Goal: Task Accomplishment & Management: Use online tool/utility

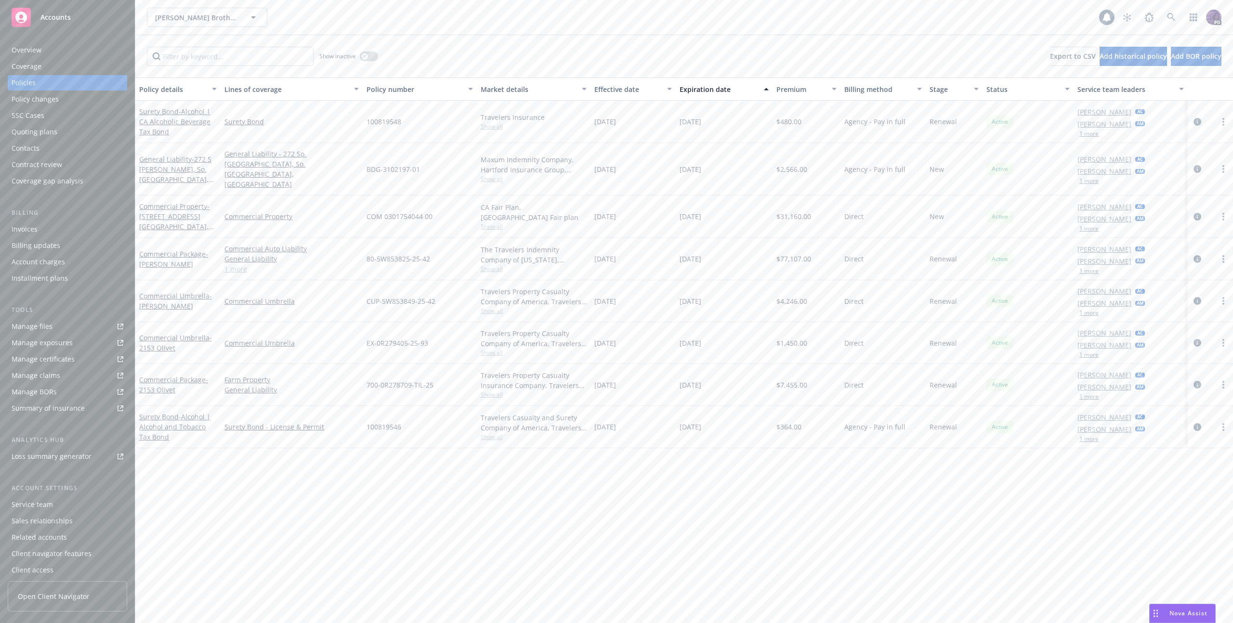
click at [20, 53] on div "Overview" at bounding box center [27, 49] width 30 height 15
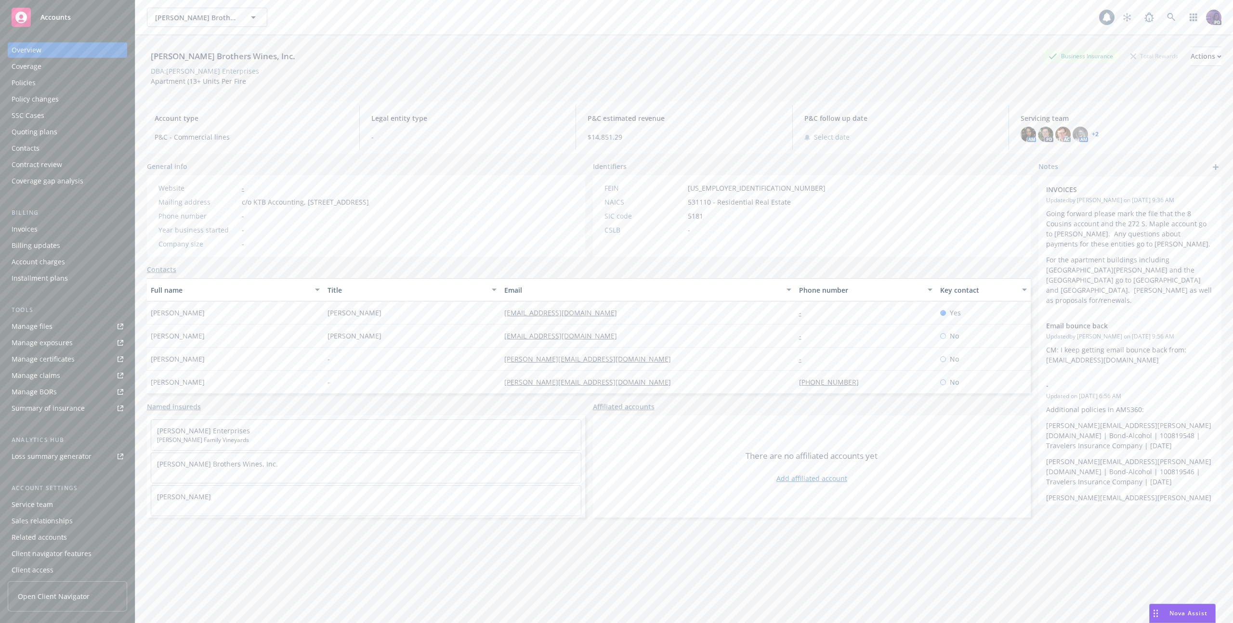
click at [42, 508] on div "Service team" at bounding box center [32, 504] width 41 height 15
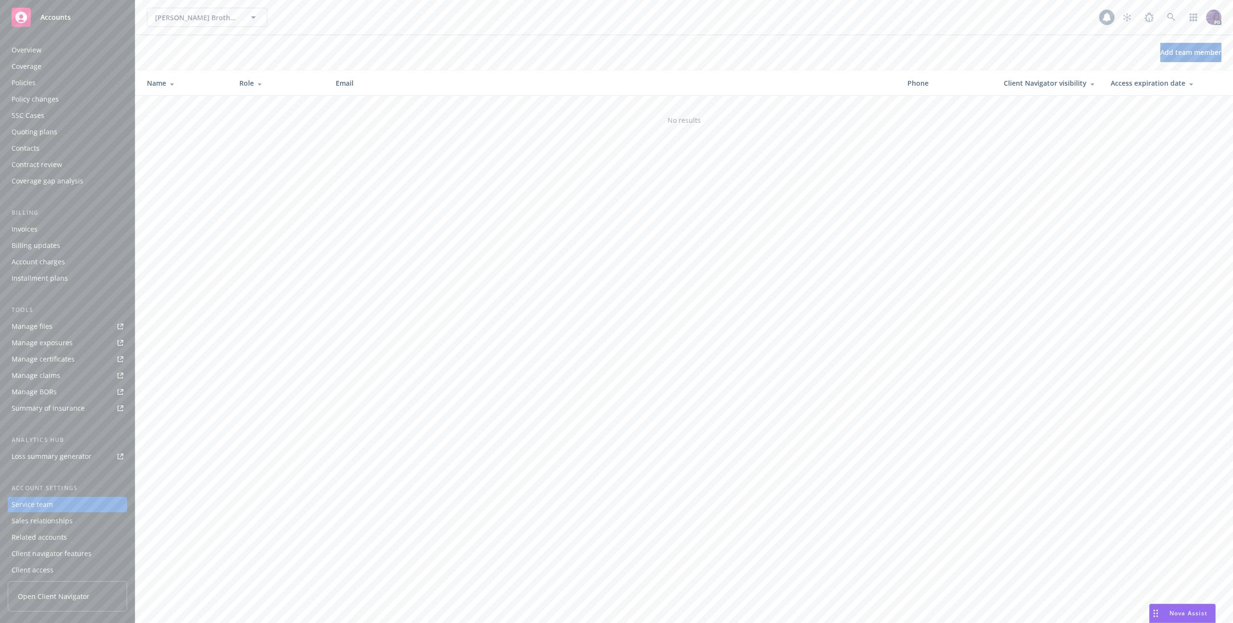
scroll to position [4, 0]
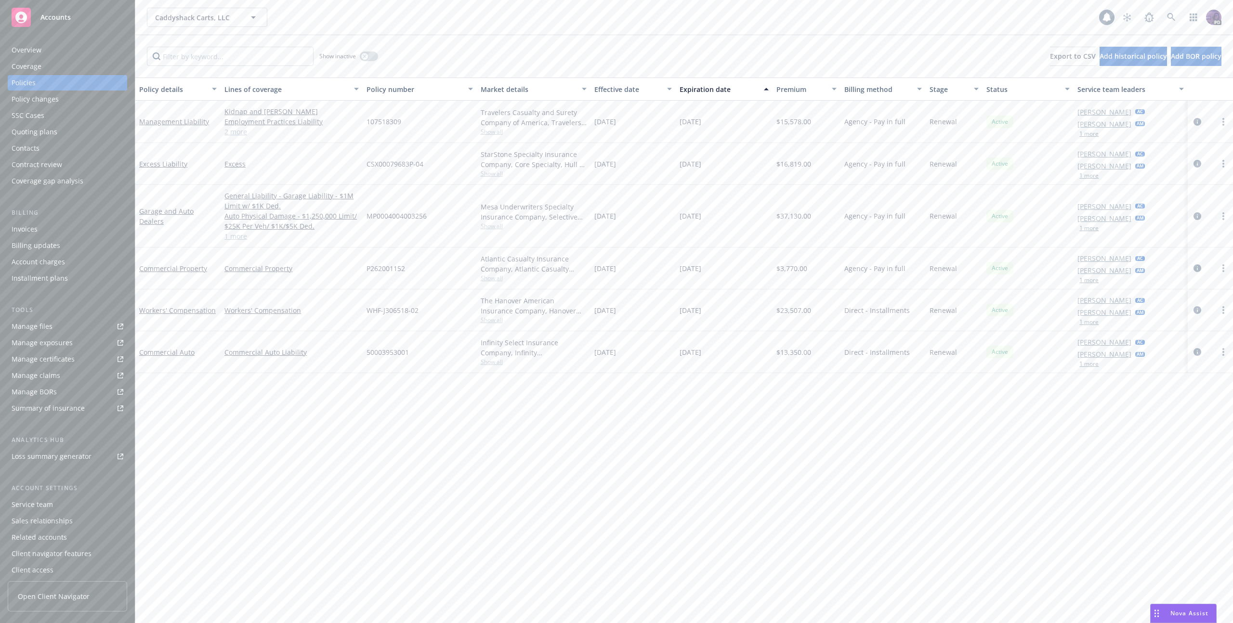
click at [428, 12] on div "Caddyshack Carts, LLC Caddyshack Carts, LLC" at bounding box center [623, 17] width 952 height 19
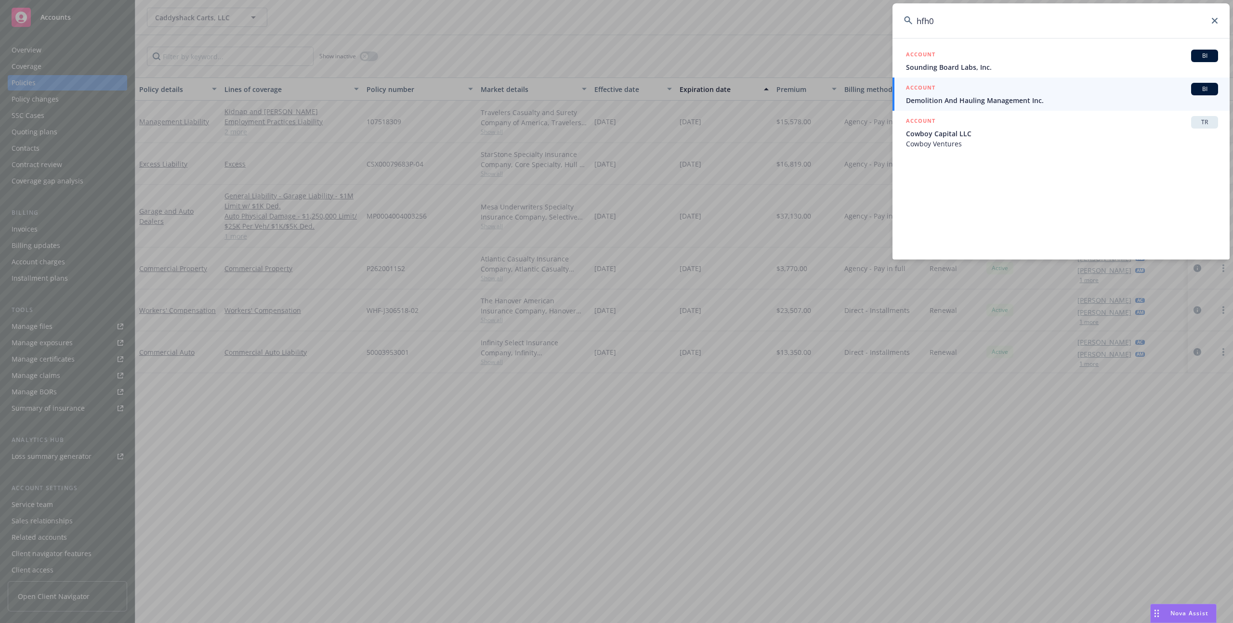
type input "hfh"
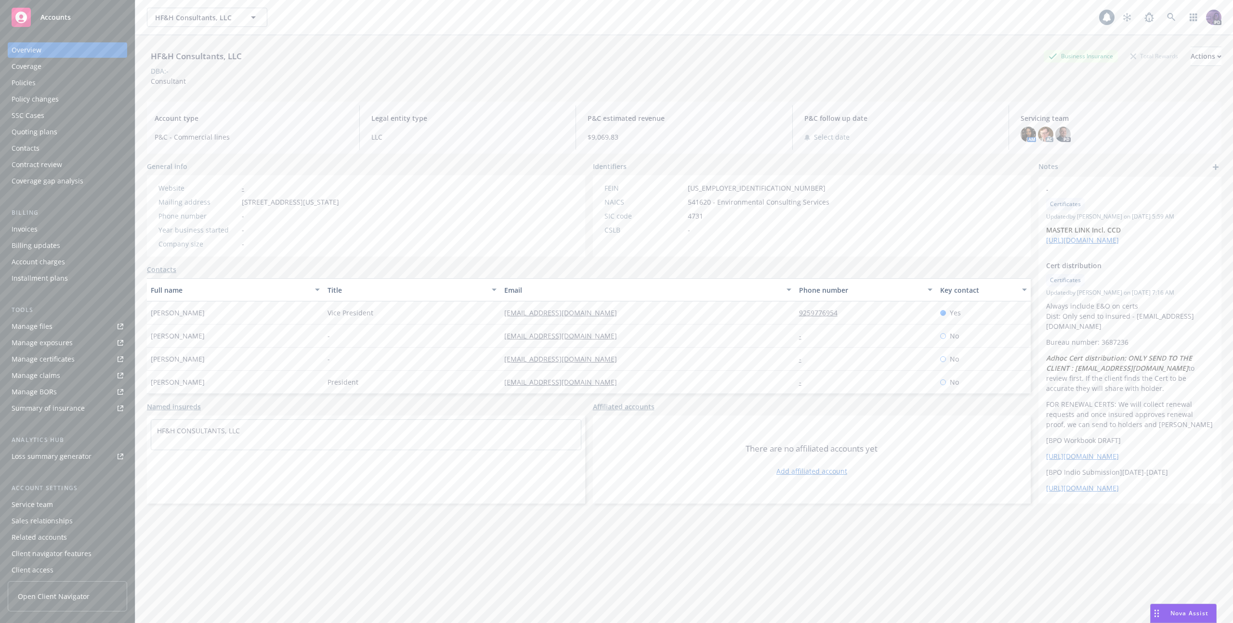
click at [107, 84] on div "Policies" at bounding box center [68, 82] width 112 height 15
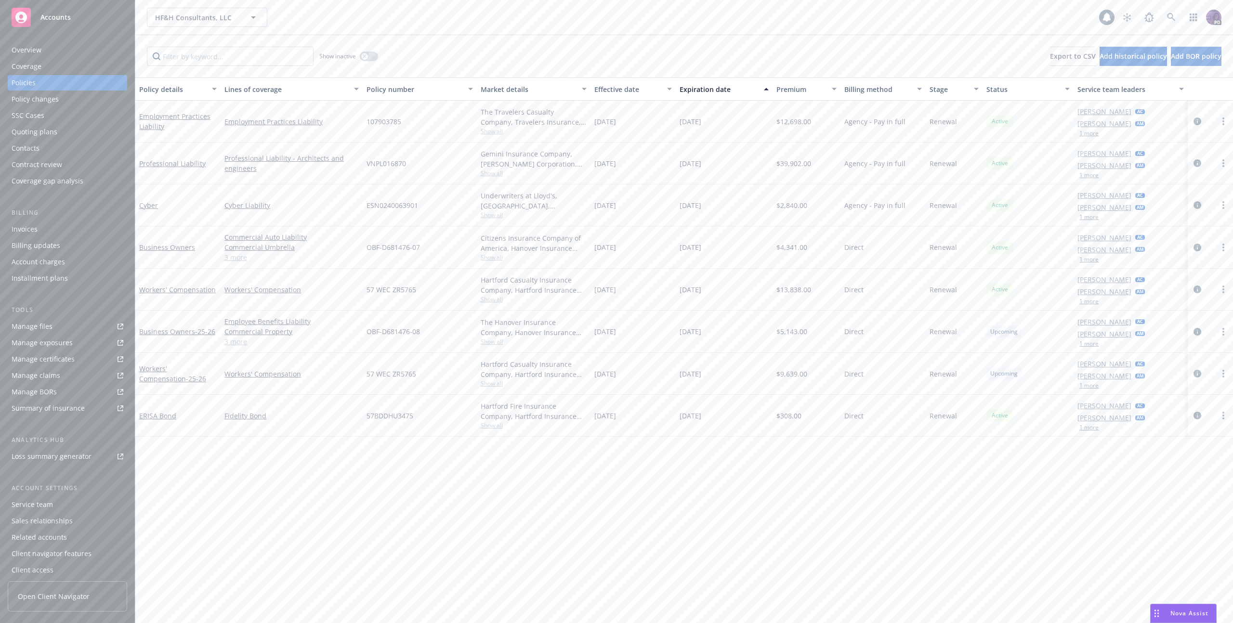
click at [1194, 205] on icon "circleInformation" at bounding box center [1198, 205] width 8 height 8
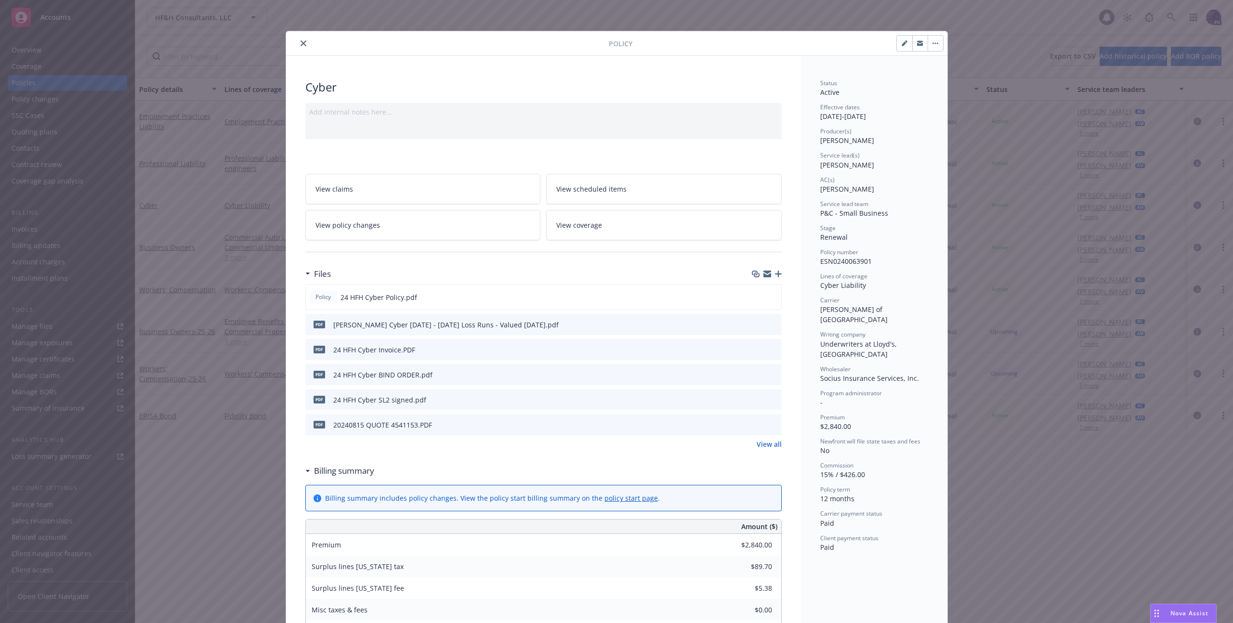
click at [934, 48] on button "button" at bounding box center [935, 43] width 15 height 15
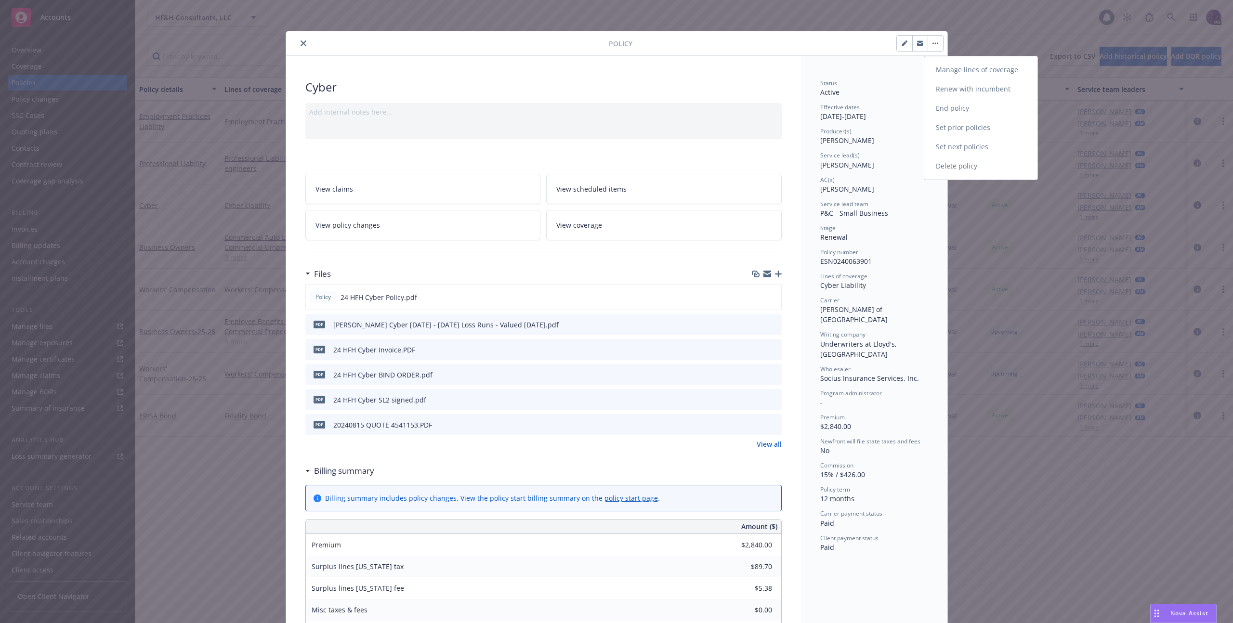
click at [939, 105] on link "End policy" at bounding box center [980, 108] width 113 height 19
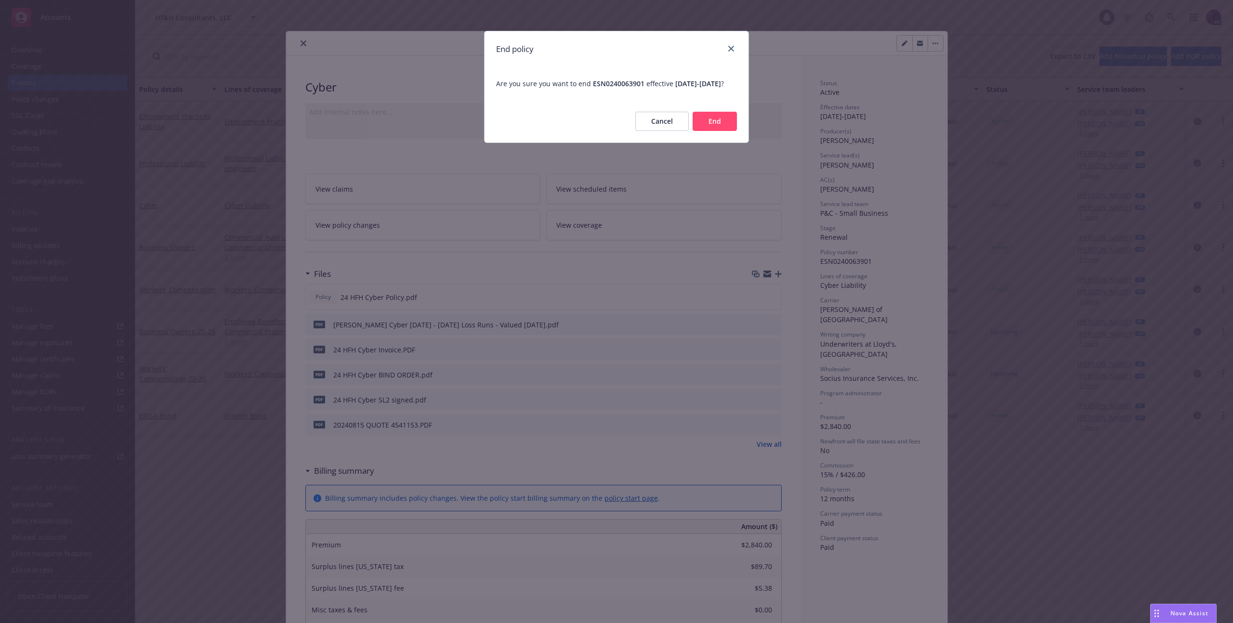
click at [712, 131] on button "End" at bounding box center [715, 121] width 44 height 19
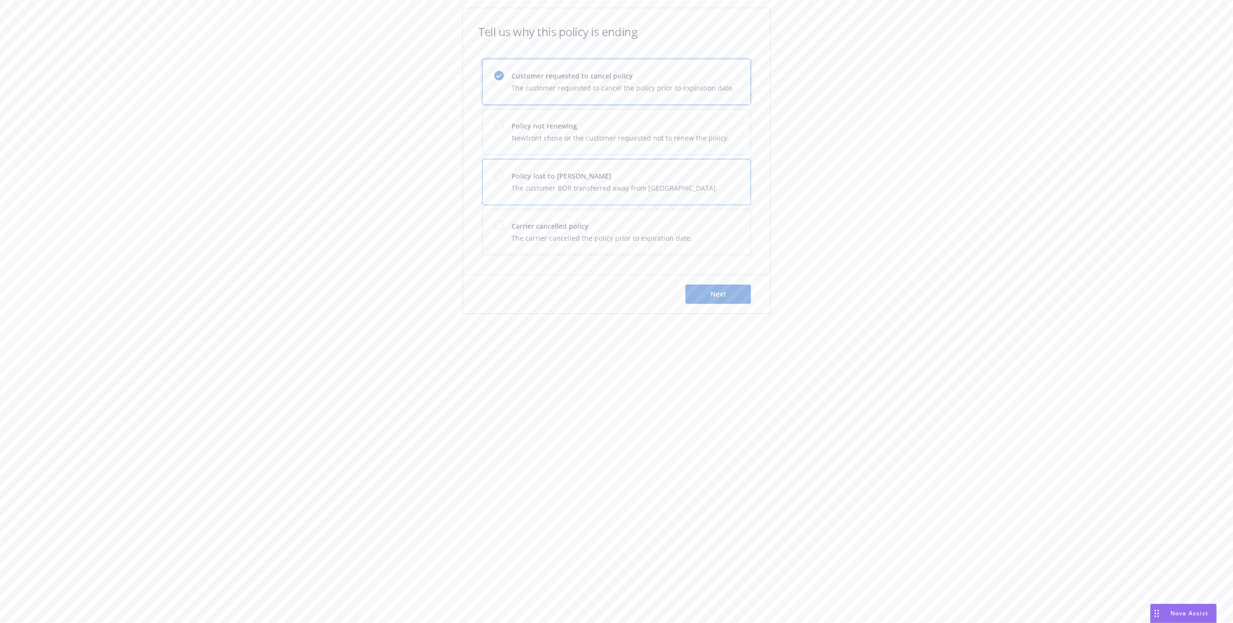
click at [683, 165] on div "Policy lost to BOR The customer BOR transferred away from Newfront." at bounding box center [617, 181] width 268 height 45
click at [726, 290] on button "Next" at bounding box center [718, 294] width 66 height 19
click at [585, 136] on select "Not specified Service Pricing Buyer change M&A, Bankruptcy, or Out of business …" at bounding box center [616, 138] width 269 height 19
click at [591, 139] on select "Not specified Service Pricing Buyer change M&A, Bankruptcy, or Out of business …" at bounding box center [616, 138] width 269 height 19
select select "Not specified"
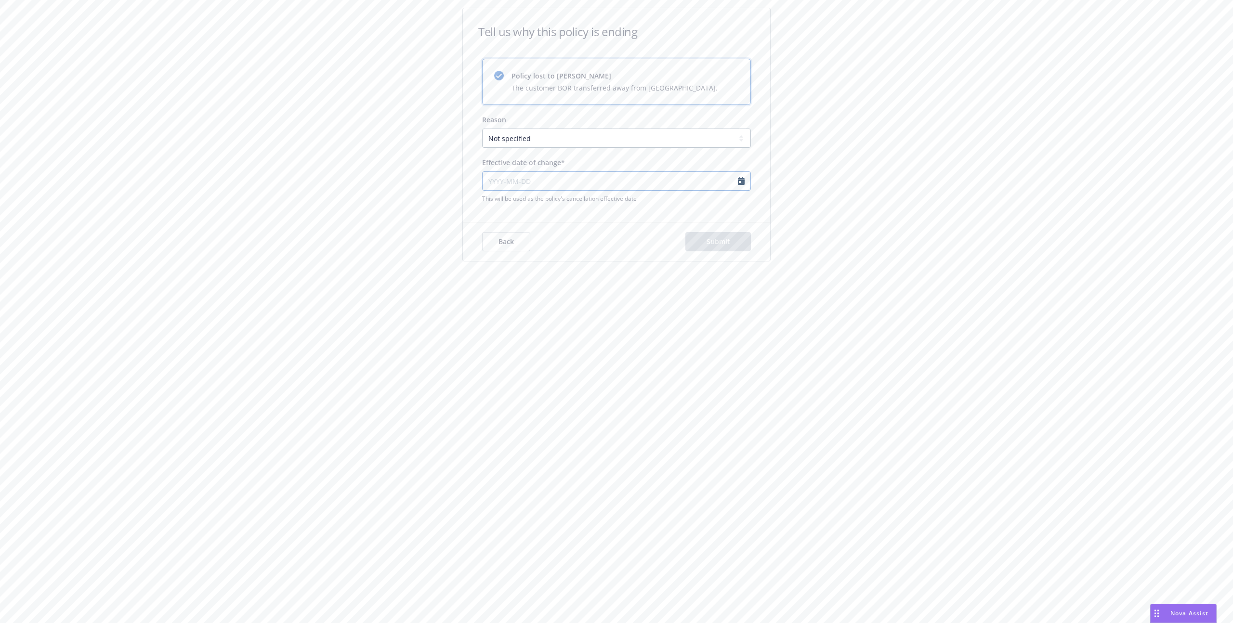
click at [595, 180] on input "Effective date of change*" at bounding box center [616, 180] width 269 height 19
select select "August"
select select "2025"
click at [587, 202] on icon "chevronRight" at bounding box center [586, 201] width 3 height 6
select select "September"
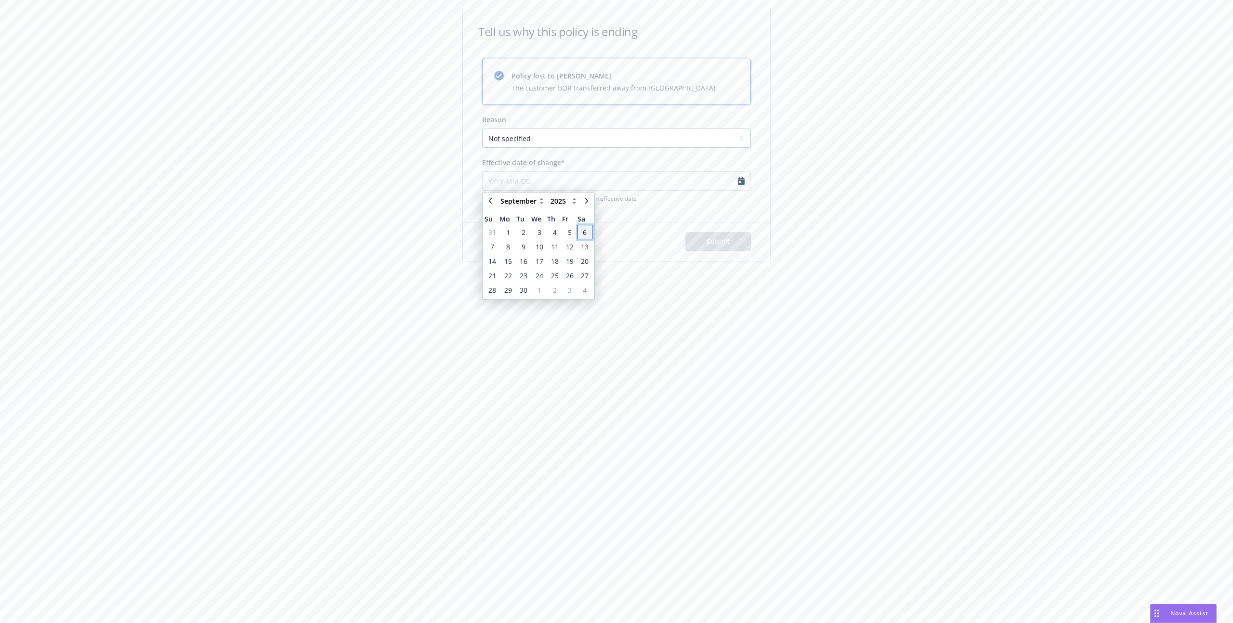
click at [583, 232] on span "6" at bounding box center [585, 232] width 4 height 10
type input "2025-09-06"
click at [698, 248] on button "Submit" at bounding box center [718, 241] width 66 height 19
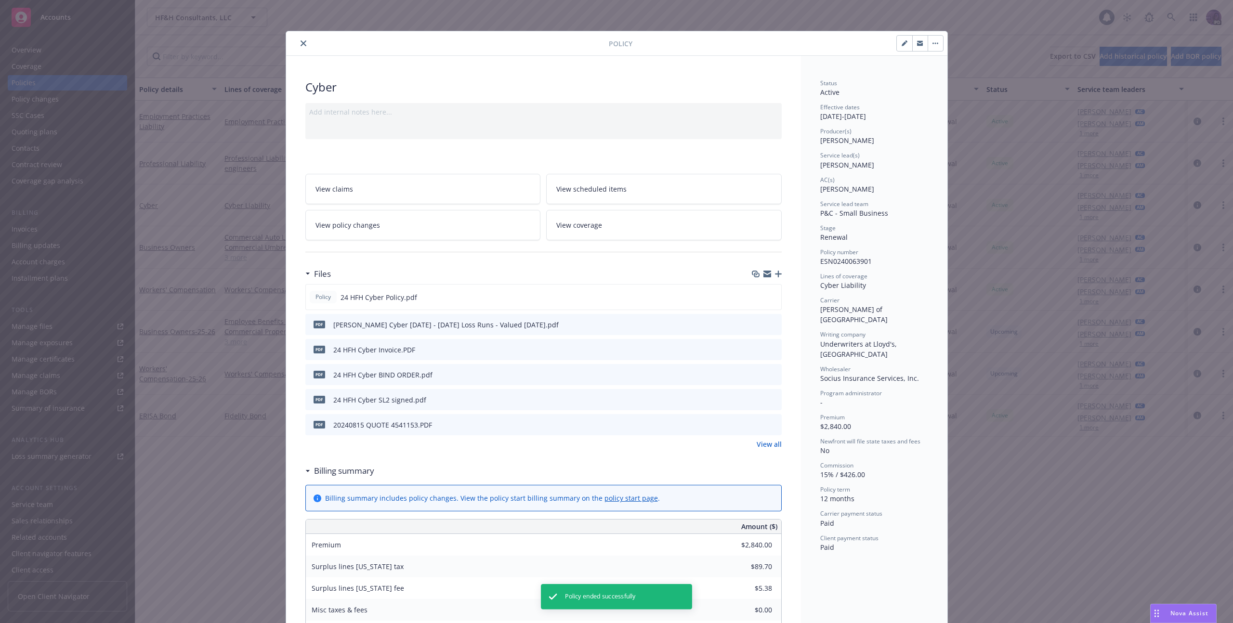
scroll to position [29, 0]
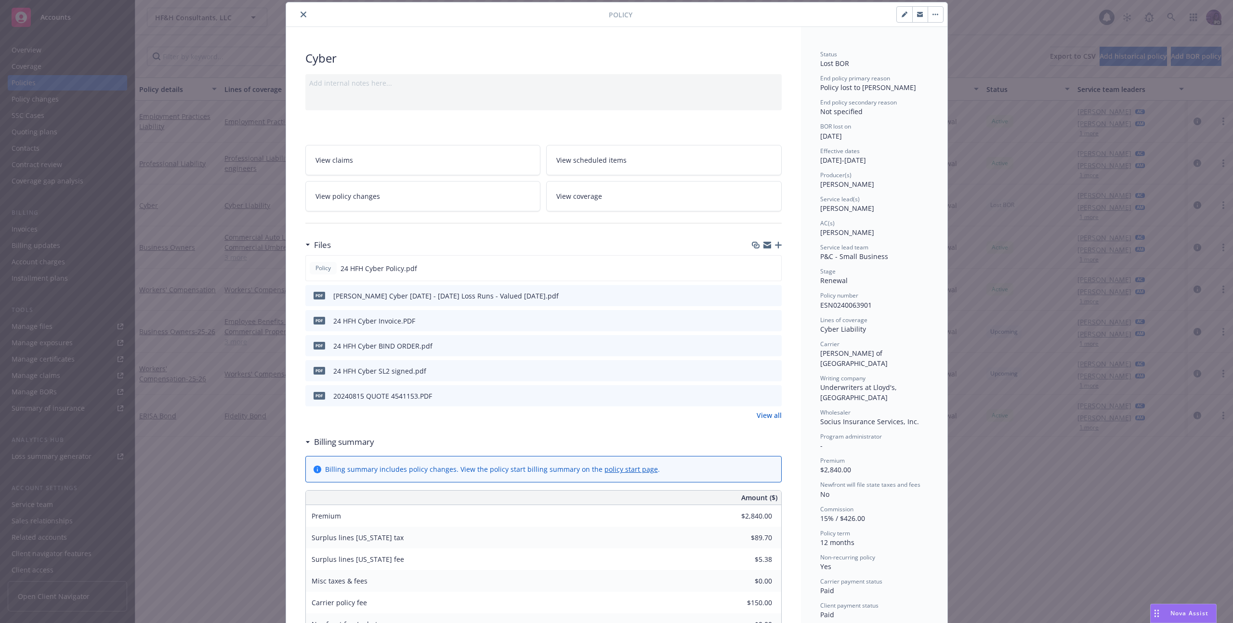
click at [302, 14] on icon "close" at bounding box center [304, 15] width 6 height 6
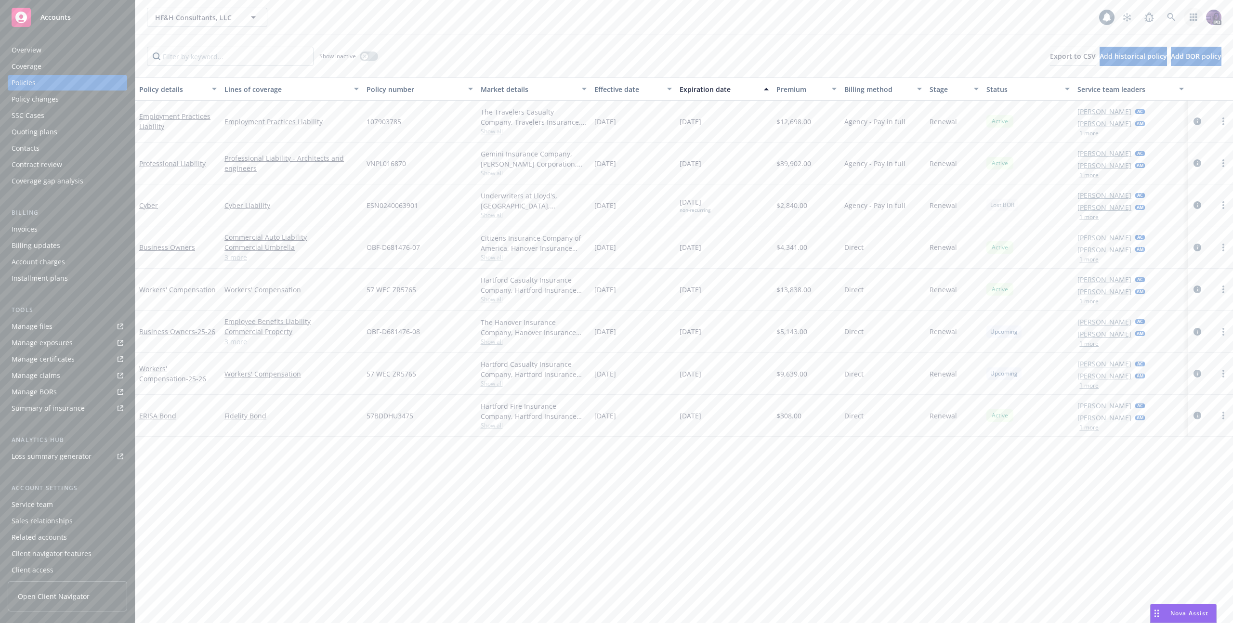
click at [1193, 18] on icon "button" at bounding box center [1194, 17] width 8 height 8
click at [72, 53] on div "Overview" at bounding box center [68, 49] width 112 height 15
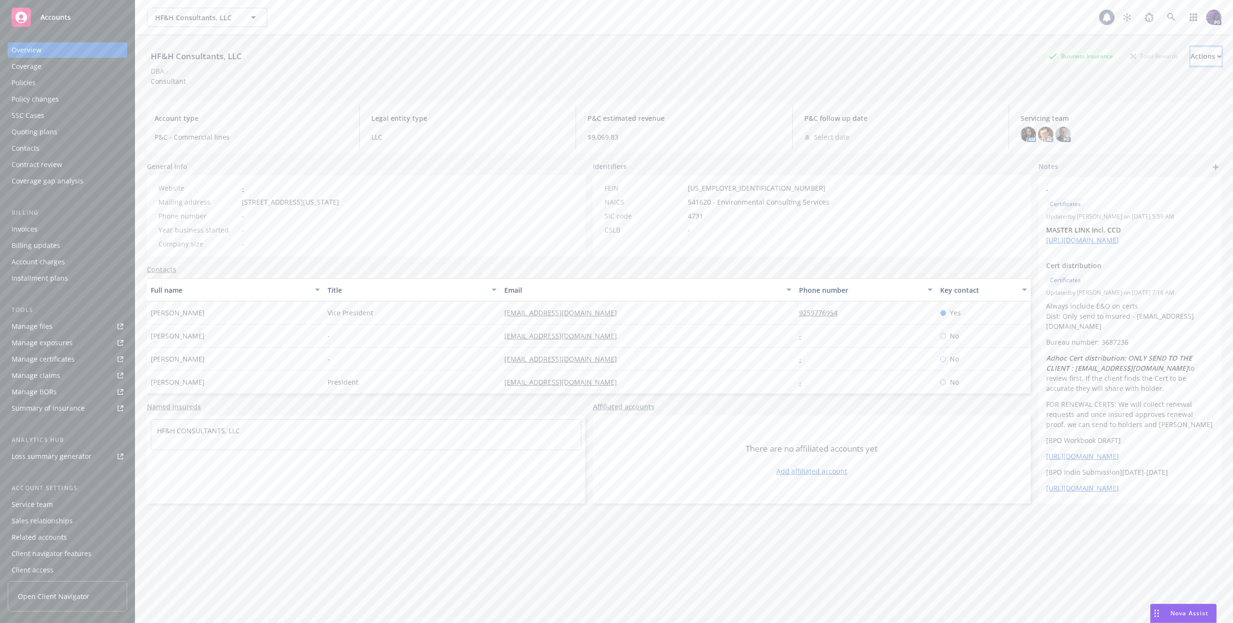
drag, startPoint x: 1192, startPoint y: 54, endPoint x: 1184, endPoint y: 67, distance: 15.1
click at [1192, 54] on div "Actions" at bounding box center [1206, 56] width 31 height 18
click at [1128, 121] on link "Copy logging email" at bounding box center [1142, 120] width 158 height 19
click at [1191, 62] on div "Actions" at bounding box center [1206, 56] width 31 height 18
click at [1146, 118] on link "Copy logging email" at bounding box center [1142, 120] width 158 height 19
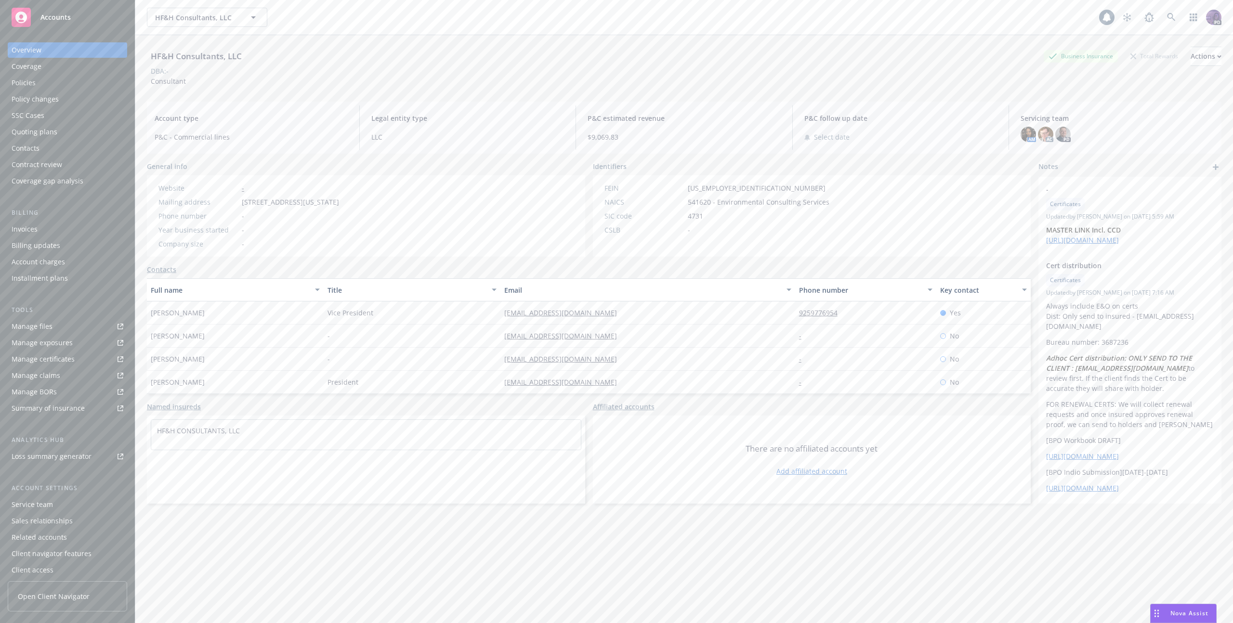
click at [362, 18] on div "HF&H Consultants, LLC HF&H Consultants, LLC" at bounding box center [623, 17] width 952 height 19
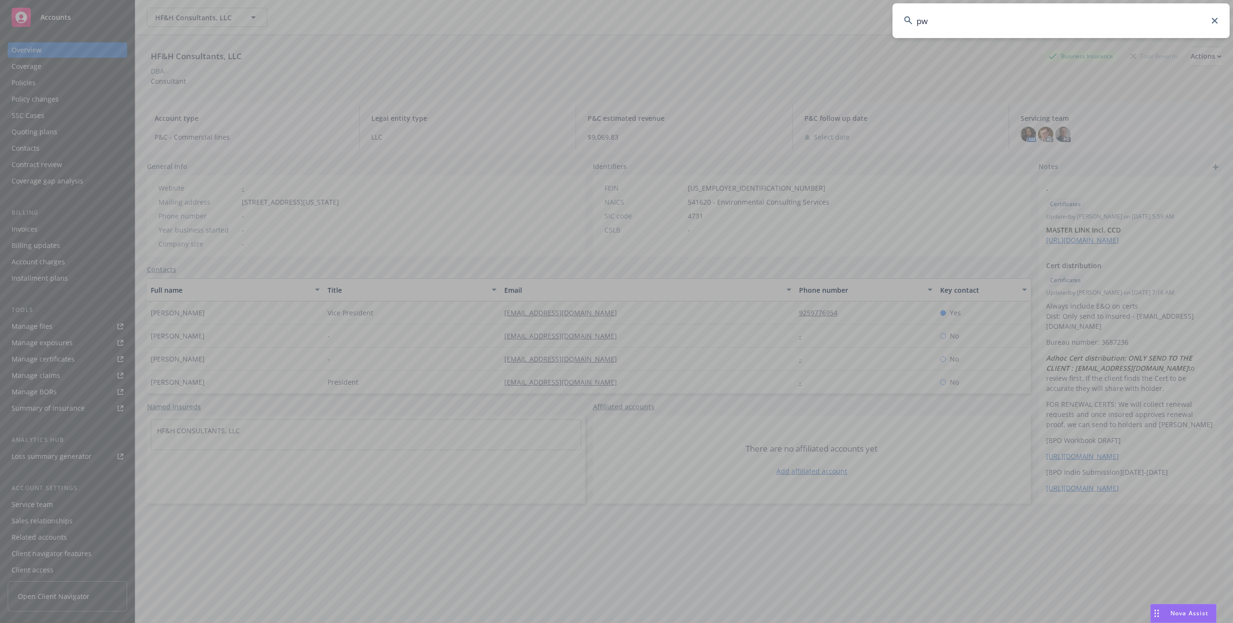
type input "pws"
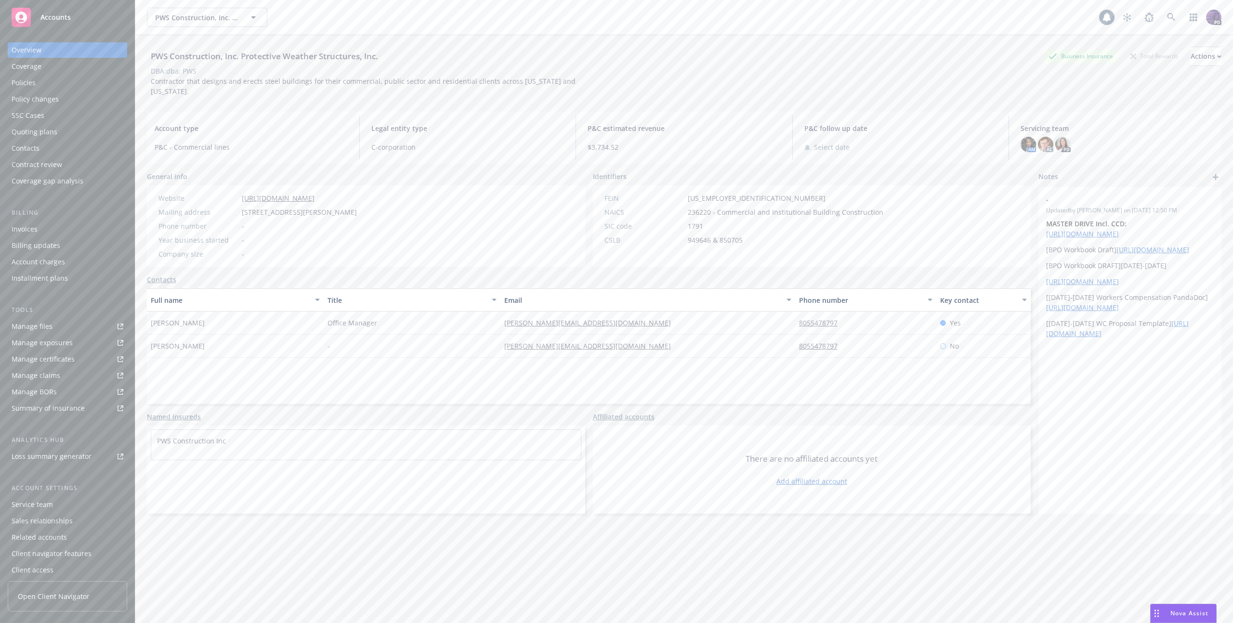
click at [76, 107] on div "Overview Coverage Policies Policy changes SSC Cases Quoting plans Contacts Cont…" at bounding box center [67, 115] width 119 height 146
click at [77, 102] on div "Policy changes" at bounding box center [68, 99] width 112 height 15
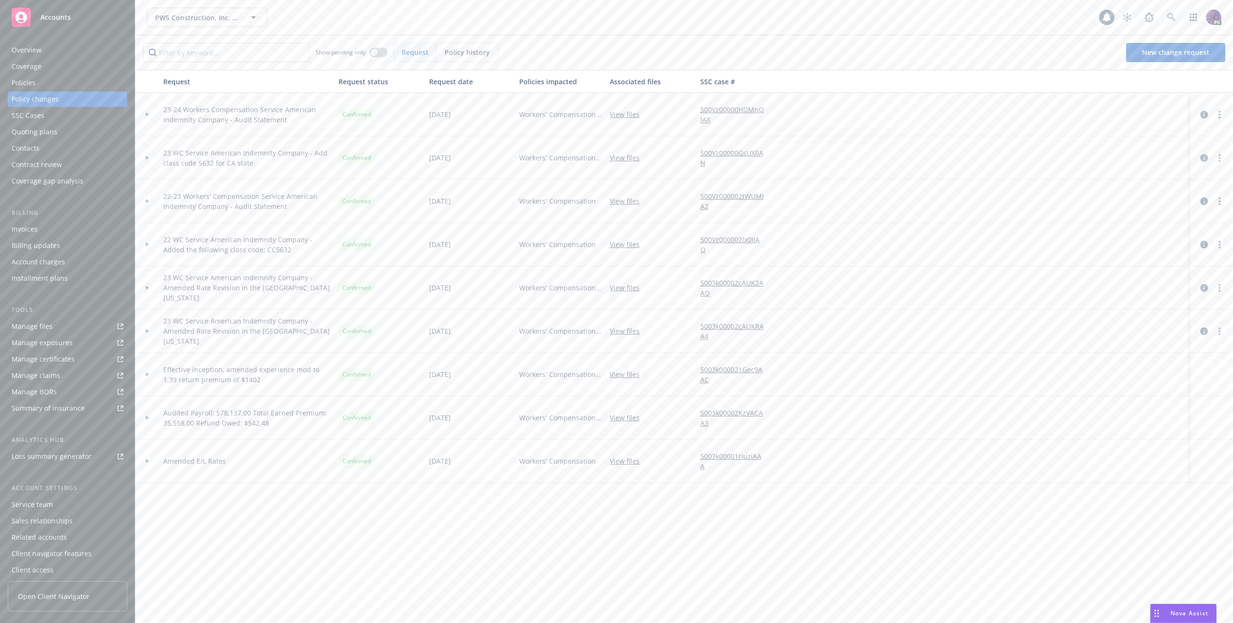
click at [144, 115] on div at bounding box center [147, 114] width 16 height 3
click at [149, 157] on icon at bounding box center [147, 157] width 4 height 3
click at [59, 85] on div "Policies" at bounding box center [68, 82] width 112 height 15
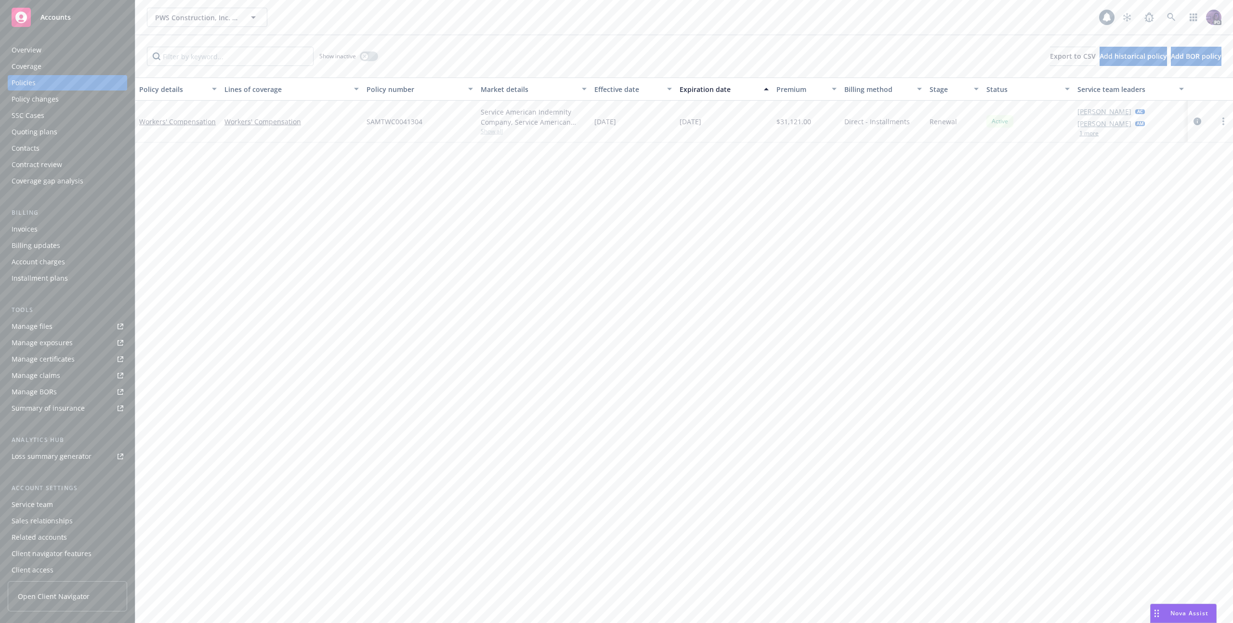
click at [1203, 120] on div at bounding box center [1211, 122] width 38 height 12
click at [1199, 121] on icon "circleInformation" at bounding box center [1198, 122] width 8 height 8
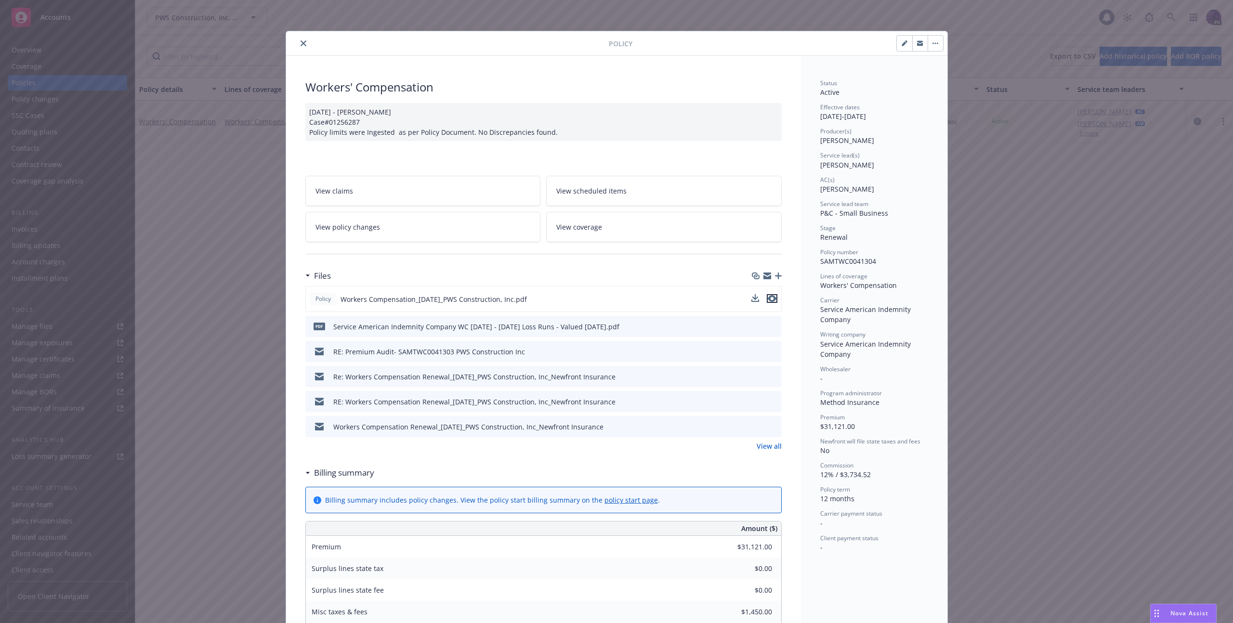
click at [768, 299] on icon "preview file" at bounding box center [772, 298] width 9 height 7
click at [768, 353] on icon "preview file" at bounding box center [772, 351] width 9 height 7
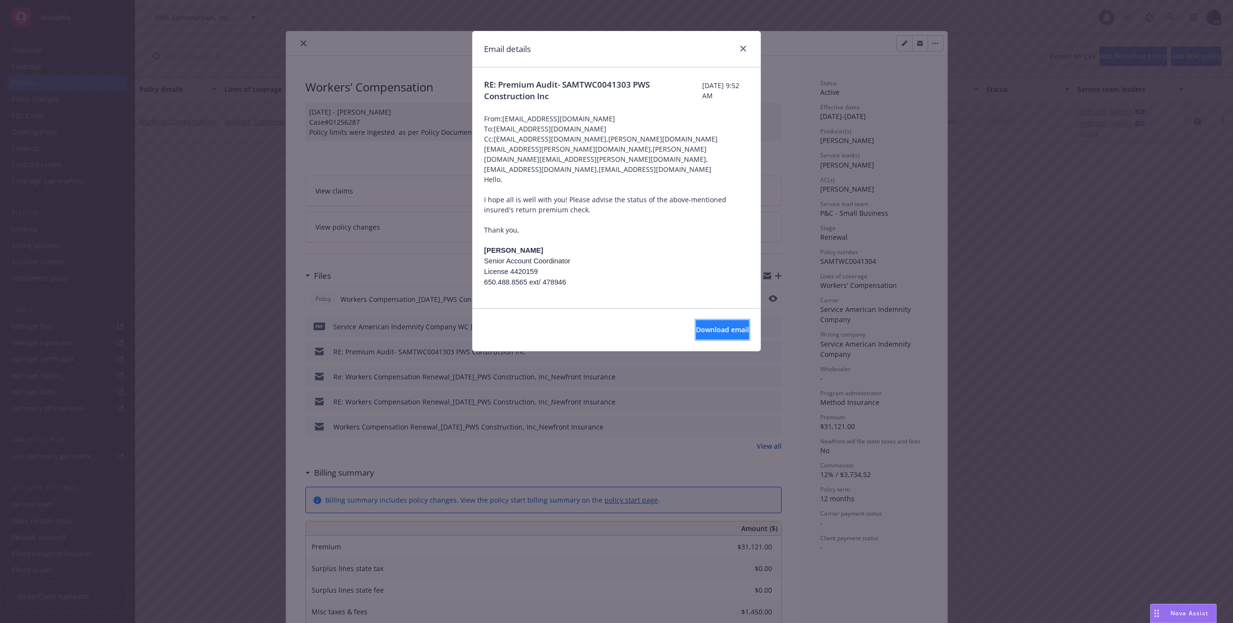
click at [709, 339] on button "Download email" at bounding box center [722, 329] width 53 height 19
click at [1015, 4] on div "Email details RE: Premium Audit- SAMTWC0041303 PWS Construction Inc Monday, Feb…" at bounding box center [616, 311] width 1233 height 623
click at [746, 48] on icon "close" at bounding box center [743, 49] width 6 height 6
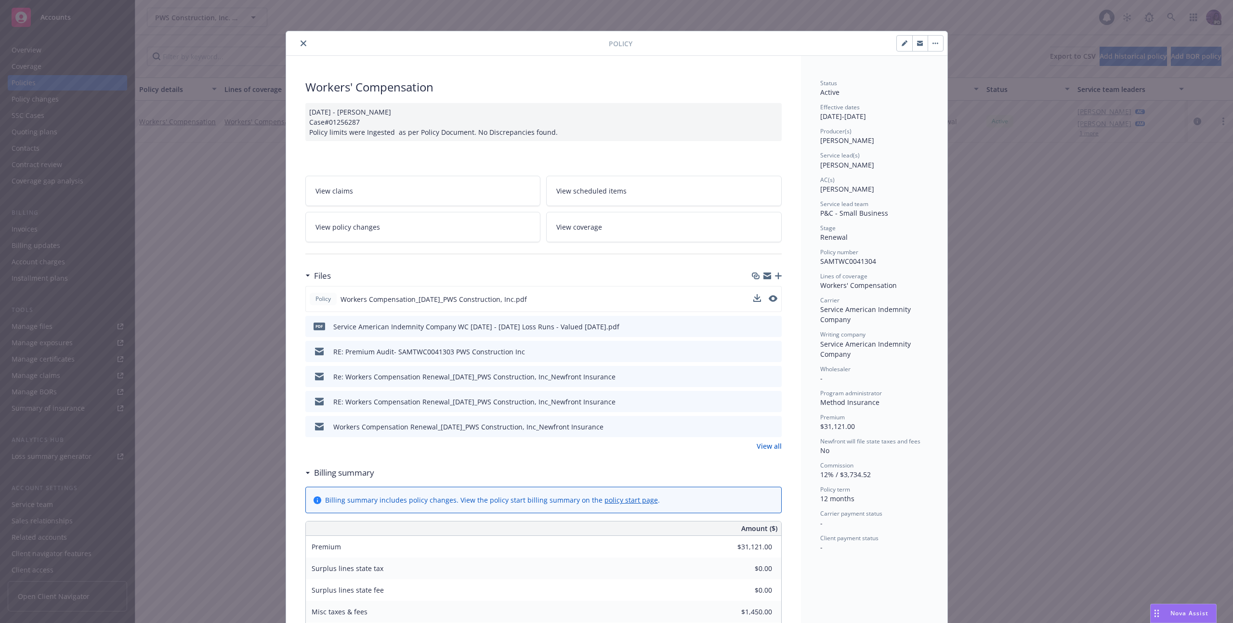
click at [301, 41] on icon "close" at bounding box center [304, 43] width 6 height 6
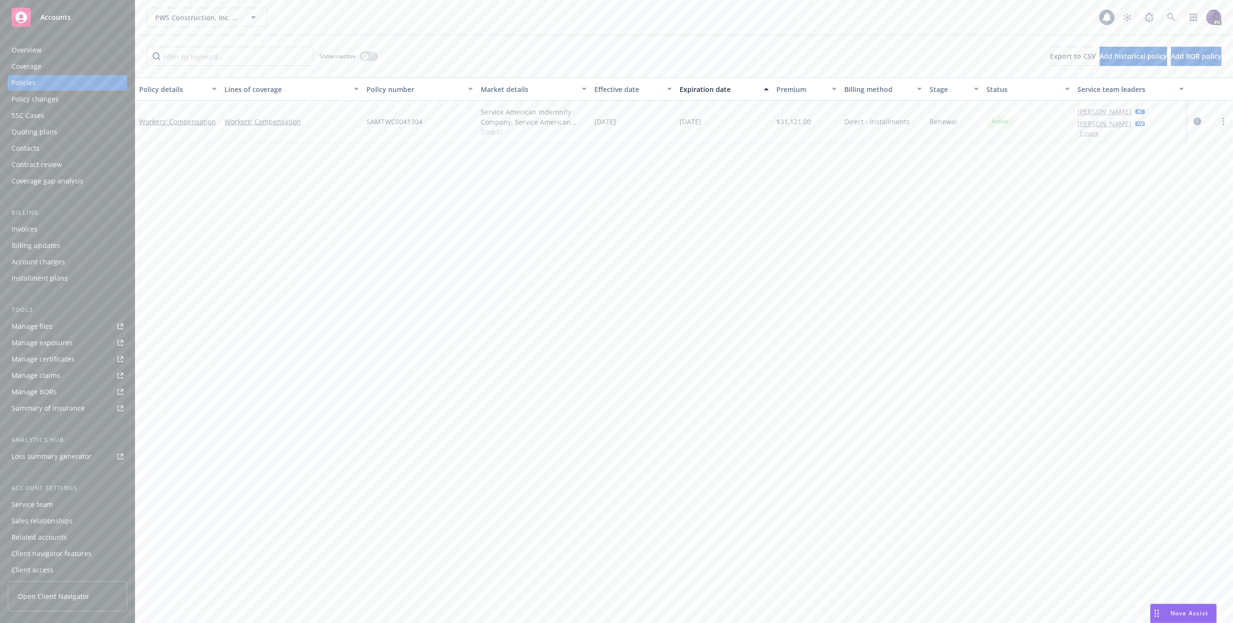
click at [34, 508] on div "Service team" at bounding box center [32, 504] width 41 height 15
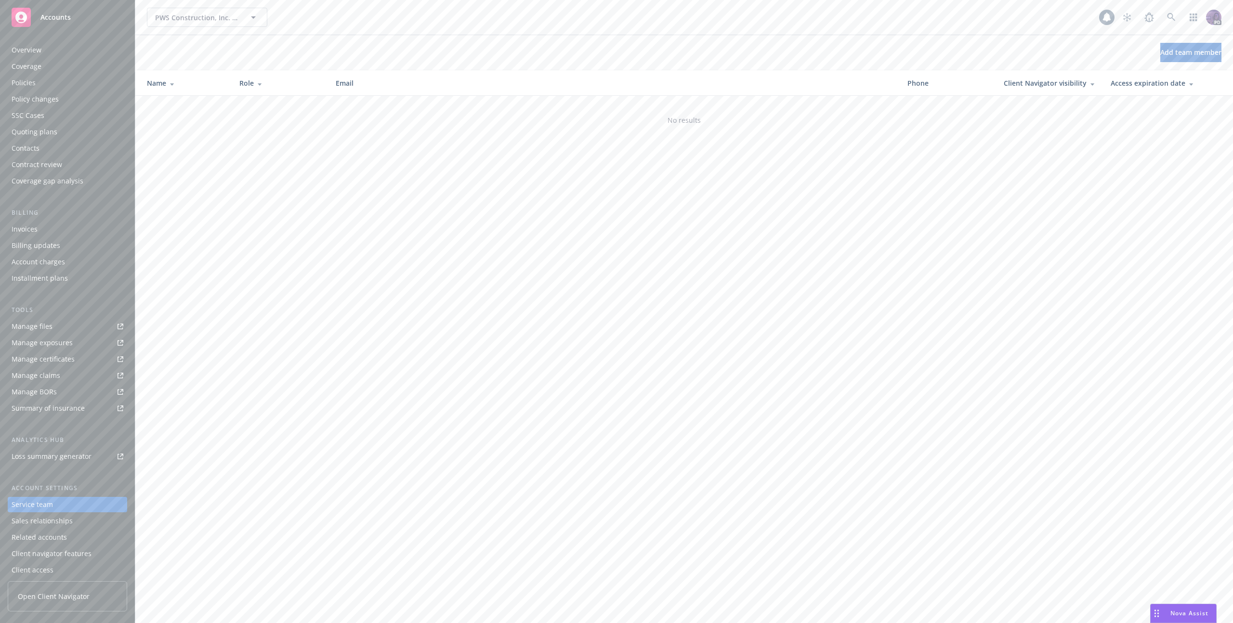
scroll to position [4, 0]
click at [68, 324] on link "Manage files" at bounding box center [67, 322] width 119 height 15
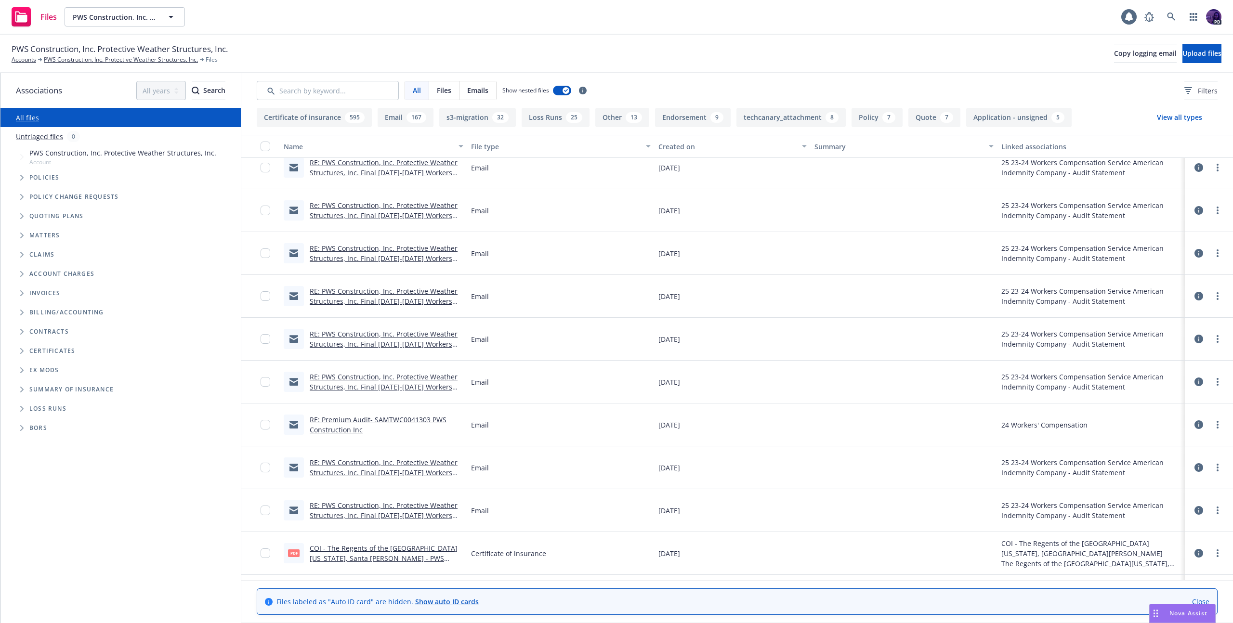
scroll to position [1283, 0]
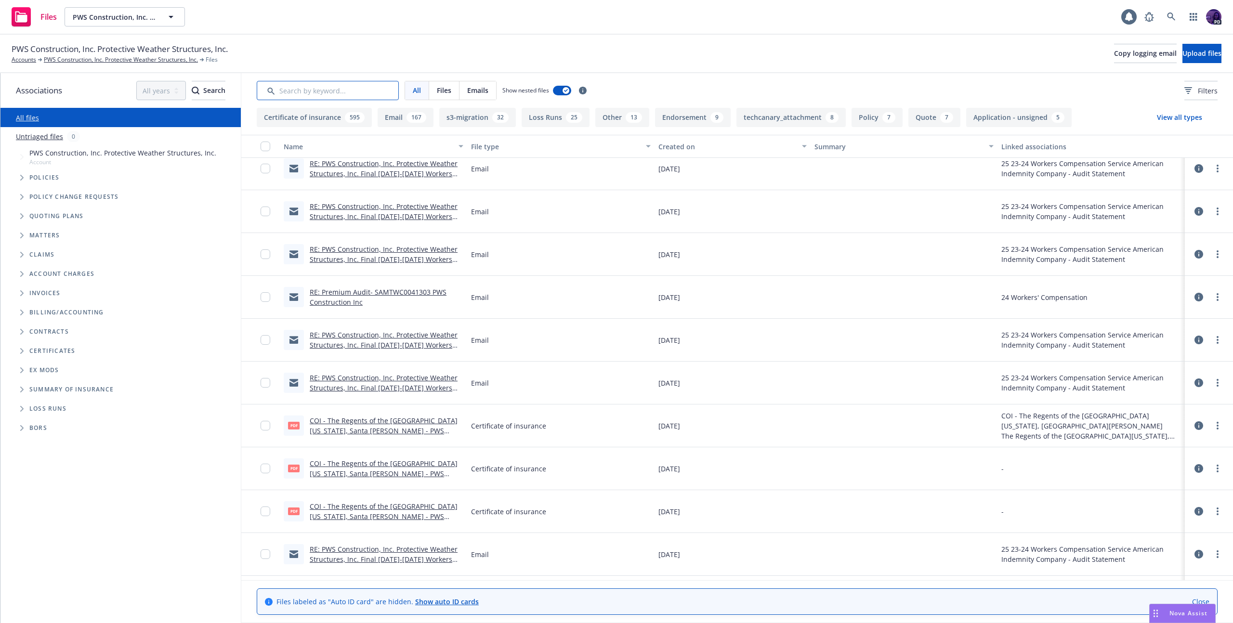
click at [355, 94] on input "Search by keyword..." at bounding box center [328, 90] width 142 height 19
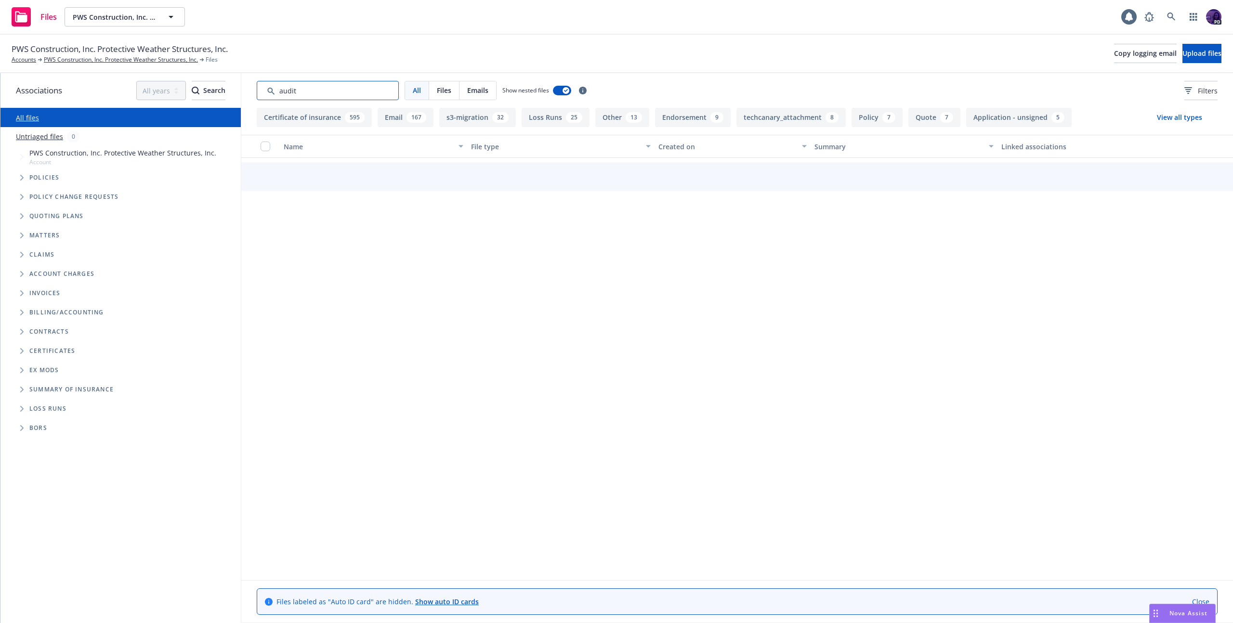
scroll to position [1103, 0]
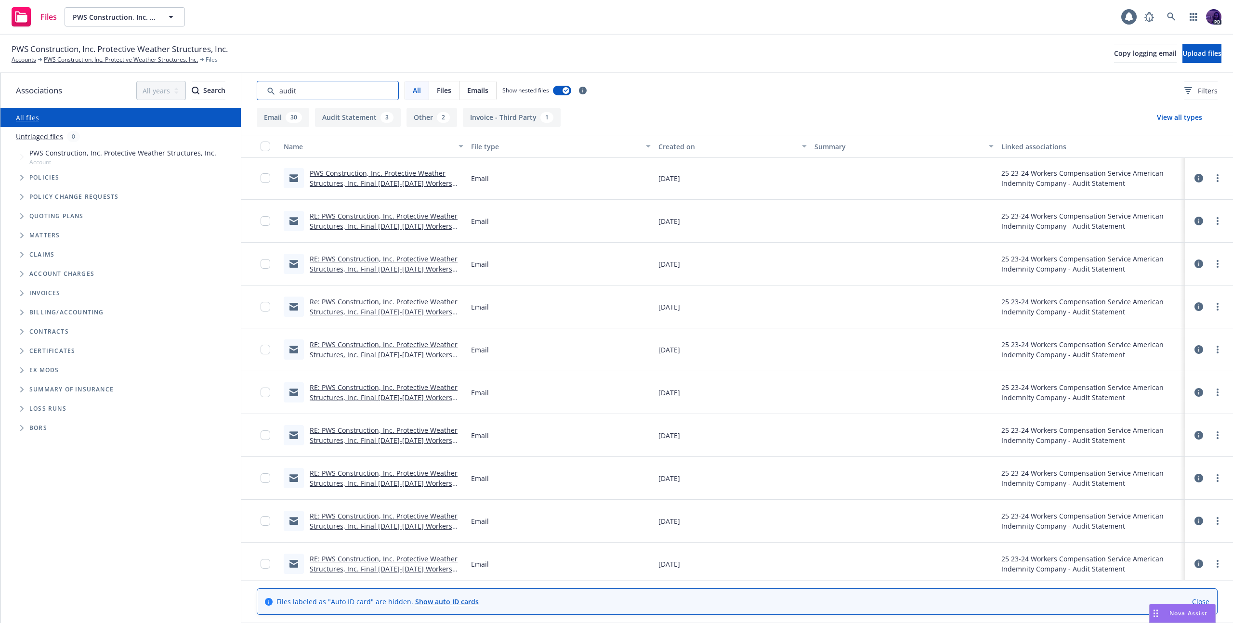
type input "audit"
click at [391, 184] on link "PWS Construction, Inc. Protective Weather Structures, Inc. Final 2023-2024 Work…" at bounding box center [381, 183] width 143 height 29
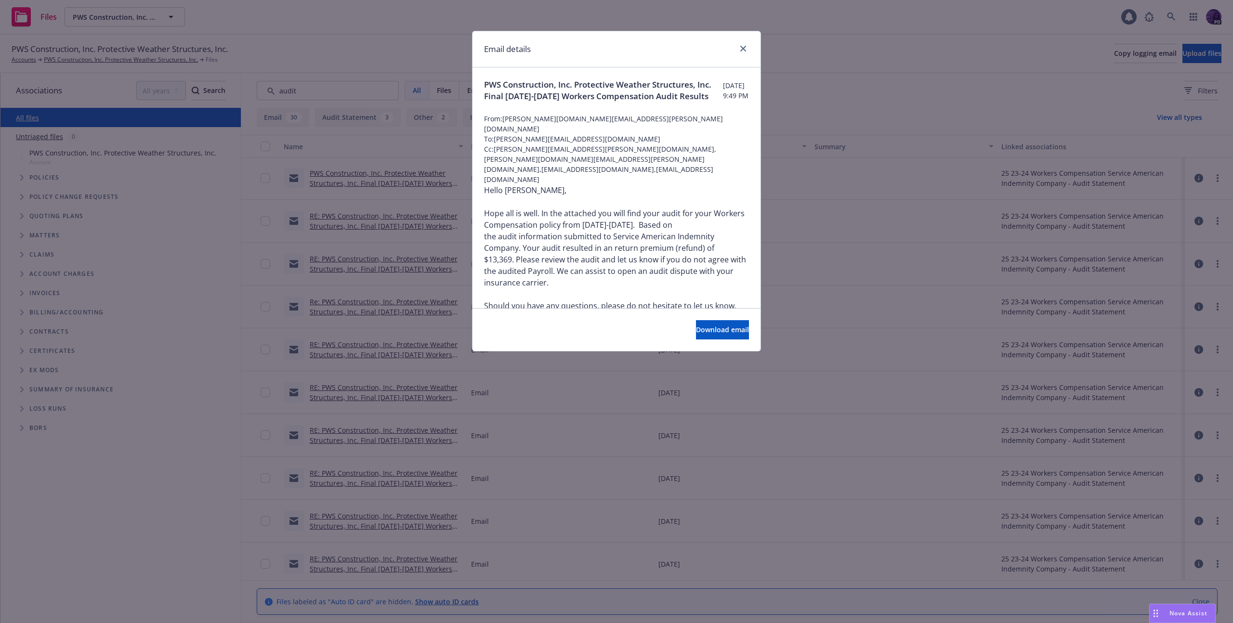
click at [840, 240] on div "Email details PWS Construction, Inc. Protective Weather Structures, Inc. Final …" at bounding box center [616, 311] width 1233 height 623
click at [745, 46] on icon "close" at bounding box center [743, 49] width 6 height 6
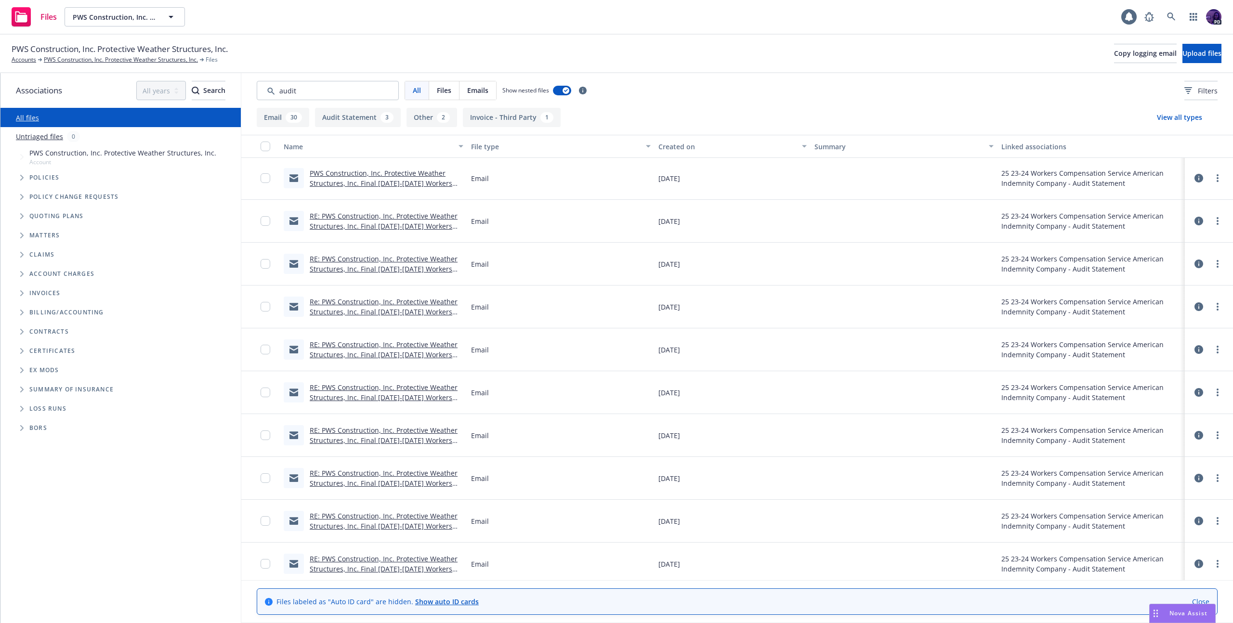
click at [1195, 177] on icon at bounding box center [1199, 178] width 9 height 9
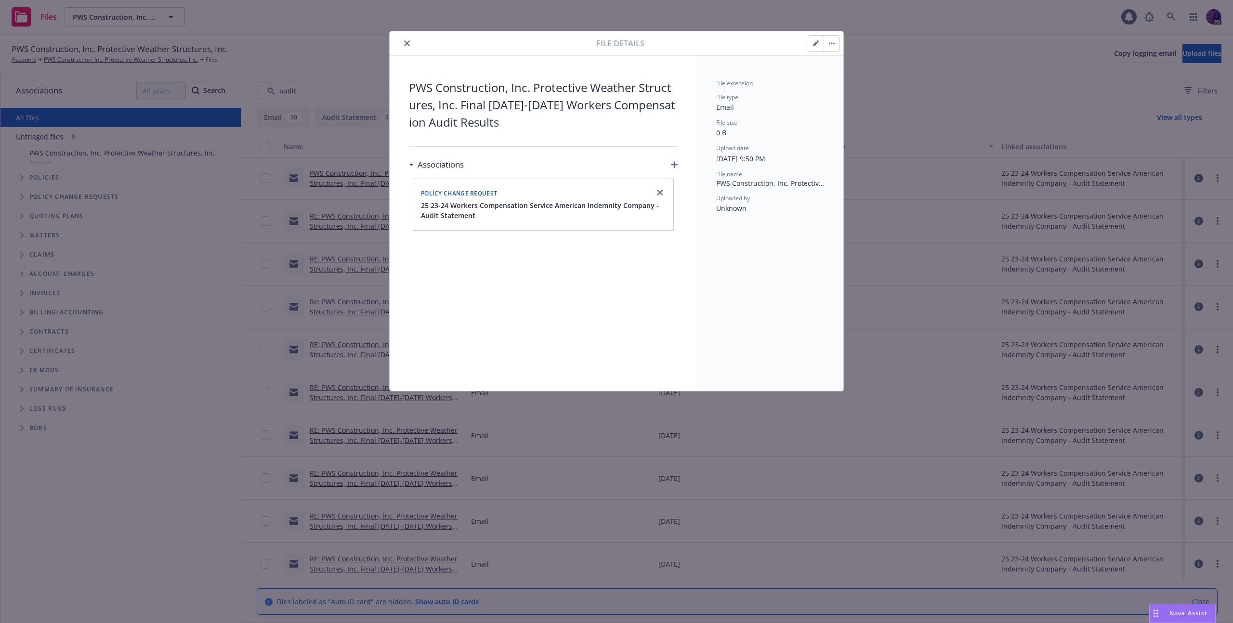
click at [407, 47] on button "close" at bounding box center [407, 44] width 12 height 12
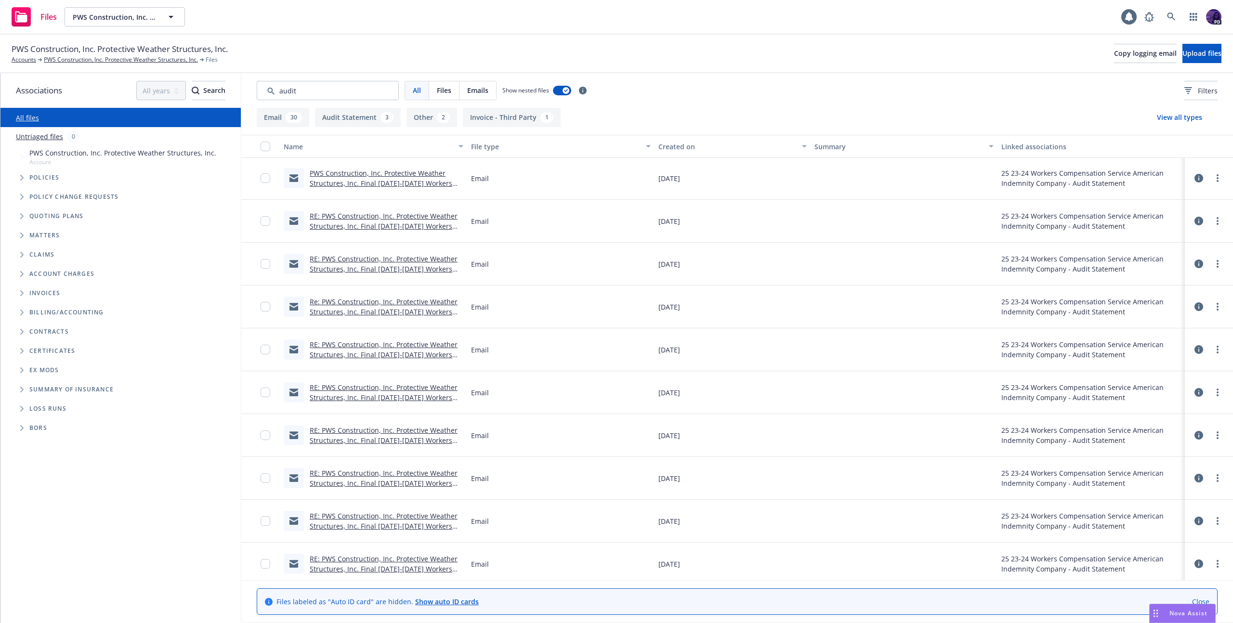
click at [315, 177] on link "PWS Construction, Inc. Protective Weather Structures, Inc. Final 2023-2024 Work…" at bounding box center [381, 183] width 143 height 29
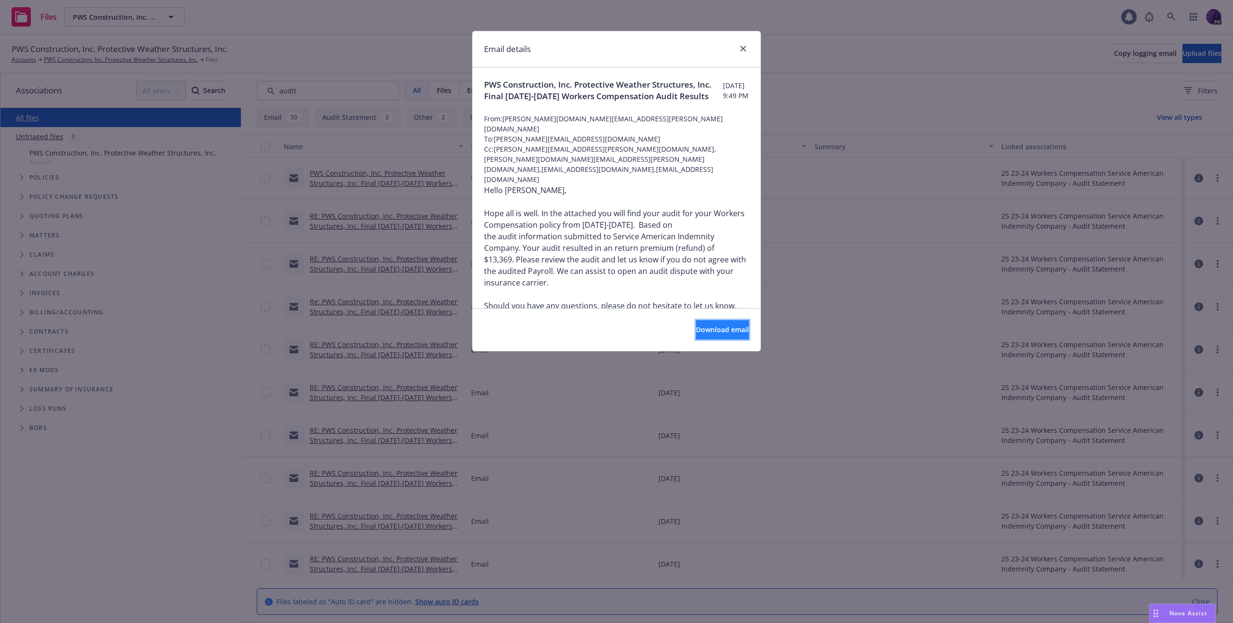
click at [696, 323] on button "Download email" at bounding box center [722, 329] width 53 height 19
click at [746, 45] on link "close" at bounding box center [743, 49] width 12 height 12
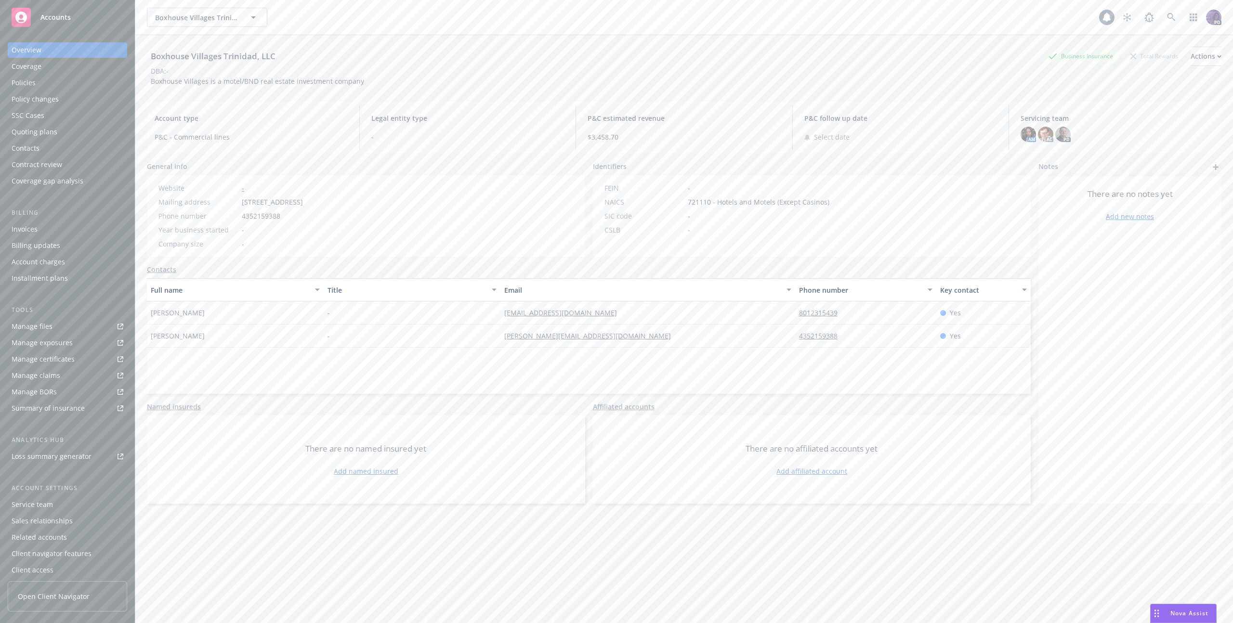
click at [73, 85] on div "Policies" at bounding box center [68, 82] width 112 height 15
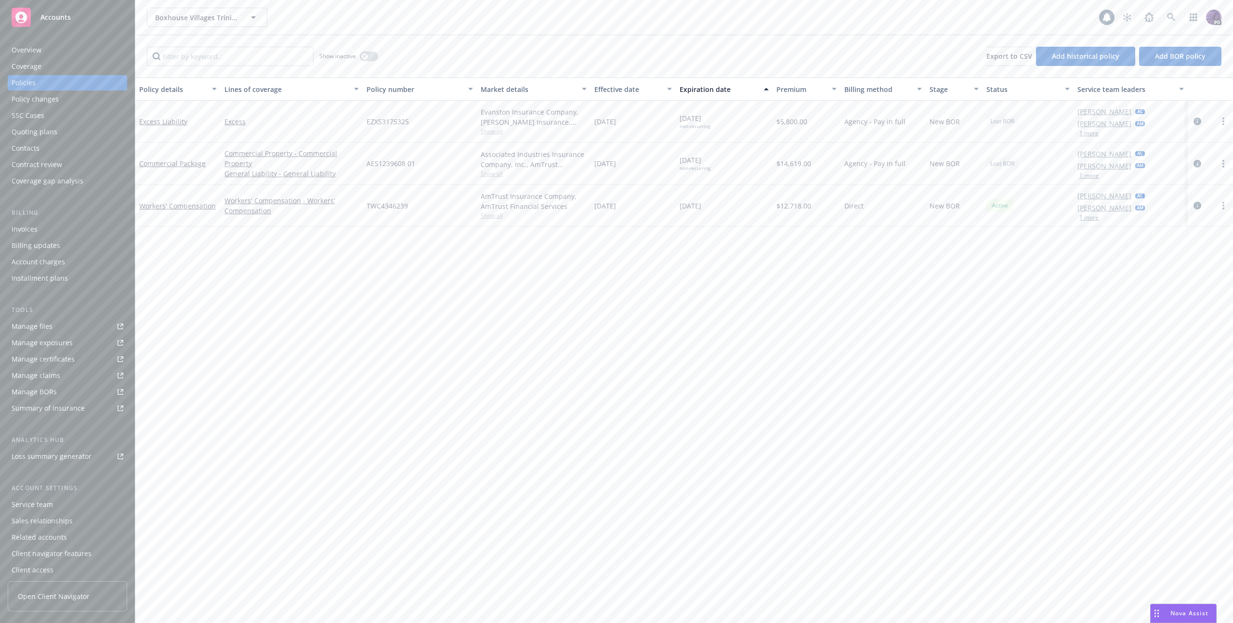
click at [404, 6] on div "Boxhouse Villages Trinidad, LLC Boxhouse Villages Trinidad, LLC 1 PD" at bounding box center [684, 17] width 1098 height 35
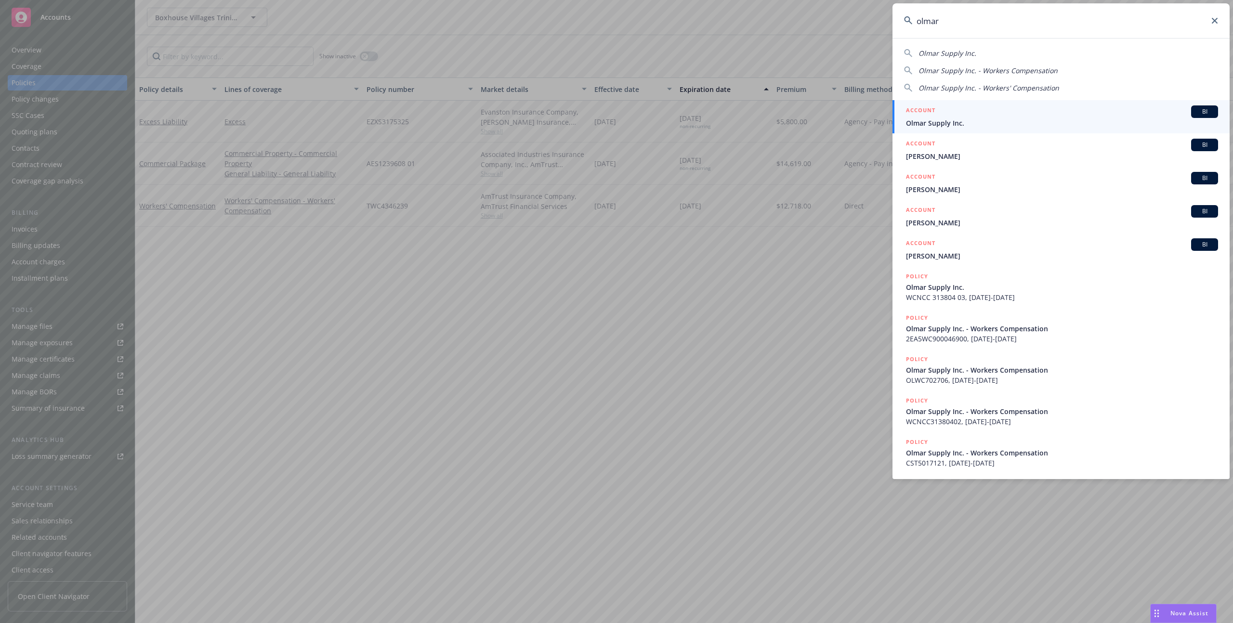
type input "olmar"
click at [948, 120] on span "Olmar Supply Inc." at bounding box center [1062, 123] width 312 height 10
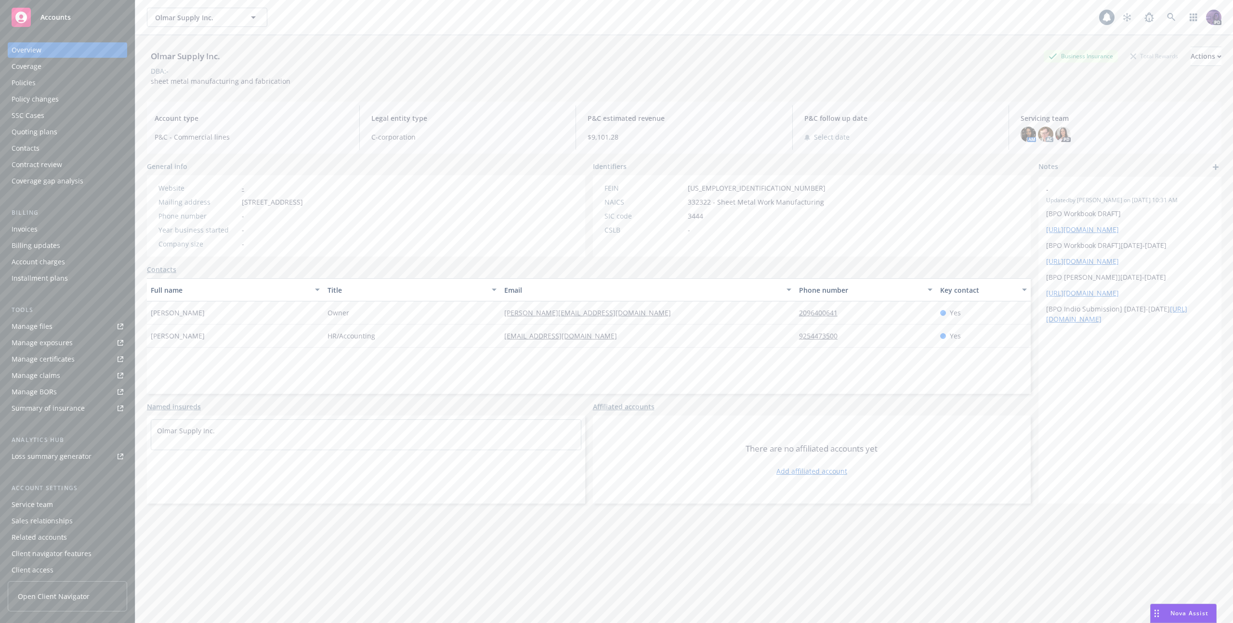
click at [94, 80] on div "Policies" at bounding box center [68, 82] width 112 height 15
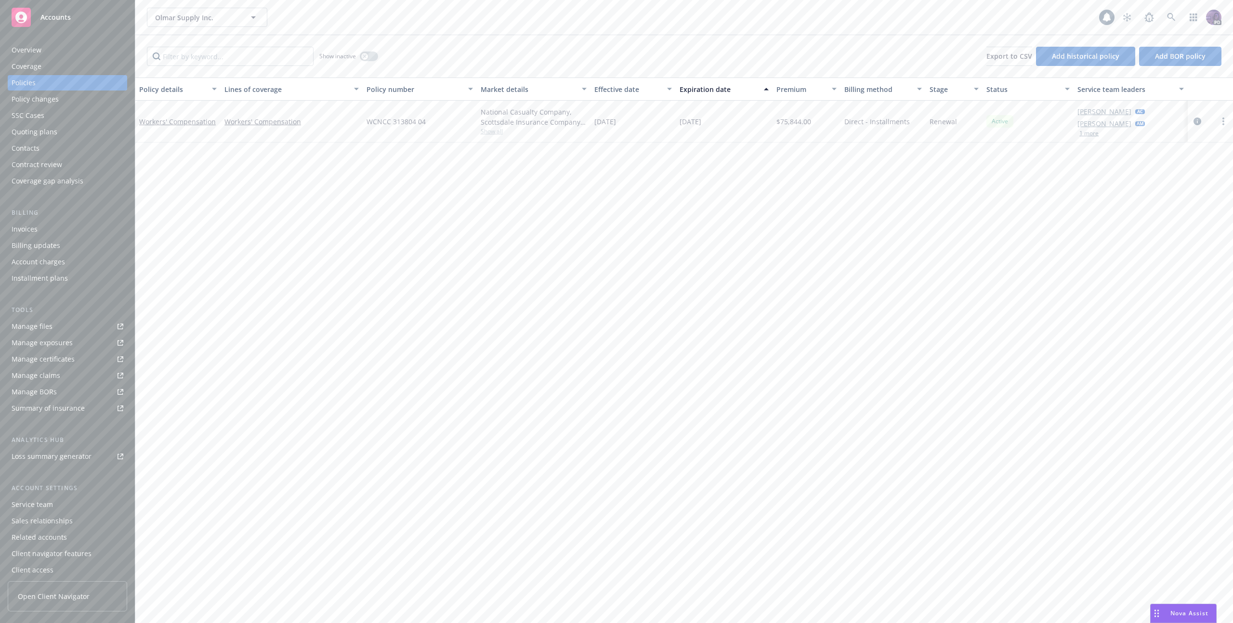
click at [78, 122] on div "SSC Cases" at bounding box center [68, 115] width 112 height 15
click at [77, 131] on div "Quoting plans" at bounding box center [68, 131] width 112 height 15
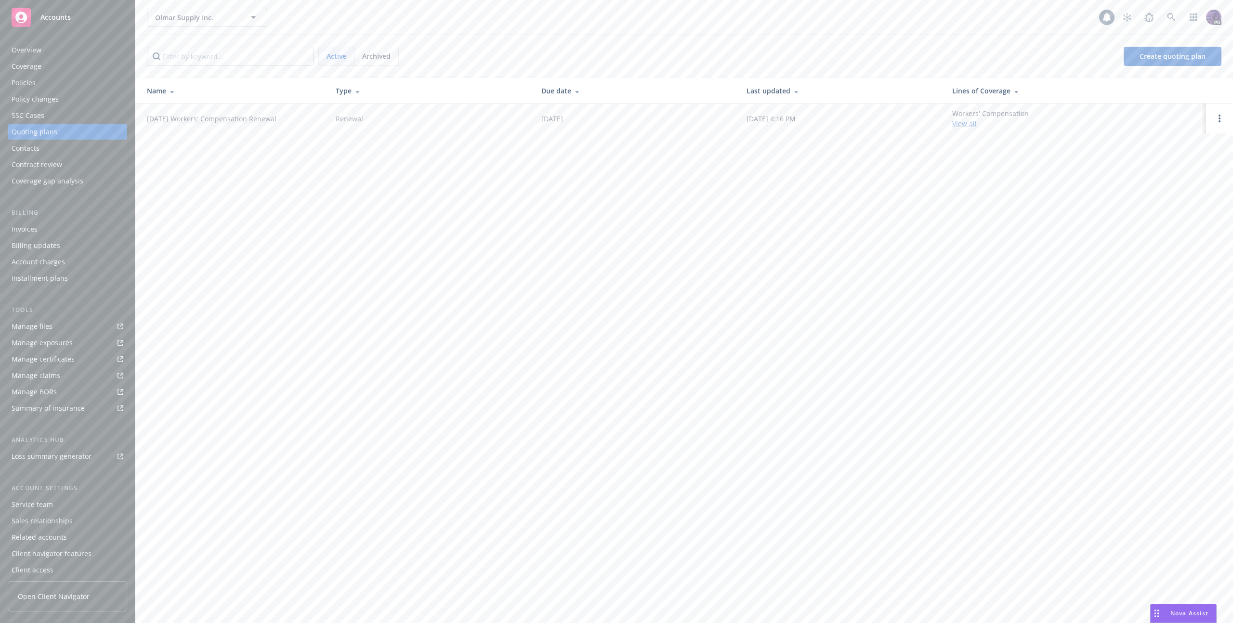
click at [210, 118] on link "[DATE] Workers' Compensation Renewal" at bounding box center [212, 119] width 130 height 10
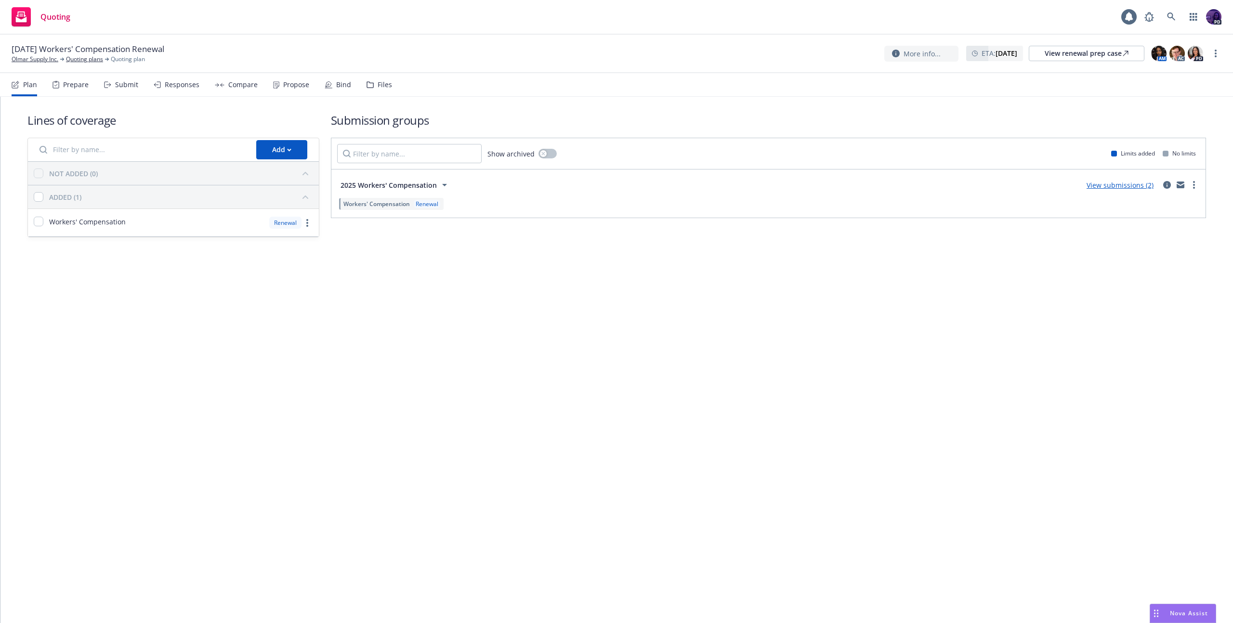
click at [111, 84] on div "Submit" at bounding box center [121, 84] width 34 height 23
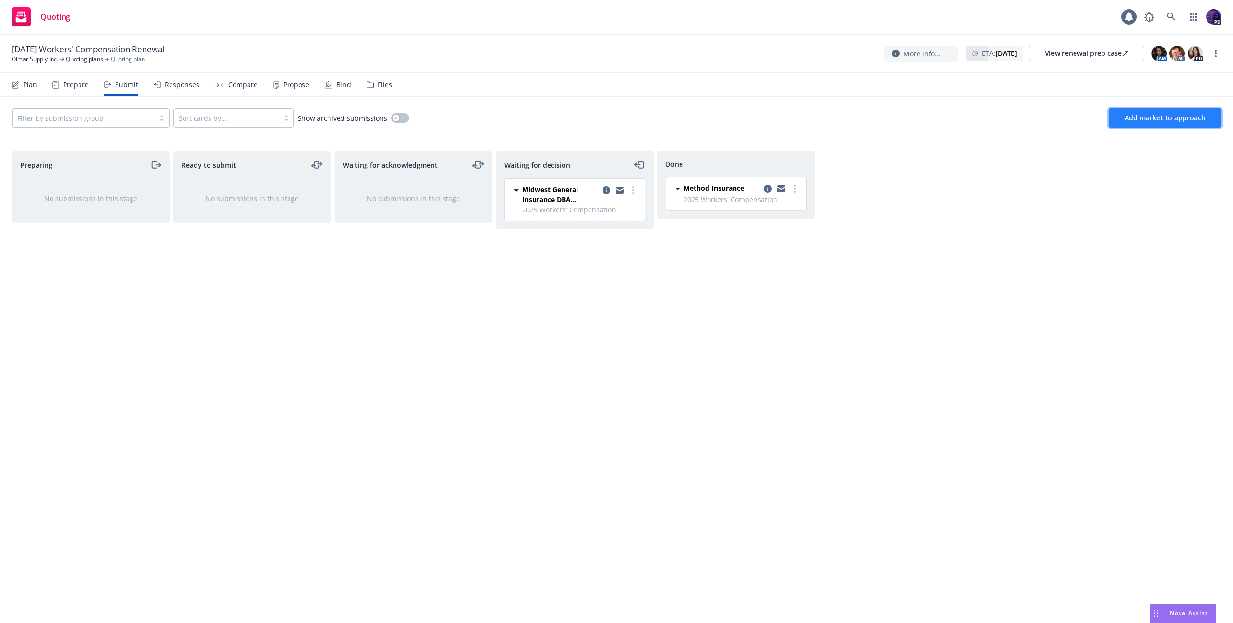
click at [1153, 122] on button "Add market to approach" at bounding box center [1165, 117] width 113 height 19
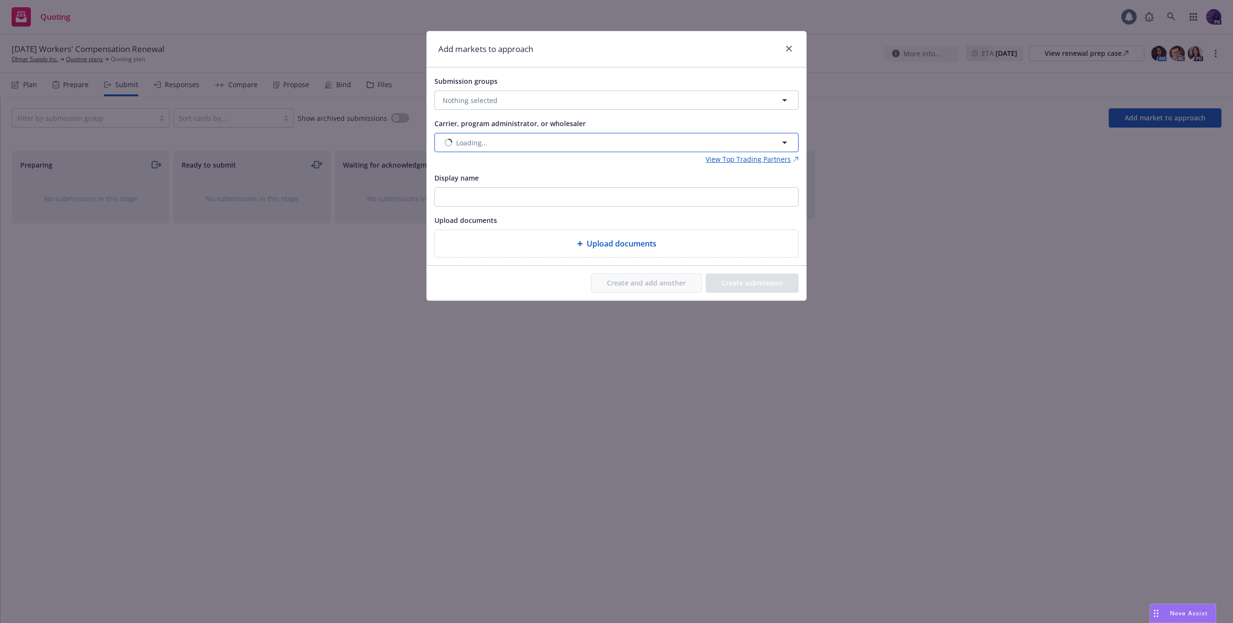
click at [509, 142] on button "Loading..." at bounding box center [616, 142] width 364 height 19
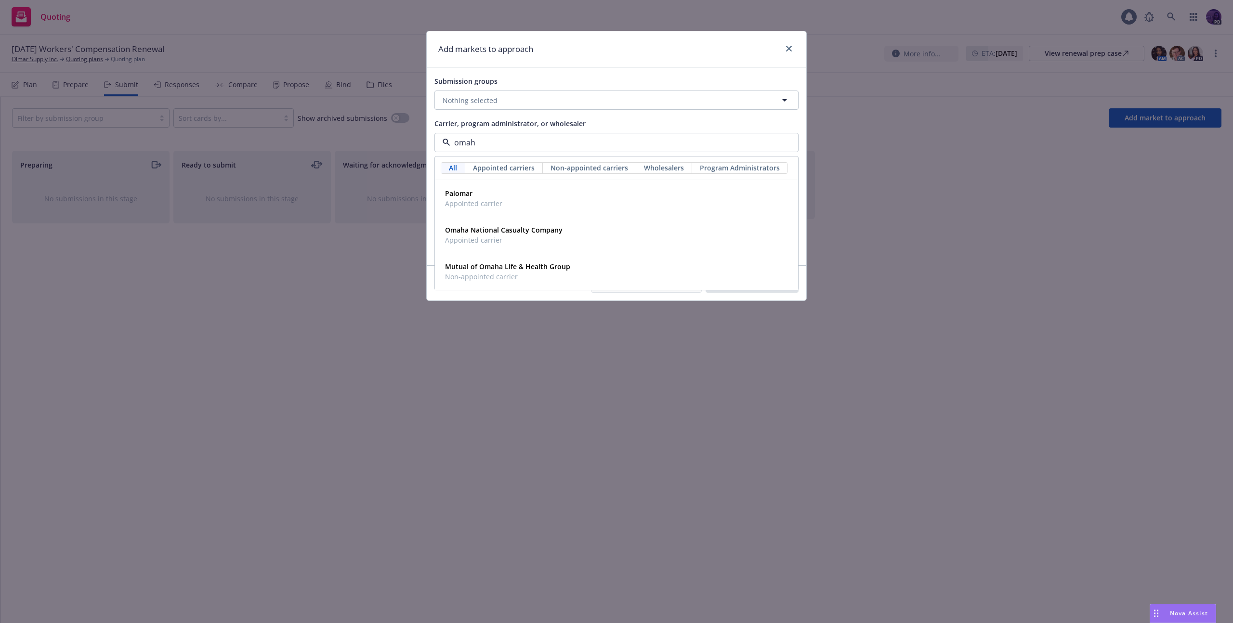
type input "omaha"
click at [520, 204] on span "Appointed carrier" at bounding box center [504, 203] width 118 height 10
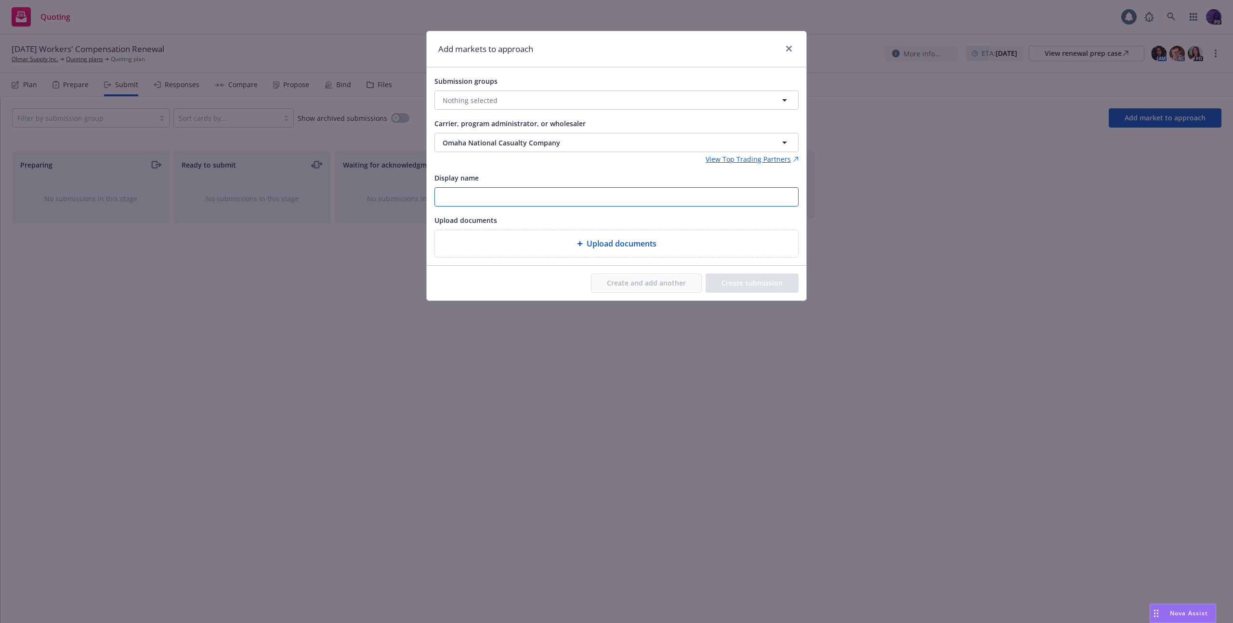
click at [631, 201] on input "Display name" at bounding box center [616, 197] width 363 height 18
click at [562, 97] on button "Nothing selected" at bounding box center [616, 100] width 364 height 19
drag, startPoint x: 534, startPoint y: 146, endPoint x: 517, endPoint y: 146, distance: 17.3
click at [532, 147] on strong "2025 Workers' Compensation" at bounding box center [508, 146] width 96 height 9
checkbox input "true"
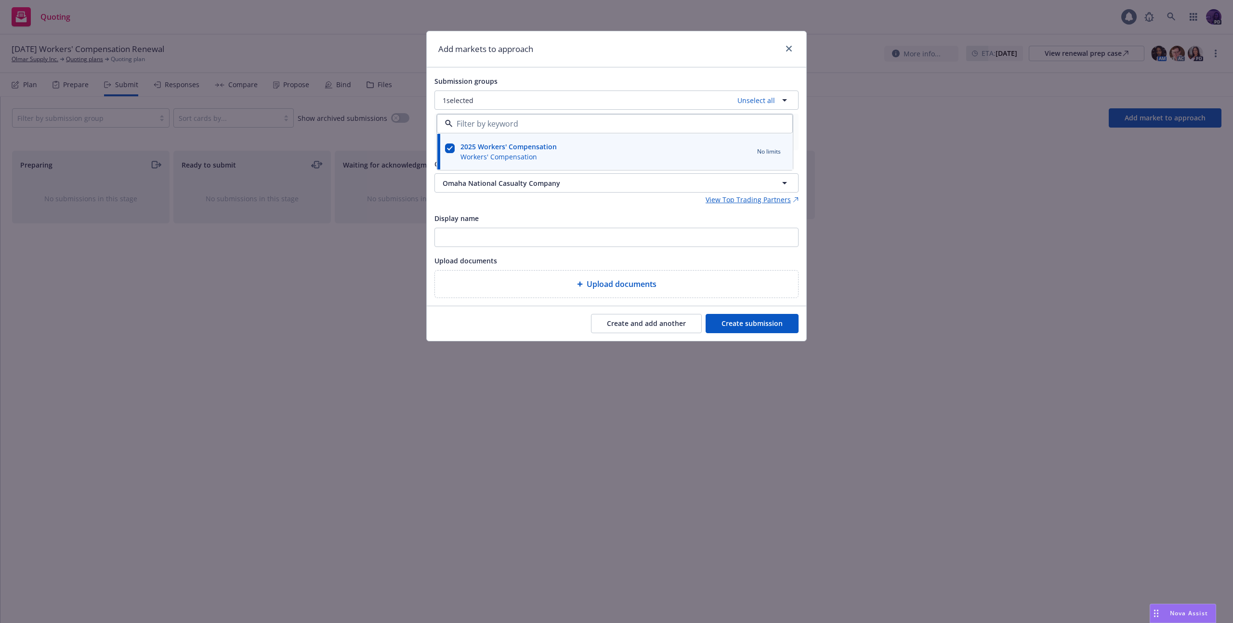
drag, startPoint x: 730, startPoint y: 328, endPoint x: 706, endPoint y: 322, distance: 25.0
click at [730, 328] on button "Create submission" at bounding box center [752, 323] width 93 height 19
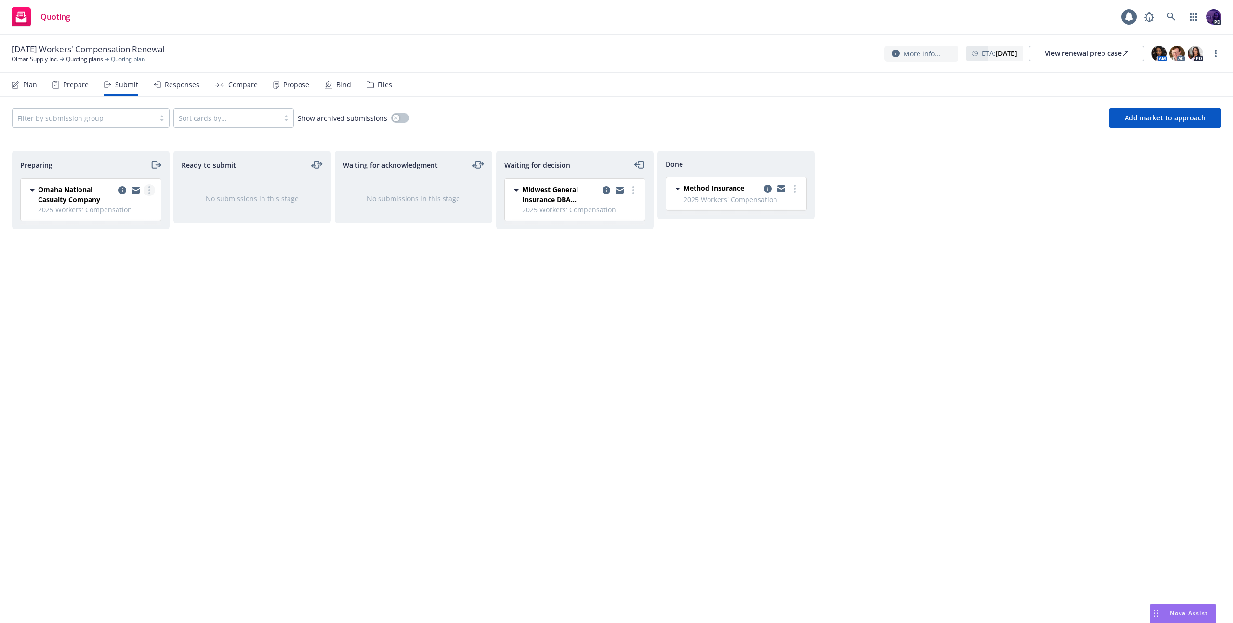
click at [150, 193] on link "more" at bounding box center [150, 190] width 12 height 12
click at [128, 287] on span "Add declined decision" at bounding box center [105, 286] width 95 height 9
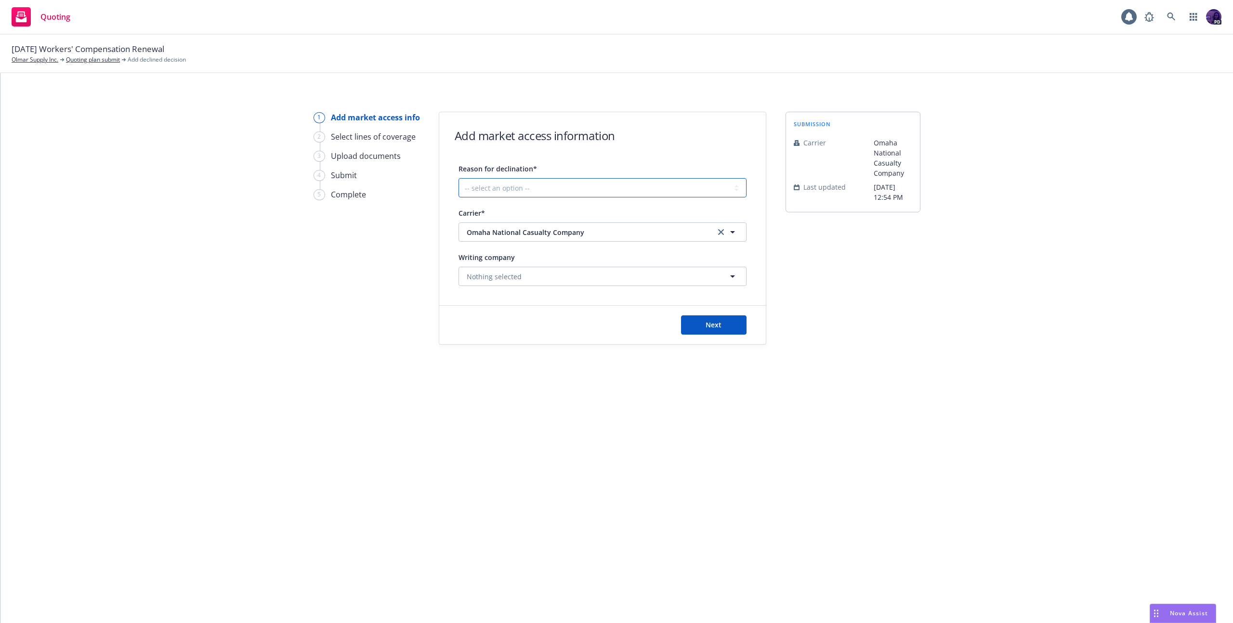
click at [503, 181] on select "-- select an option -- Cannot compete with other markets Carrier non-renewed Ca…" at bounding box center [603, 187] width 288 height 19
select select "DOES_NOT_FIT_UNDERWRITER_APPETITE"
click at [701, 322] on button "Next" at bounding box center [714, 324] width 66 height 19
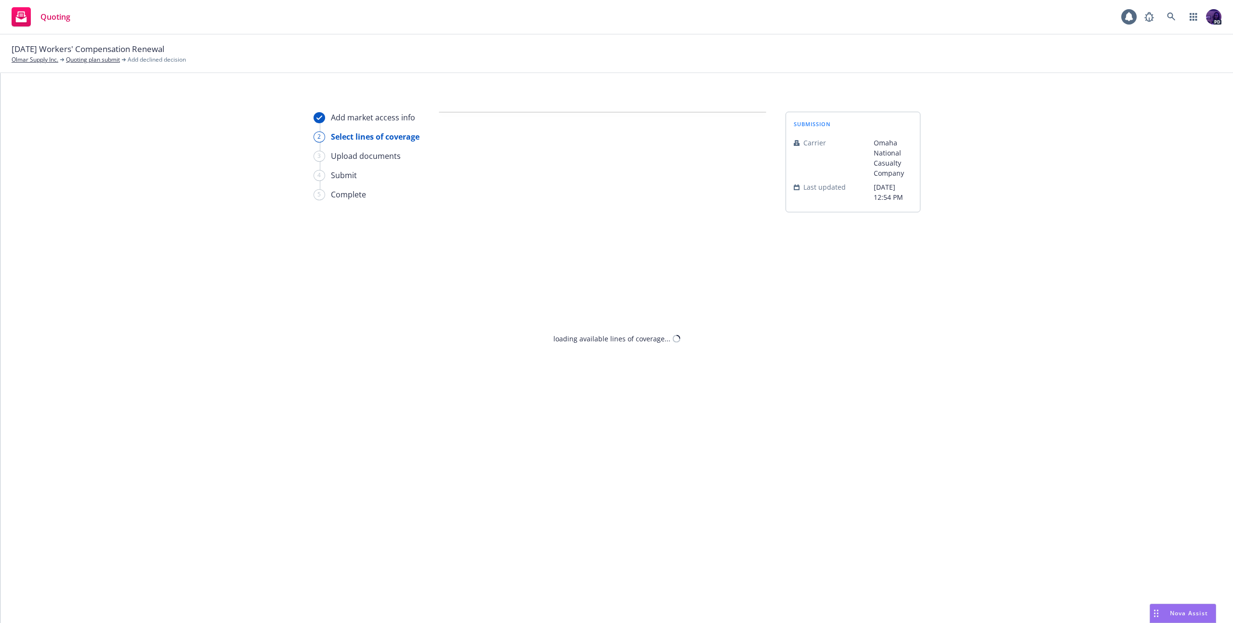
select select "DOES_NOT_FIT_UNDERWRITER_APPETITE"
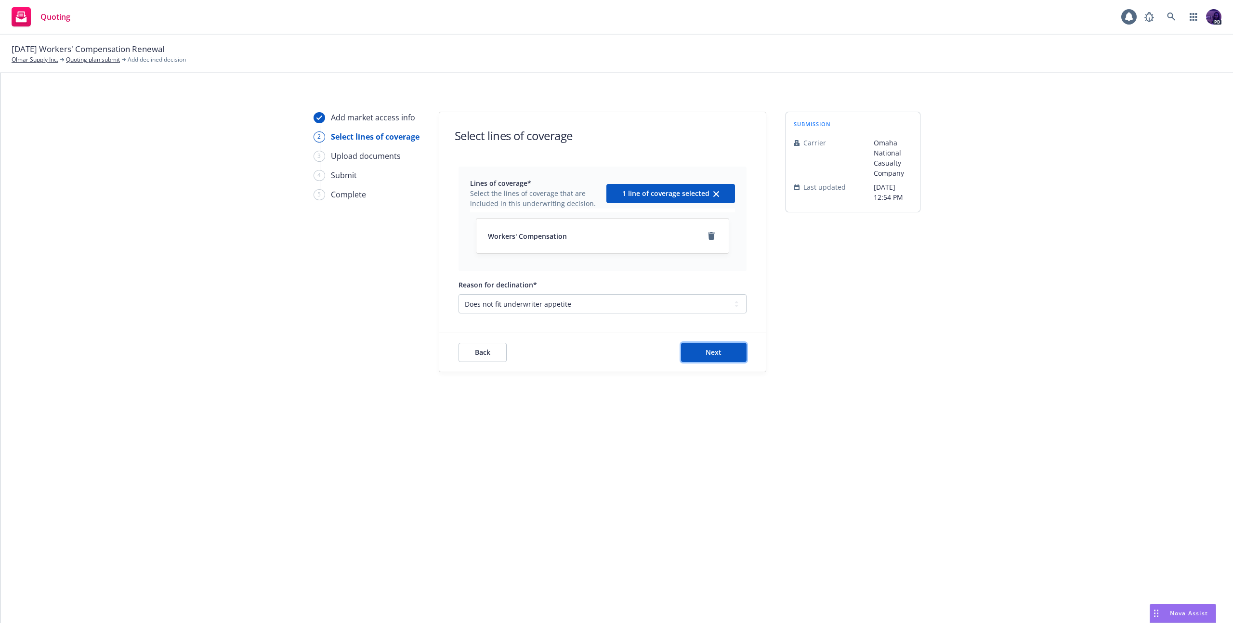
click at [704, 361] on button "Next" at bounding box center [714, 352] width 66 height 19
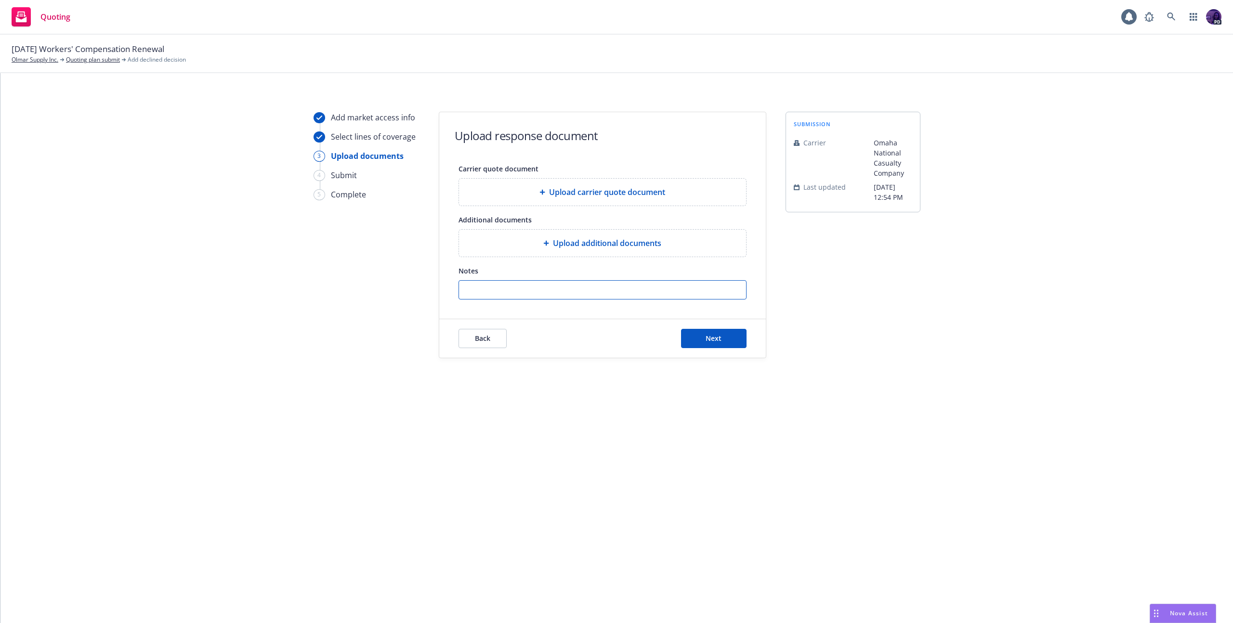
click at [571, 293] on input "Notes" at bounding box center [602, 290] width 287 height 18
type input "m"
paste input "underwriting has declined this account due to insufficient premium for exposure…"
type input "Omaha - underwriting has declined this account due to insufficient premium for …"
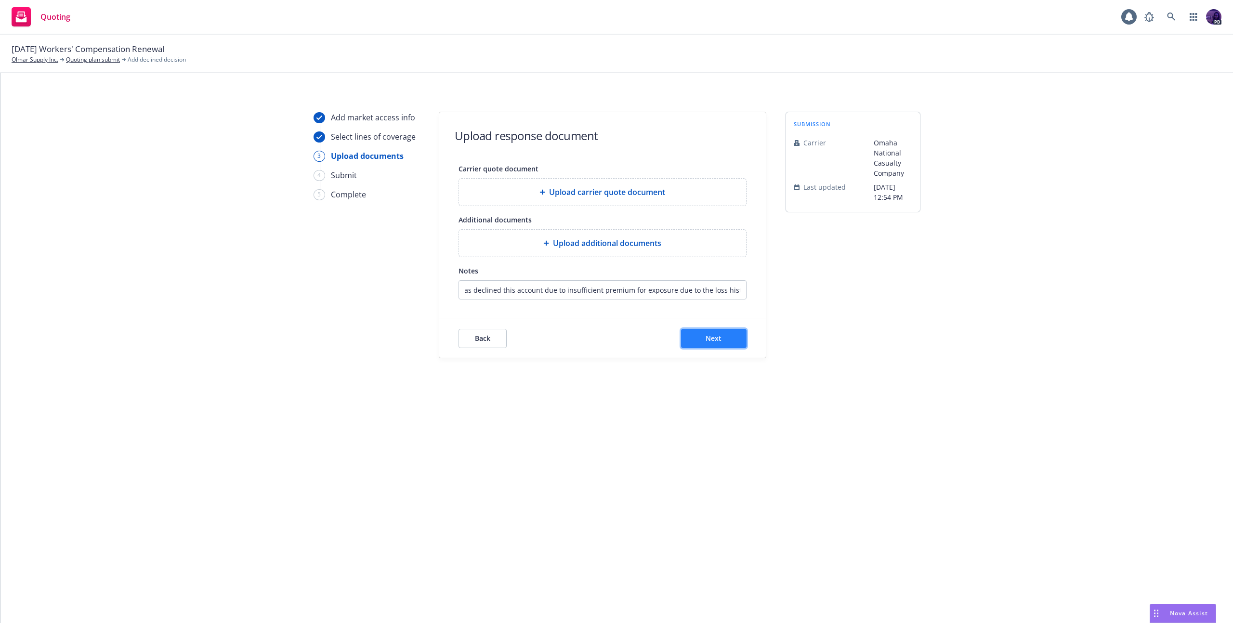
click at [717, 337] on span "Next" at bounding box center [714, 338] width 16 height 9
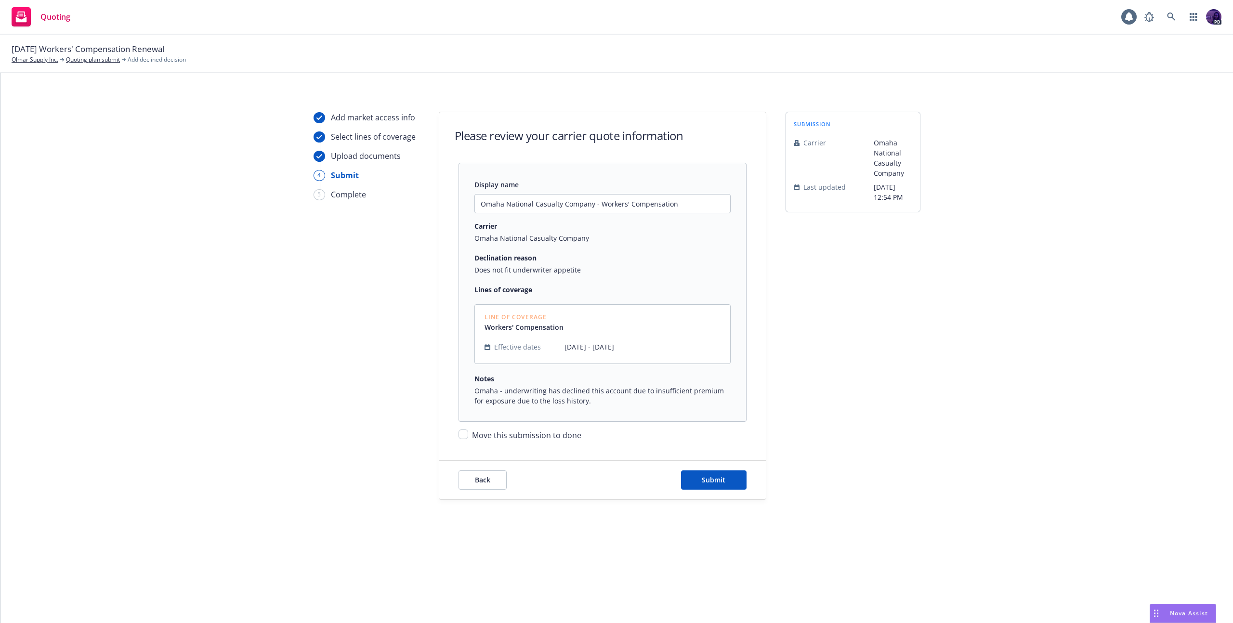
click at [561, 433] on span "Move this submission to done" at bounding box center [526, 435] width 109 height 11
click at [468, 433] on input "Move this submission to done" at bounding box center [464, 435] width 10 height 10
checkbox input "true"
click at [716, 494] on div "Back Submit" at bounding box center [602, 480] width 327 height 39
click at [713, 481] on span "Submit" at bounding box center [714, 479] width 24 height 9
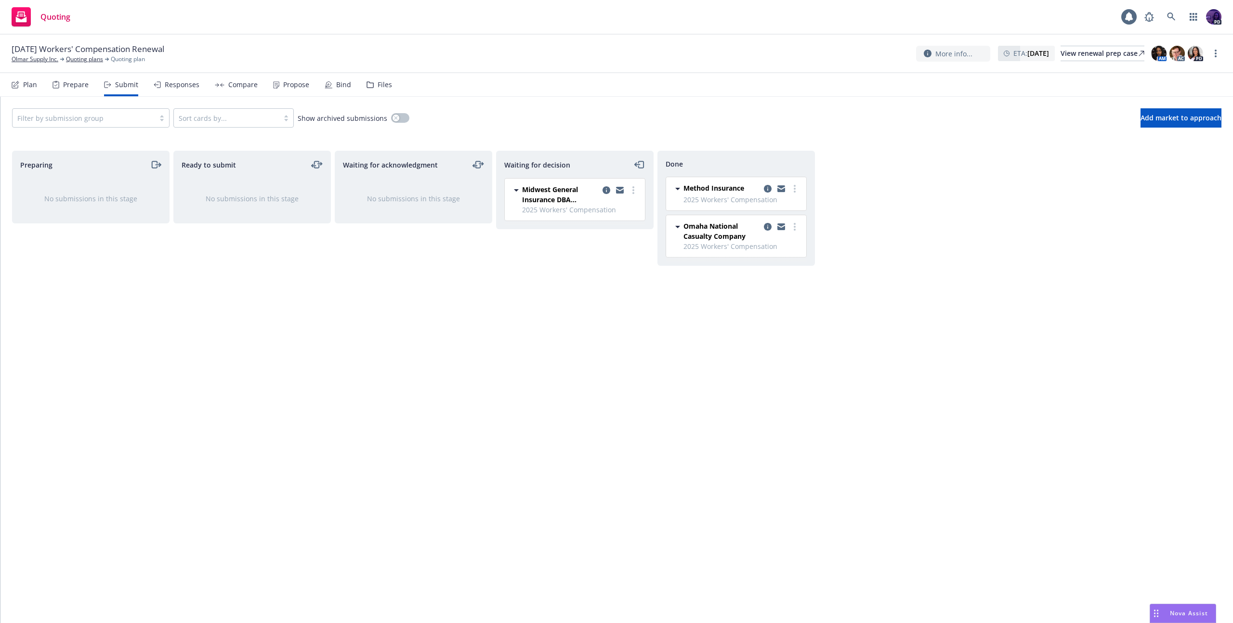
click at [235, 84] on div "Compare" at bounding box center [242, 85] width 29 height 8
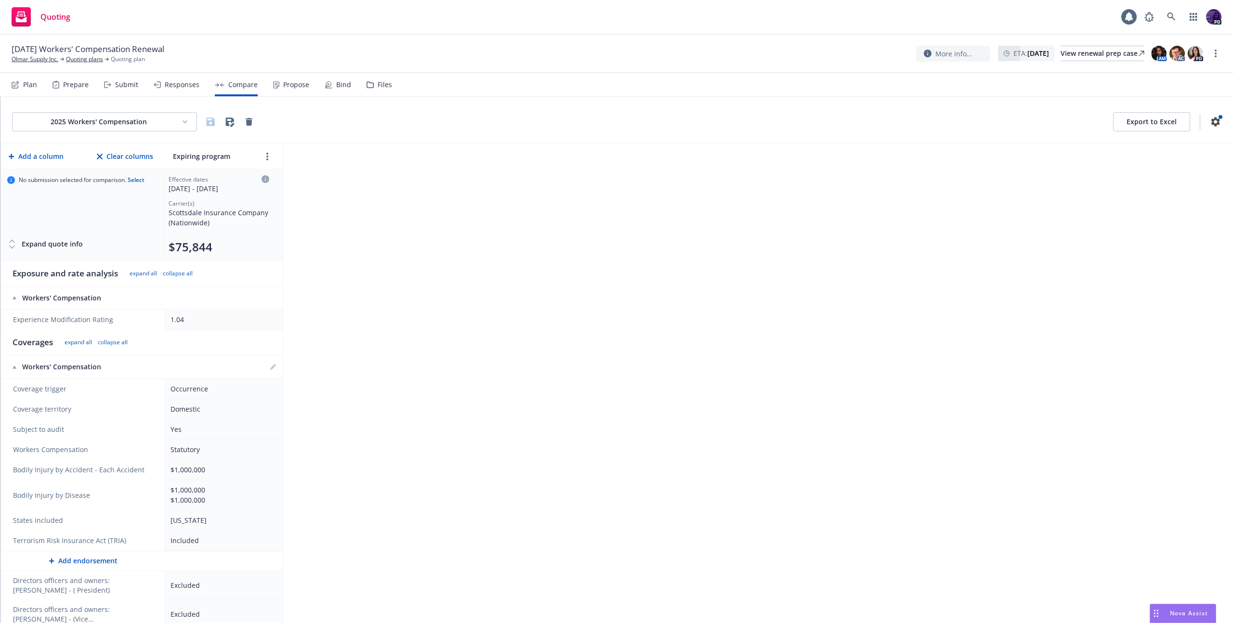
click at [189, 83] on div "Responses" at bounding box center [182, 85] width 35 height 8
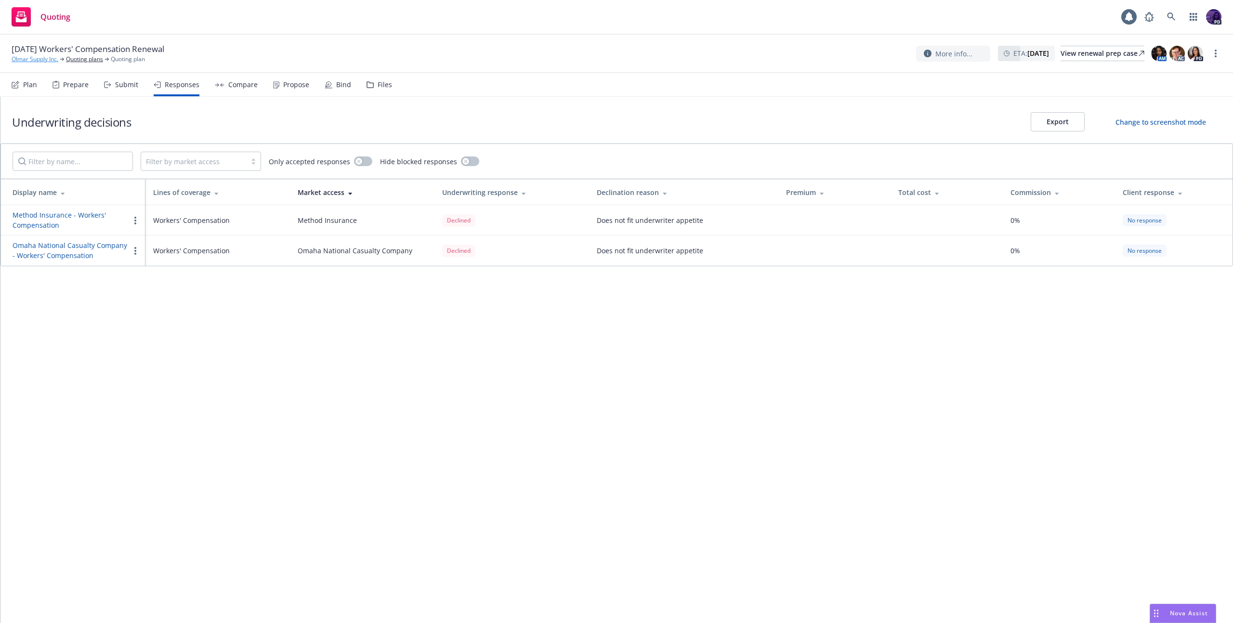
click at [39, 62] on link "Olmar Supply Inc." at bounding box center [35, 59] width 47 height 9
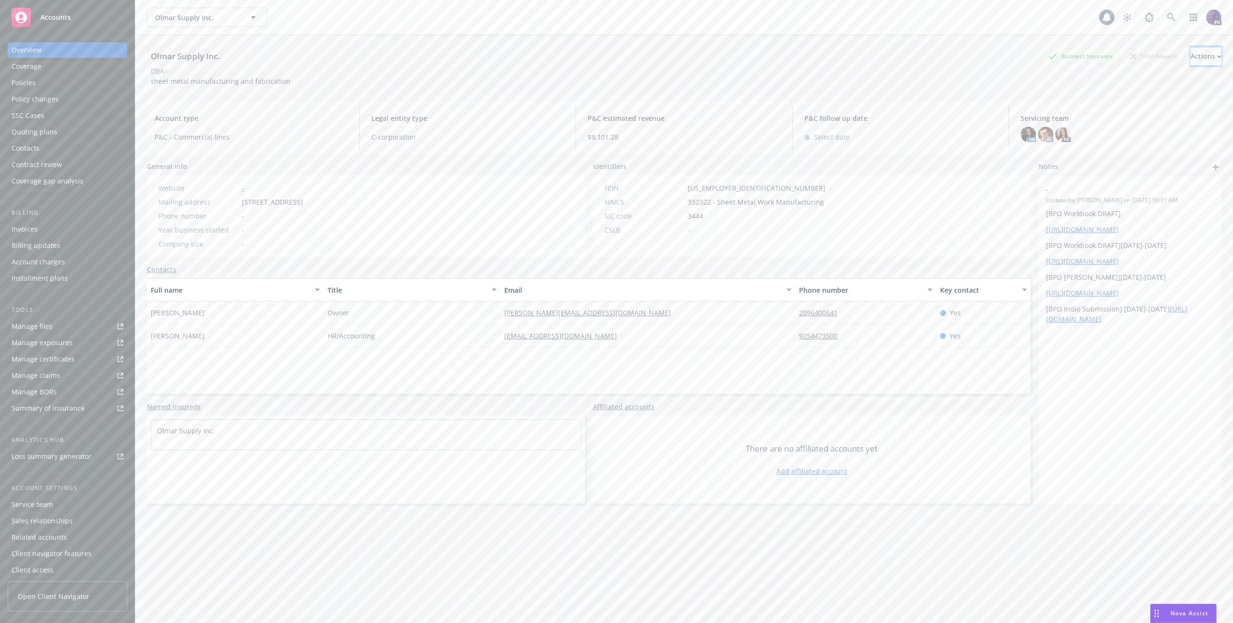
click at [1191, 57] on div "Actions" at bounding box center [1206, 56] width 31 height 18
click at [1131, 116] on link "Copy logging email" at bounding box center [1142, 120] width 158 height 19
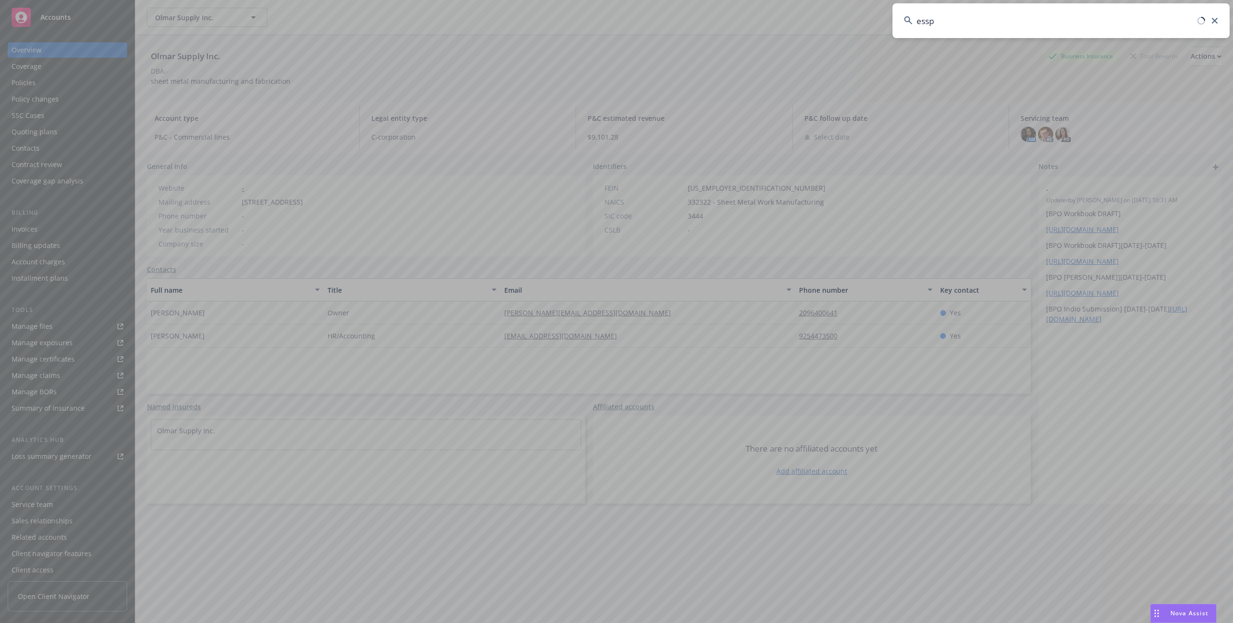
type input "esspo"
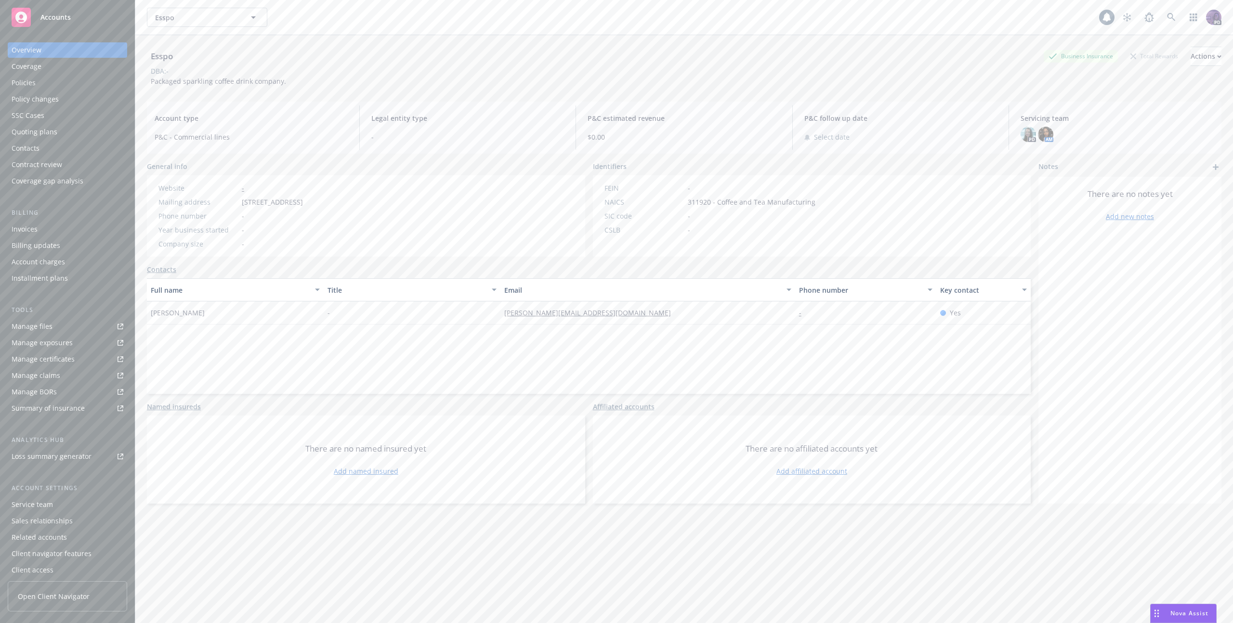
click at [100, 88] on div "Policies" at bounding box center [68, 82] width 112 height 15
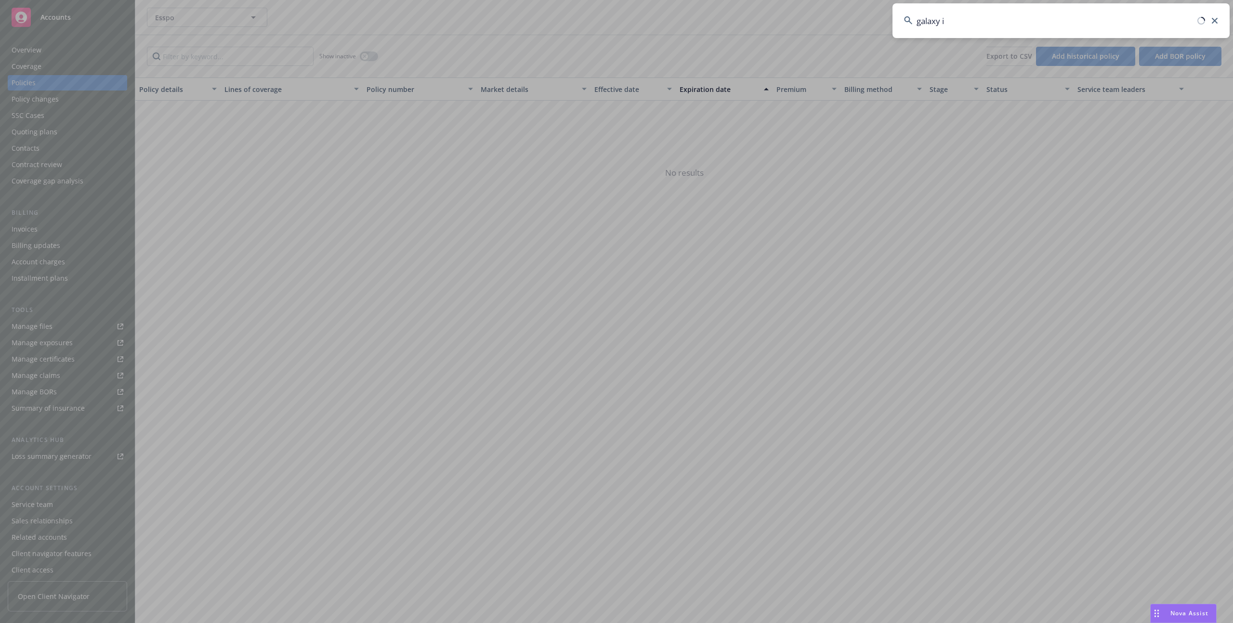
type input "galaxy in"
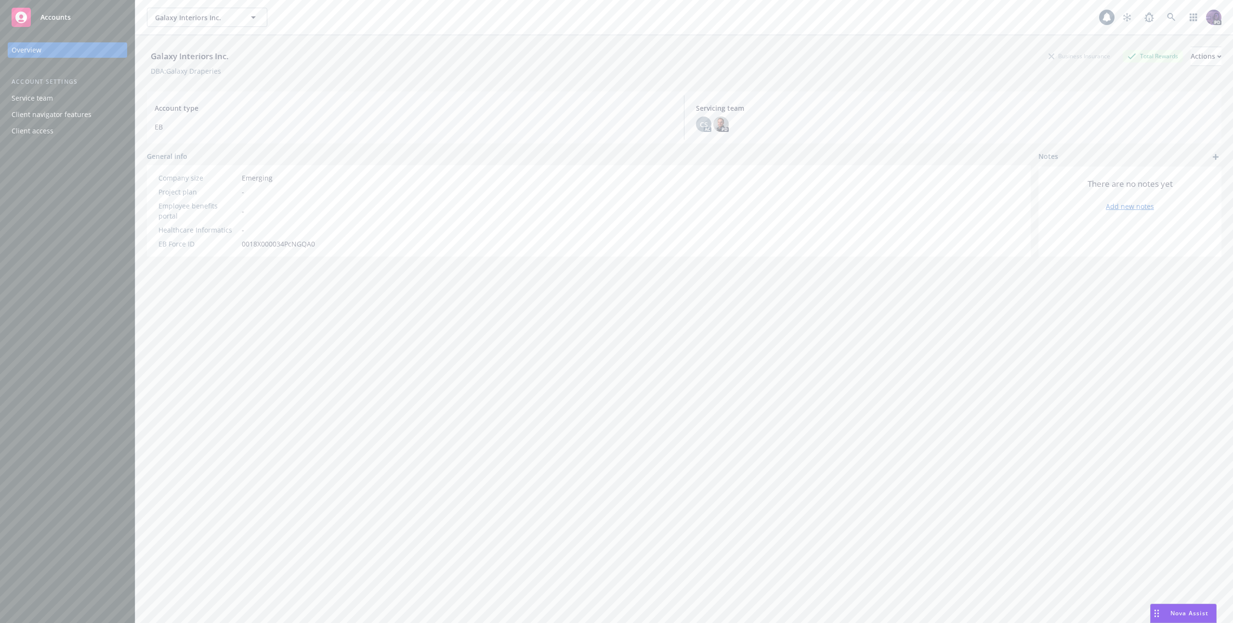
click at [317, 14] on div "Galaxy Interiors Inc. Galaxy Interiors Inc." at bounding box center [623, 17] width 952 height 19
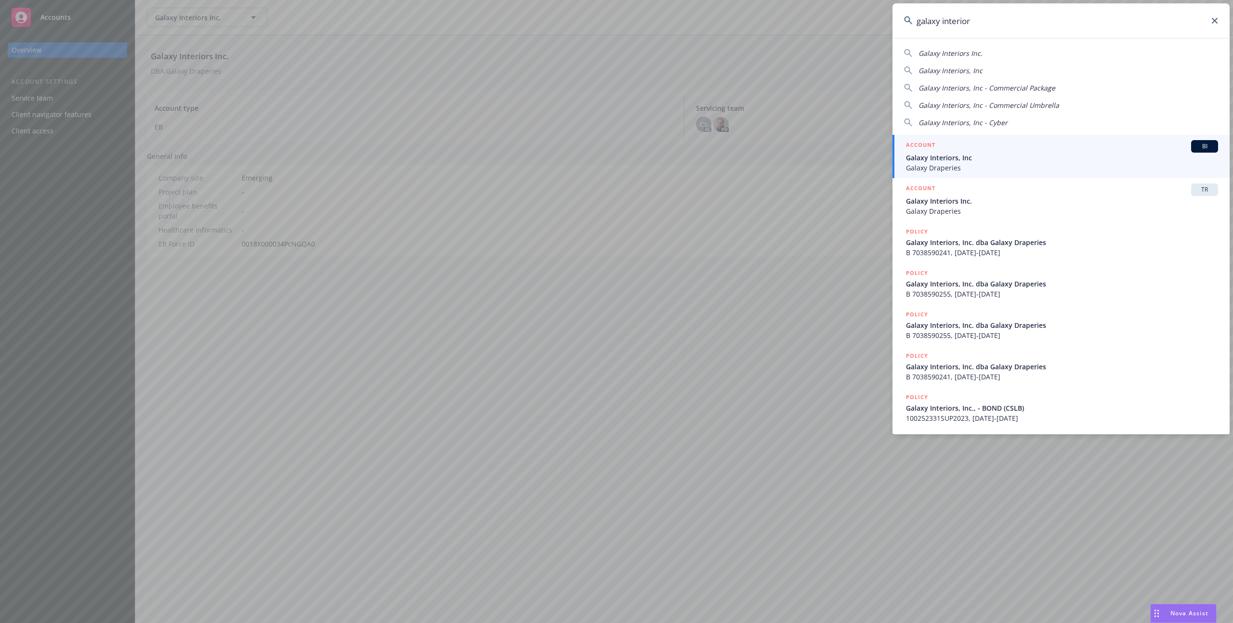
type input "galaxy interior"
click at [987, 154] on span "Galaxy Interiors, Inc" at bounding box center [1062, 158] width 312 height 10
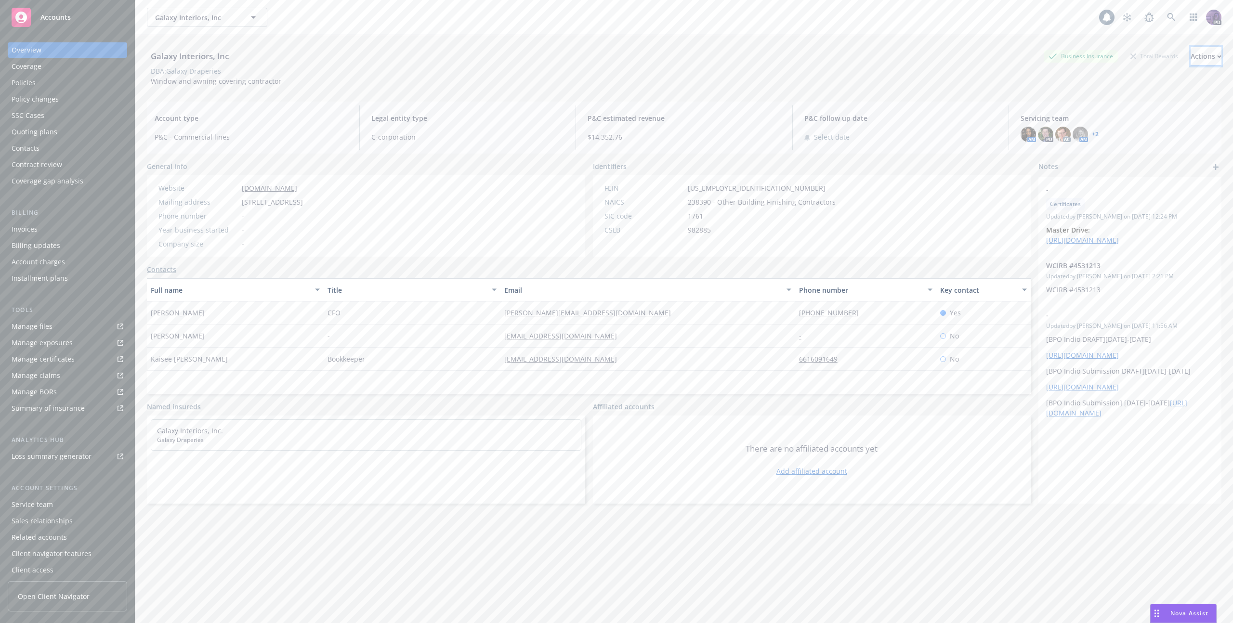
click at [1191, 54] on div "Actions" at bounding box center [1206, 56] width 31 height 18
click at [1134, 117] on link "Copy logging email" at bounding box center [1142, 120] width 158 height 19
click at [381, 23] on div "Galaxy Interiors, Inc Galaxy Interiors, Inc" at bounding box center [623, 17] width 952 height 19
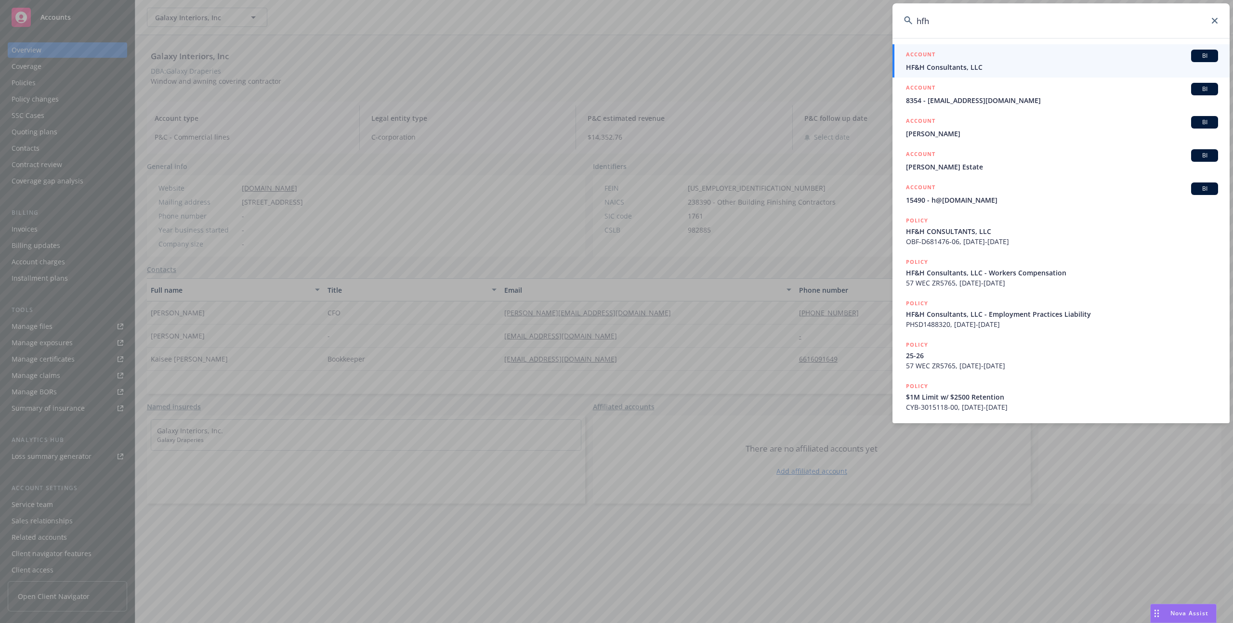
type input "hfh"
click at [989, 74] on link "ACCOUNT BI HF&H Consultants, LLC" at bounding box center [1061, 60] width 337 height 33
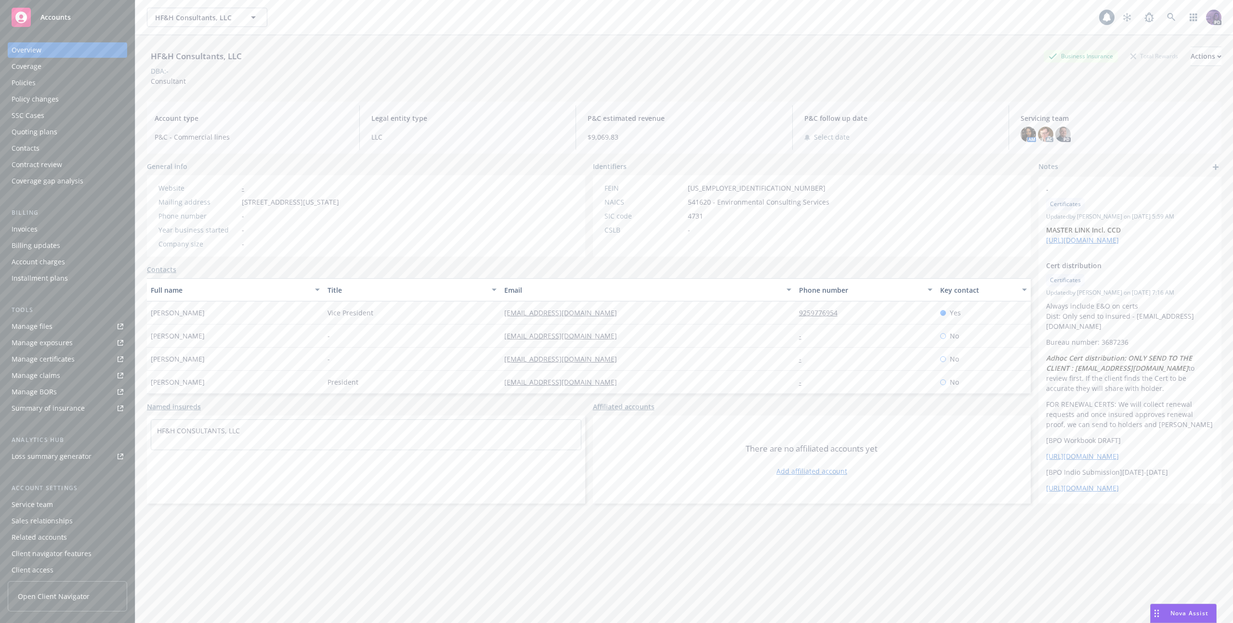
click at [53, 78] on div "Policies" at bounding box center [68, 82] width 112 height 15
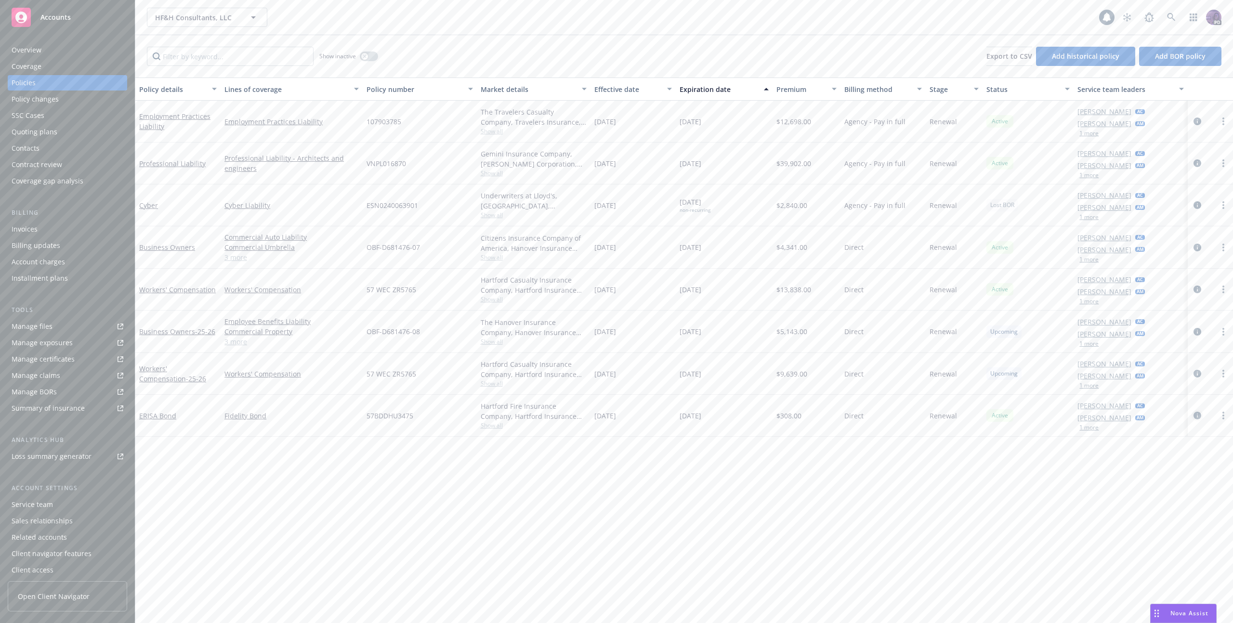
click at [1199, 415] on icon "circleInformation" at bounding box center [1198, 416] width 8 height 8
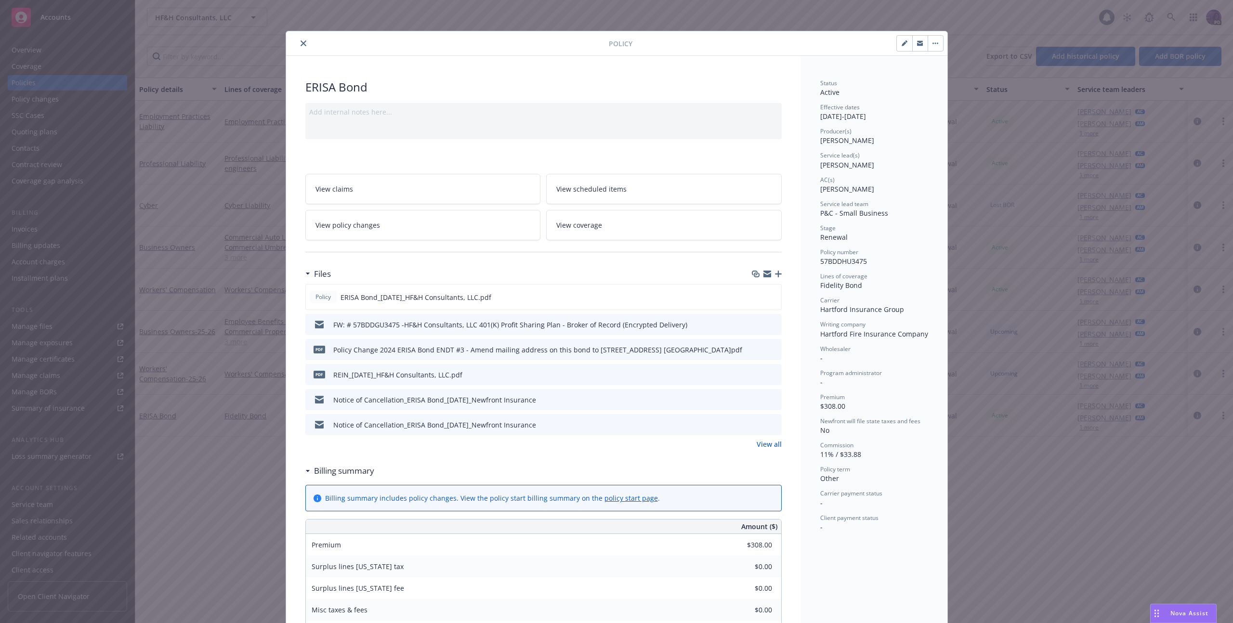
click at [934, 45] on button "button" at bounding box center [935, 43] width 15 height 15
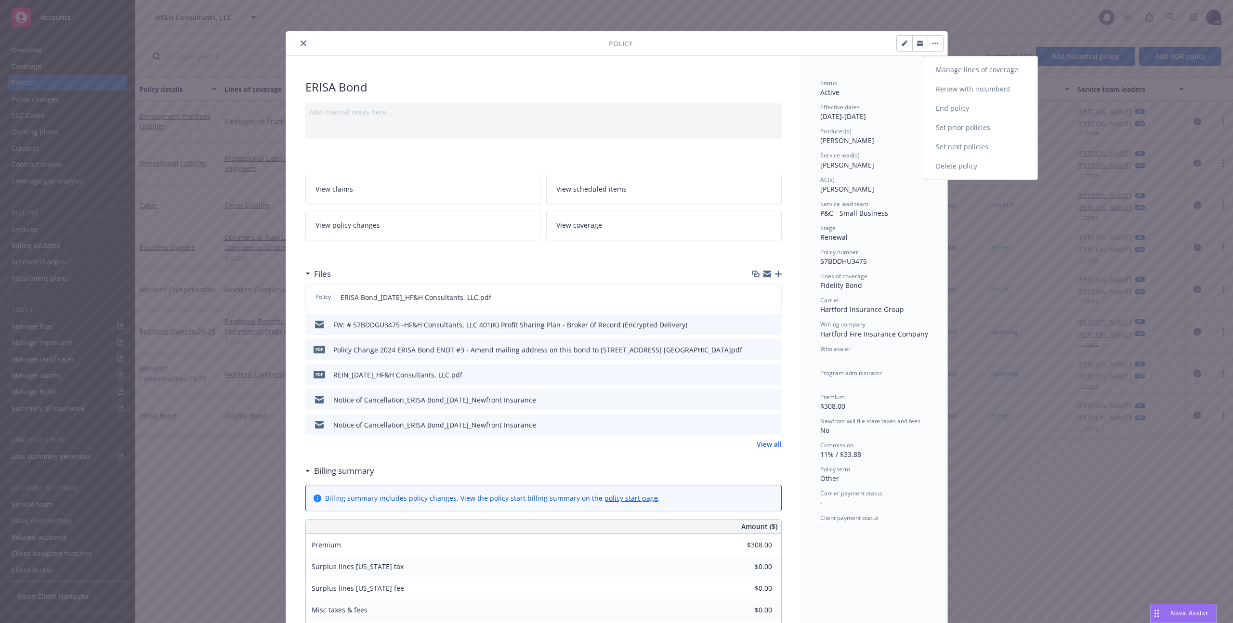
click at [953, 105] on link "End policy" at bounding box center [980, 108] width 113 height 19
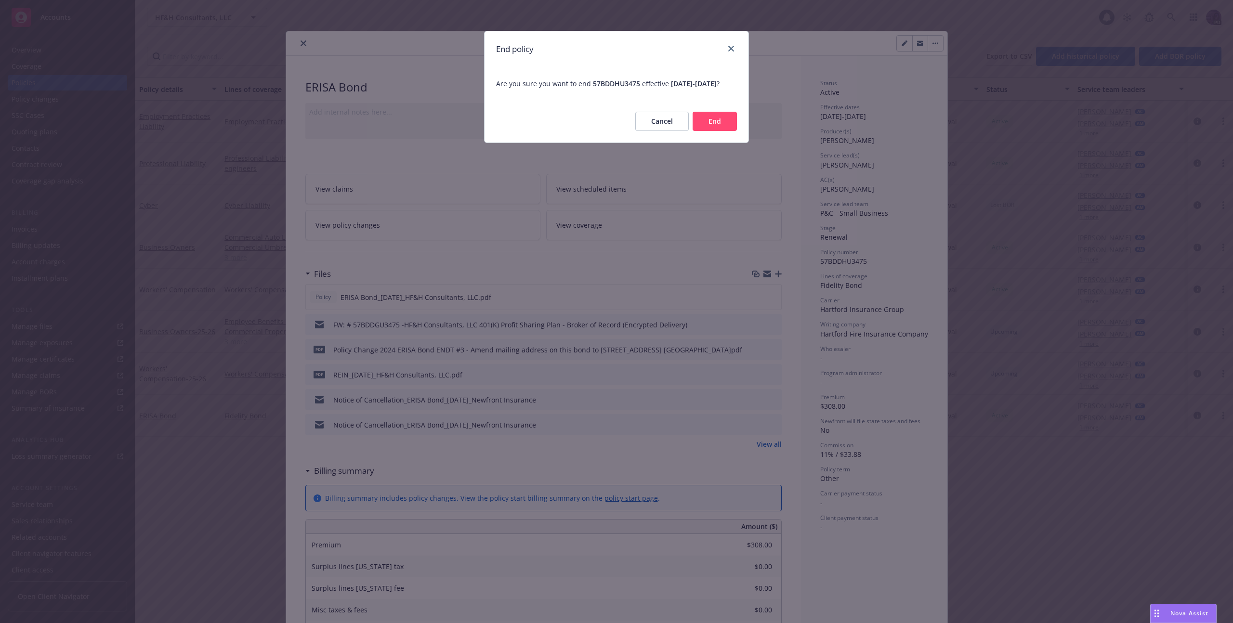
click at [723, 131] on button "End" at bounding box center [715, 121] width 44 height 19
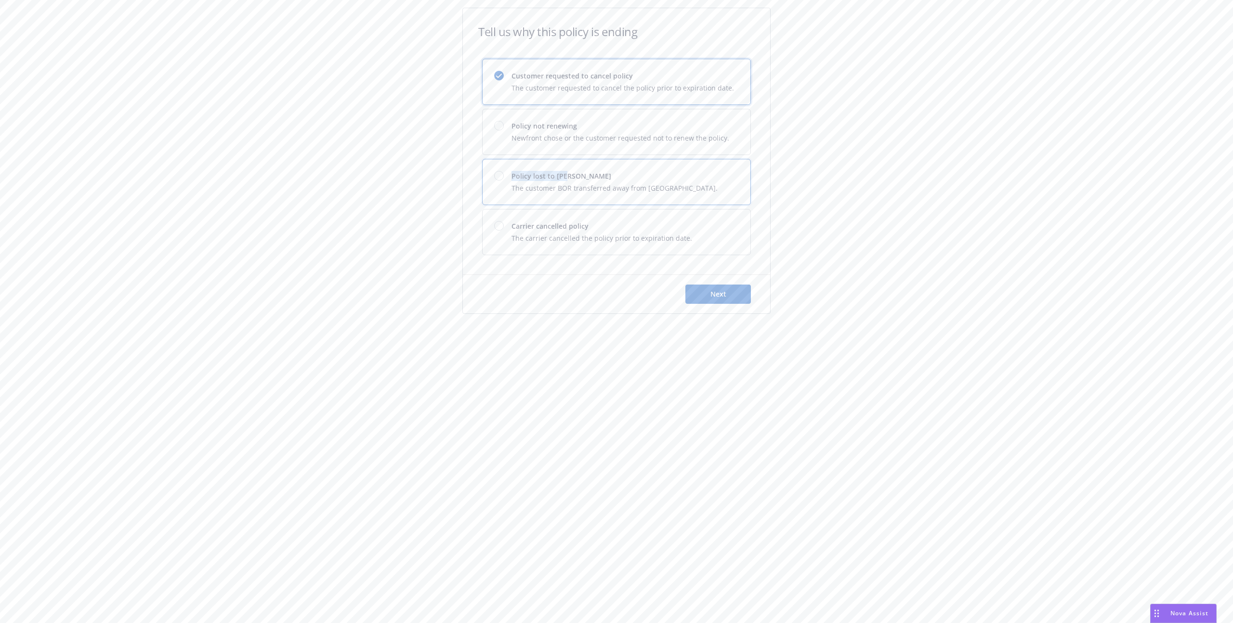
drag, startPoint x: 643, startPoint y: 171, endPoint x: 642, endPoint y: 176, distance: 5.9
click at [642, 176] on span "Policy lost to BOR" at bounding box center [615, 176] width 206 height 10
click at [693, 292] on button "Next" at bounding box center [718, 294] width 66 height 19
click at [565, 139] on select "Not specified Service Pricing Buyer change M&A, Bankruptcy, or Out of business …" at bounding box center [616, 138] width 269 height 19
click at [532, 179] on input "Effective date of change*" at bounding box center [616, 180] width 269 height 19
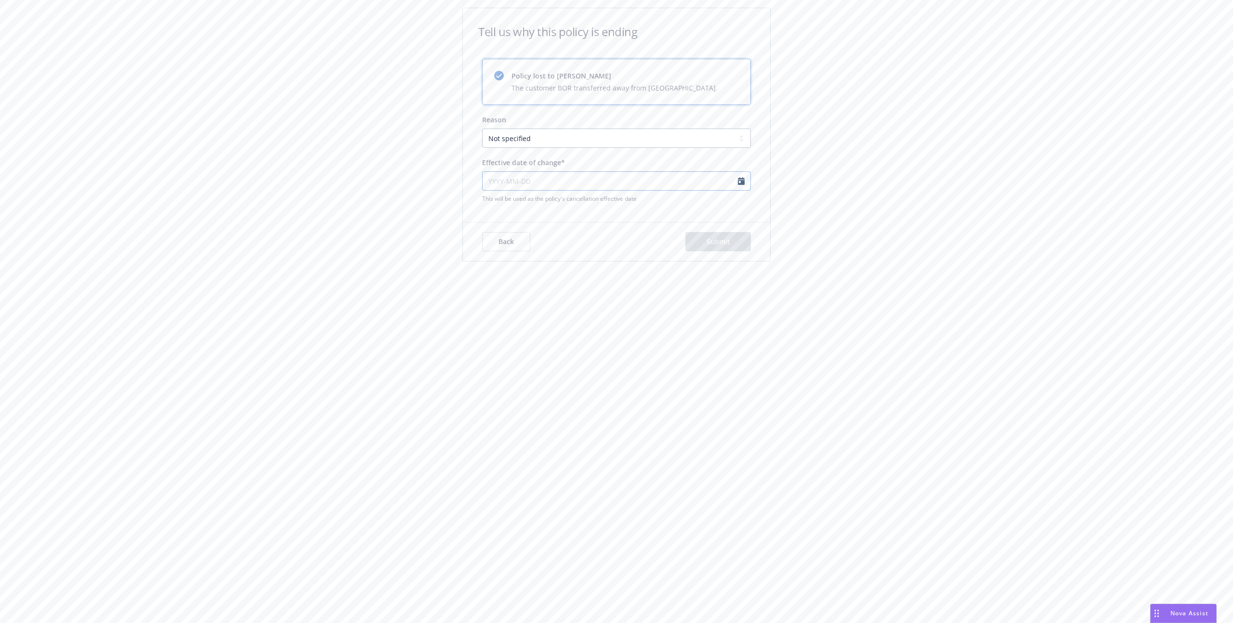
select select "August"
select select "2025"
type input "2025-08-21"
select select "August"
select select "2025"
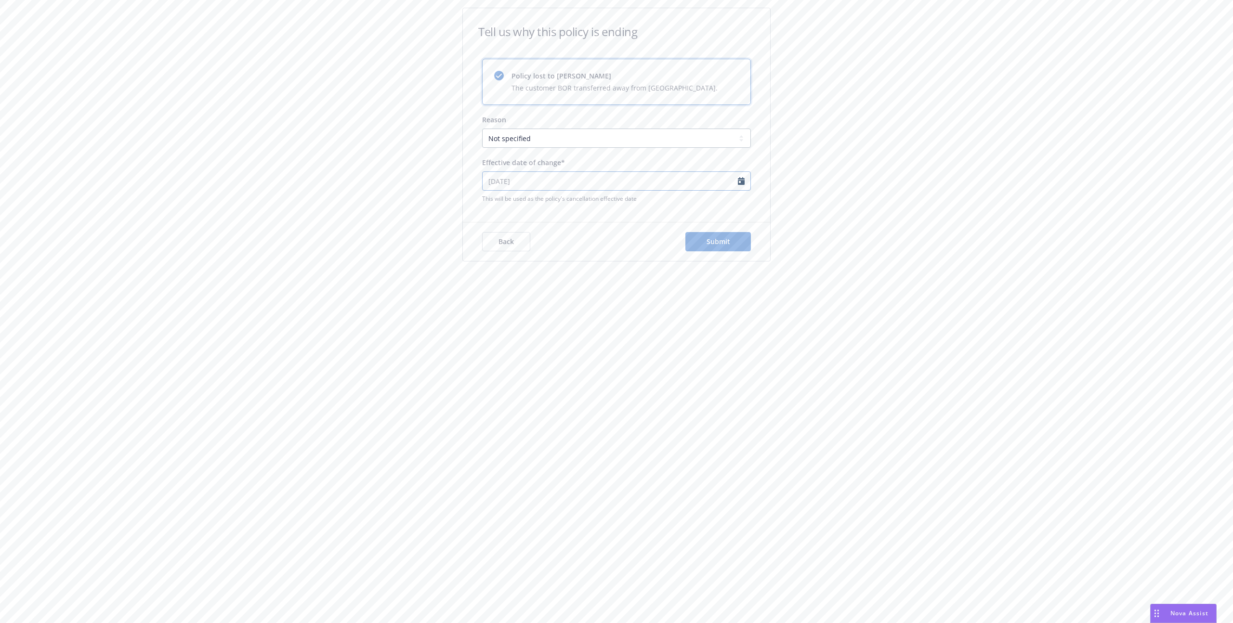
click at [532, 185] on input "2025-08-21" at bounding box center [616, 180] width 269 height 19
drag, startPoint x: 532, startPoint y: 183, endPoint x: 501, endPoint y: 182, distance: 30.9
click at [497, 181] on input "2025-08-21" at bounding box center [616, 180] width 269 height 19
click at [545, 186] on input "2025-08-21" at bounding box center [616, 180] width 269 height 19
click at [550, 180] on input "2025-08-21" at bounding box center [616, 180] width 269 height 19
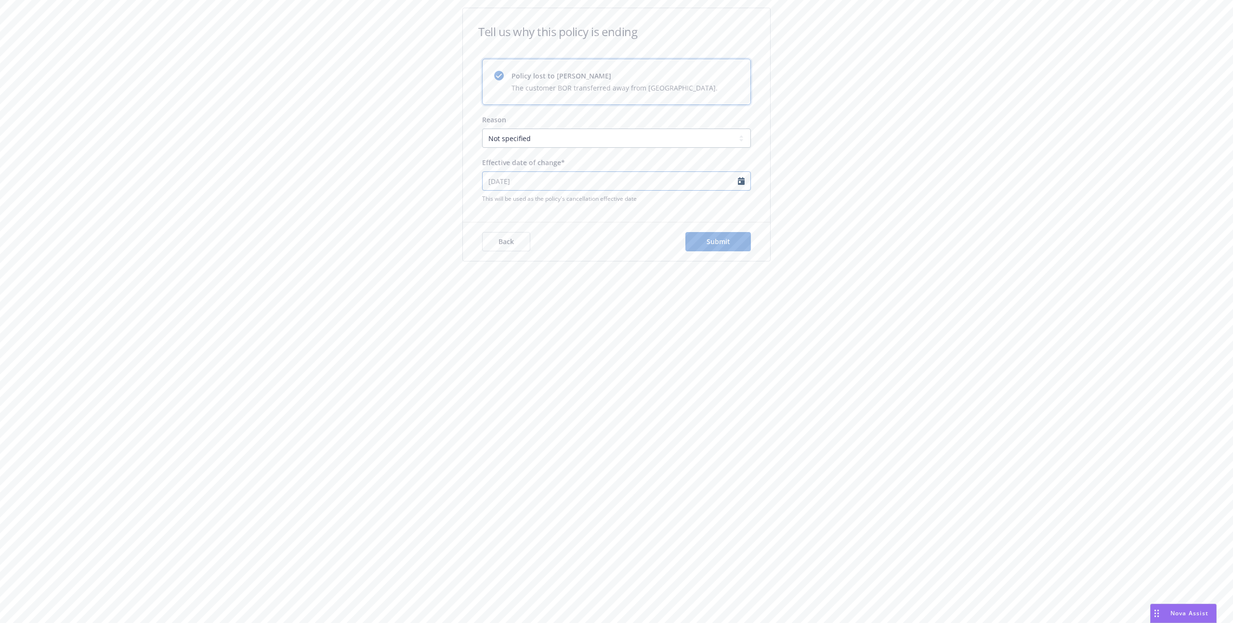
click at [747, 179] on input "2025-08-21" at bounding box center [616, 180] width 269 height 19
click at [742, 180] on input "2025-08-21" at bounding box center [616, 180] width 269 height 19
type input "2025-08-15"
click at [784, 237] on div "Tell us why this policy is ending Policy lost to BOR The customer BOR transferr…" at bounding box center [616, 311] width 1233 height 623
click at [711, 235] on button "Submit" at bounding box center [718, 241] width 66 height 19
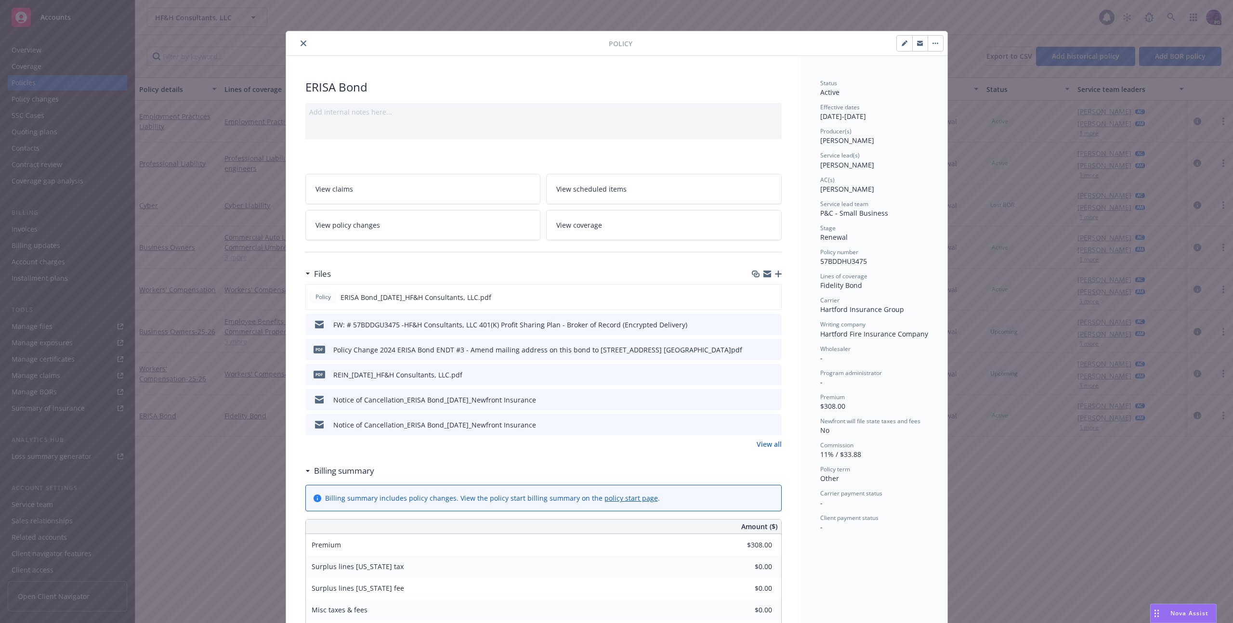
scroll to position [29, 0]
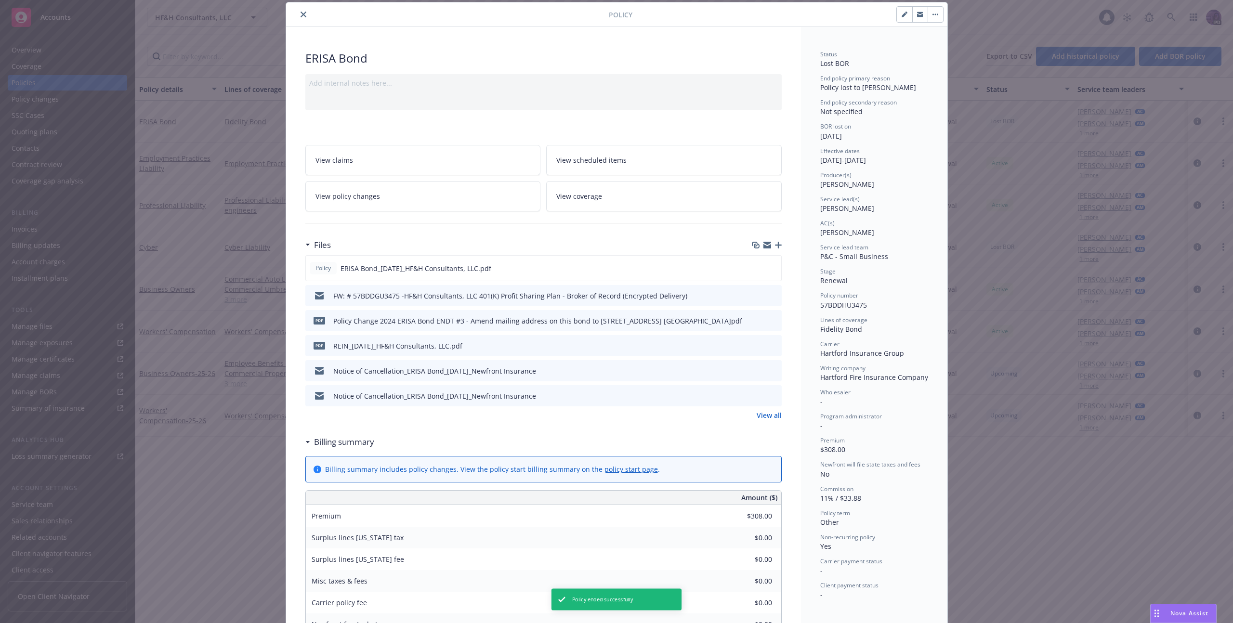
click at [301, 15] on icon "close" at bounding box center [304, 15] width 6 height 6
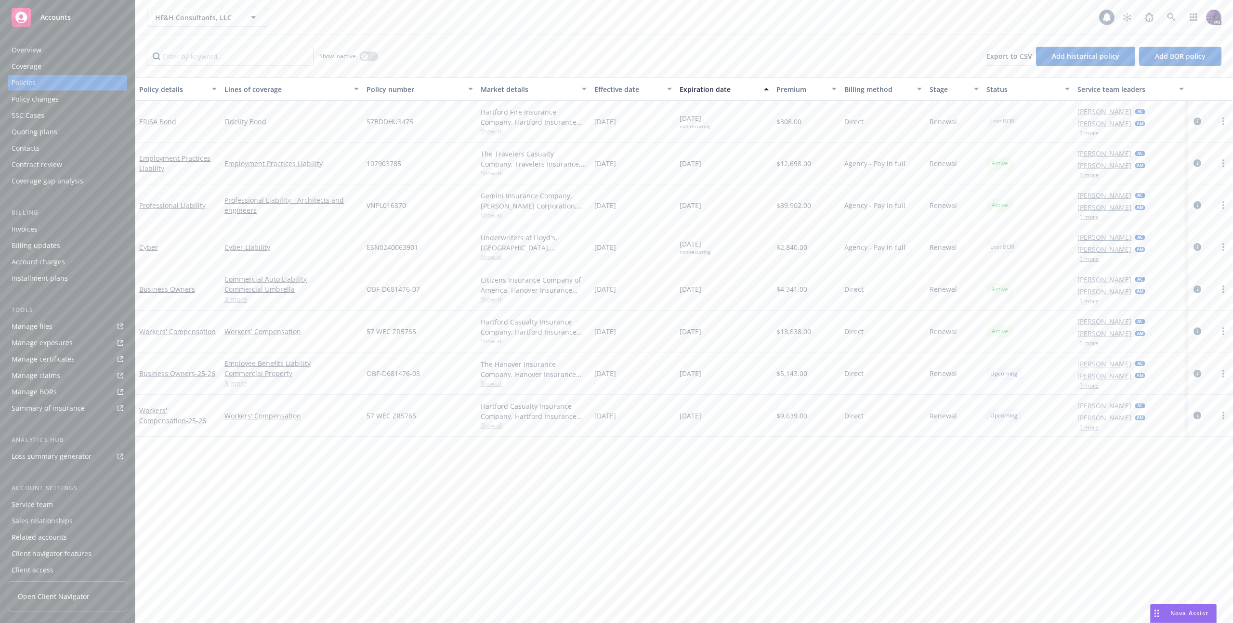
drag, startPoint x: 111, startPoint y: 50, endPoint x: 104, endPoint y: 50, distance: 7.2
click at [110, 50] on div "Overview" at bounding box center [68, 49] width 112 height 15
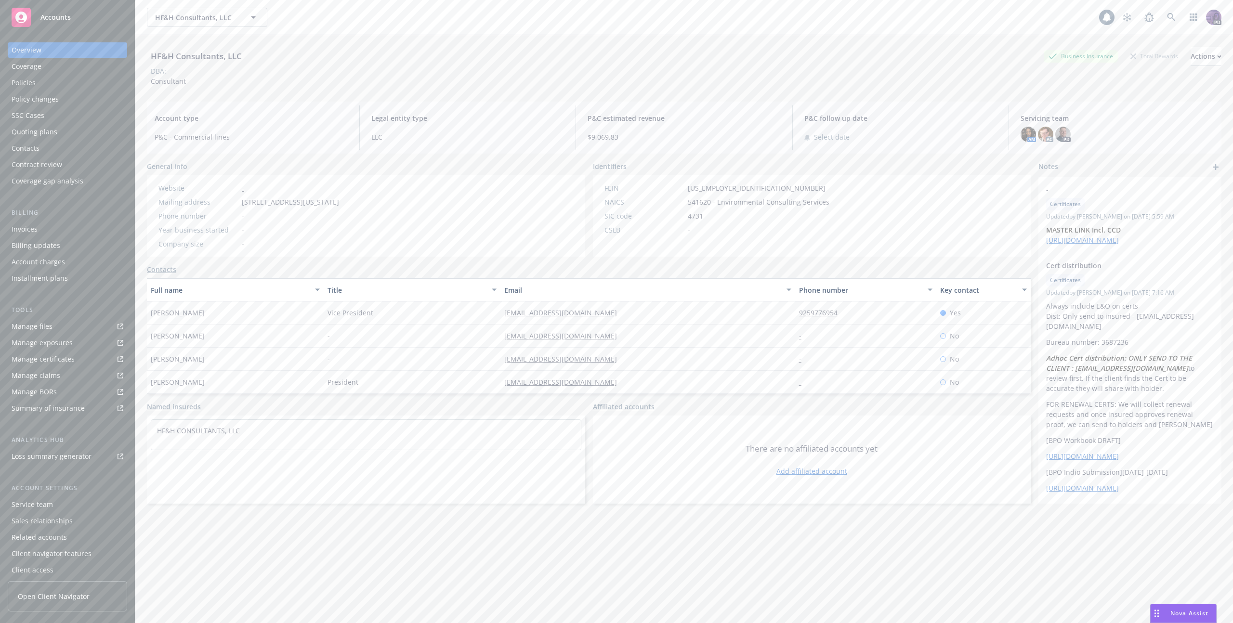
click at [88, 50] on div "Overview" at bounding box center [68, 49] width 112 height 15
click at [1191, 49] on button "Actions" at bounding box center [1206, 56] width 31 height 19
click at [1120, 118] on link "Copy logging email" at bounding box center [1142, 120] width 158 height 19
click at [414, 13] on div "HF&H Consultants, LLC HF&H Consultants, LLC" at bounding box center [623, 17] width 952 height 19
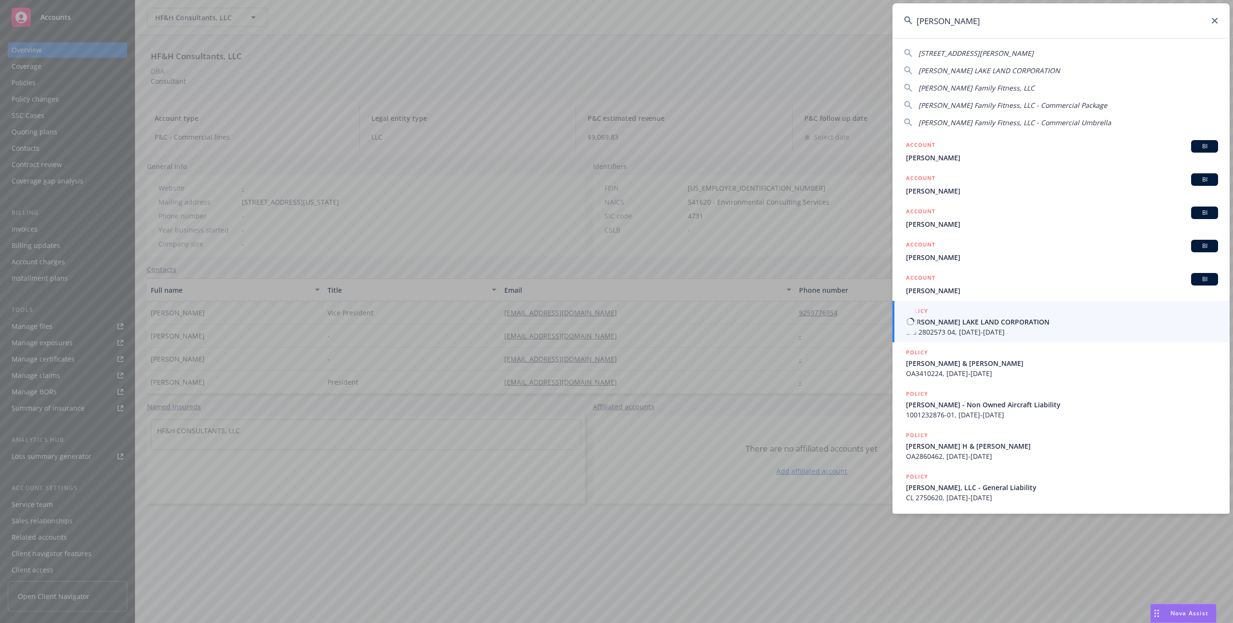
type input "walker"
click at [934, 324] on span "WALKER LAKE LAND CORPORATION" at bounding box center [1062, 322] width 312 height 10
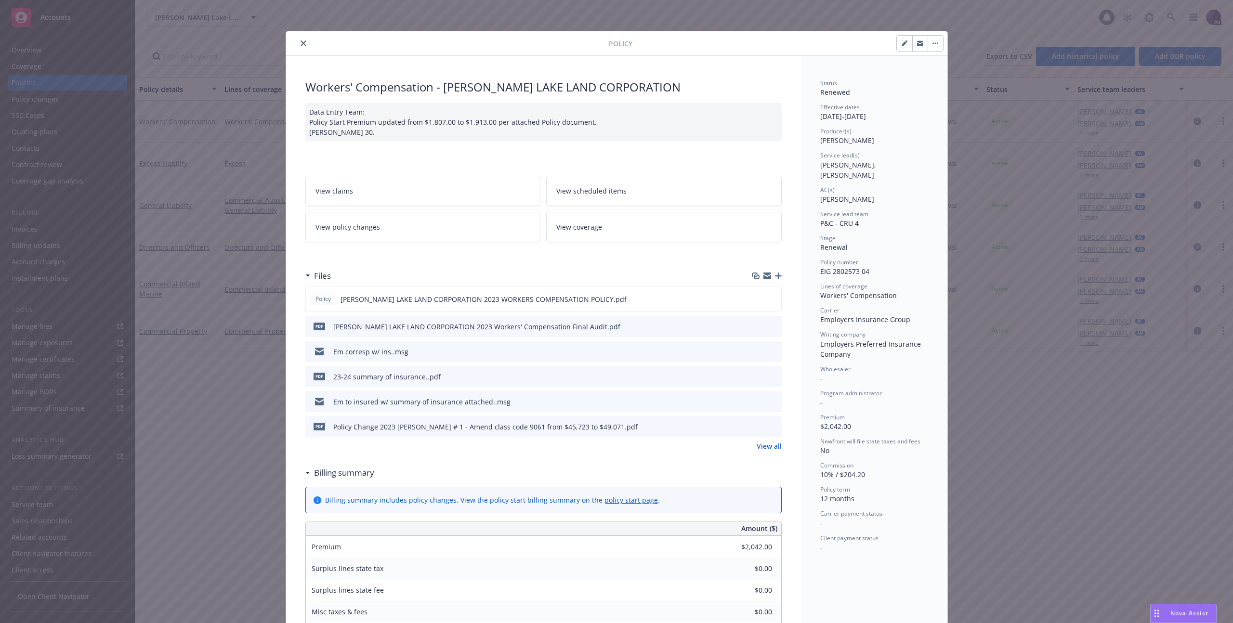
click at [301, 44] on icon "close" at bounding box center [304, 43] width 6 height 6
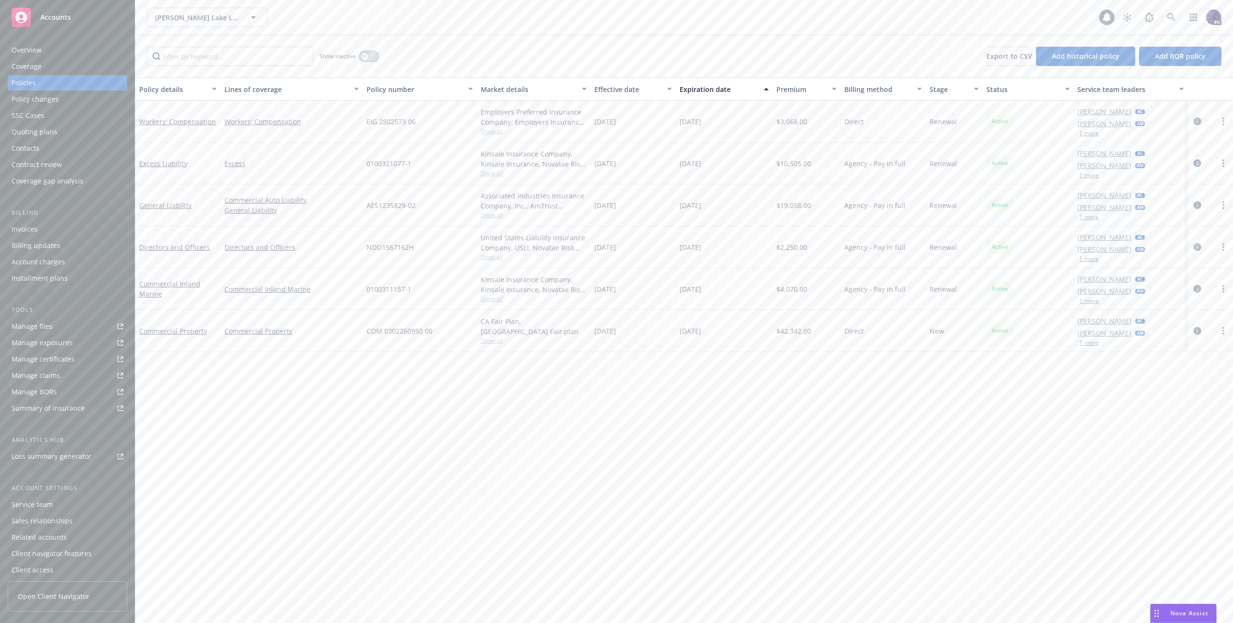
click at [366, 57] on icon "button" at bounding box center [364, 55] width 3 height 3
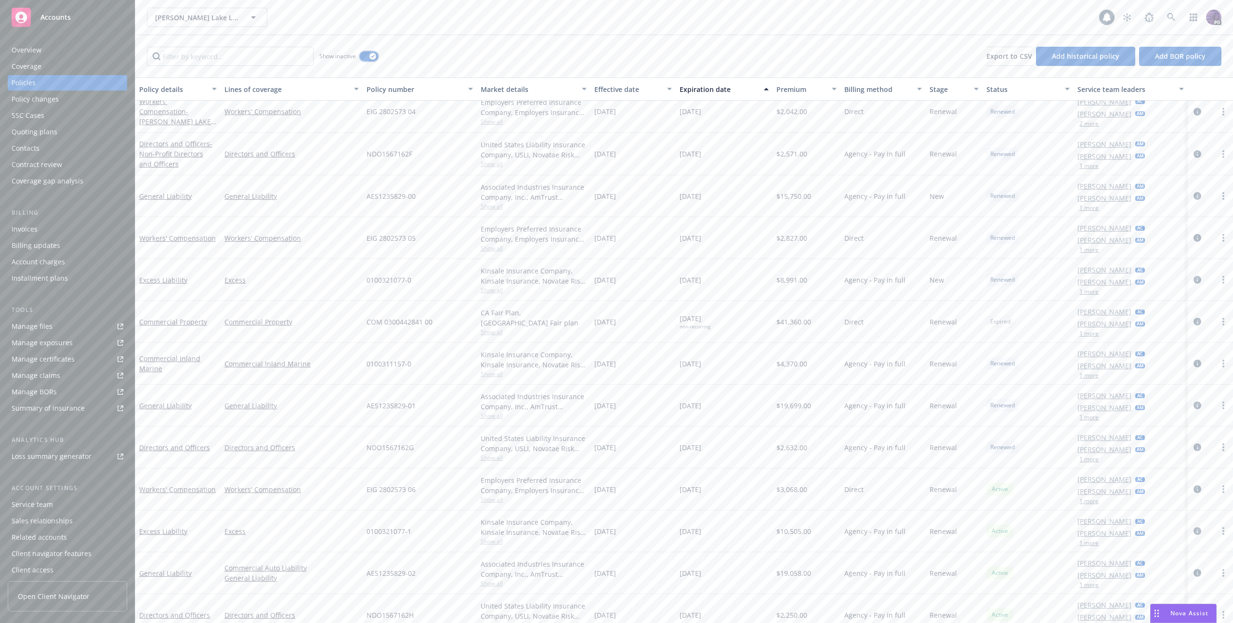
scroll to position [565, 0]
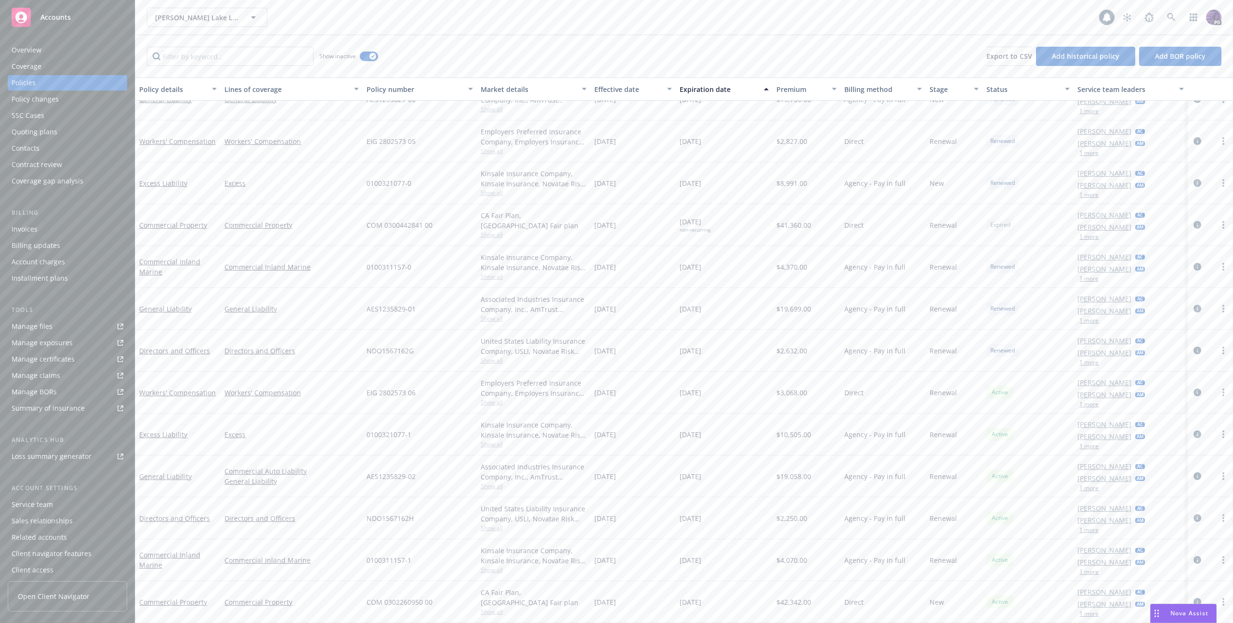
click at [414, 24] on div "Walker Lake Land Corporation Walker Lake Land Corporation" at bounding box center [623, 17] width 952 height 19
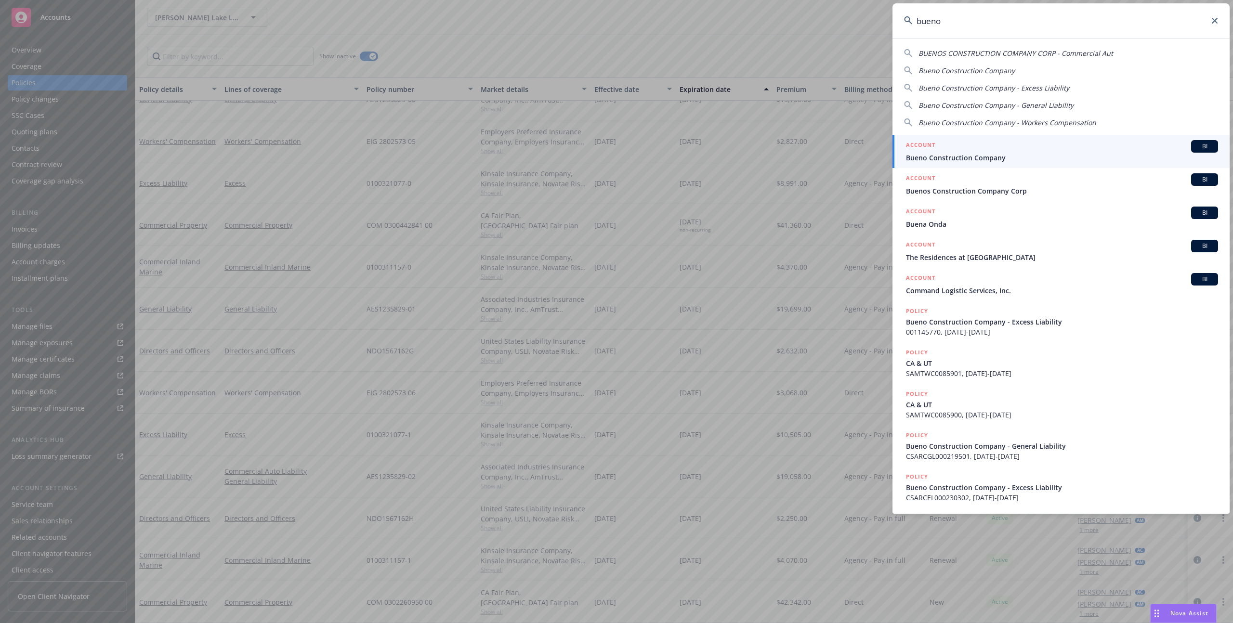
type input "bueno"
click at [929, 158] on span "Bueno Construction Company" at bounding box center [1062, 158] width 312 height 10
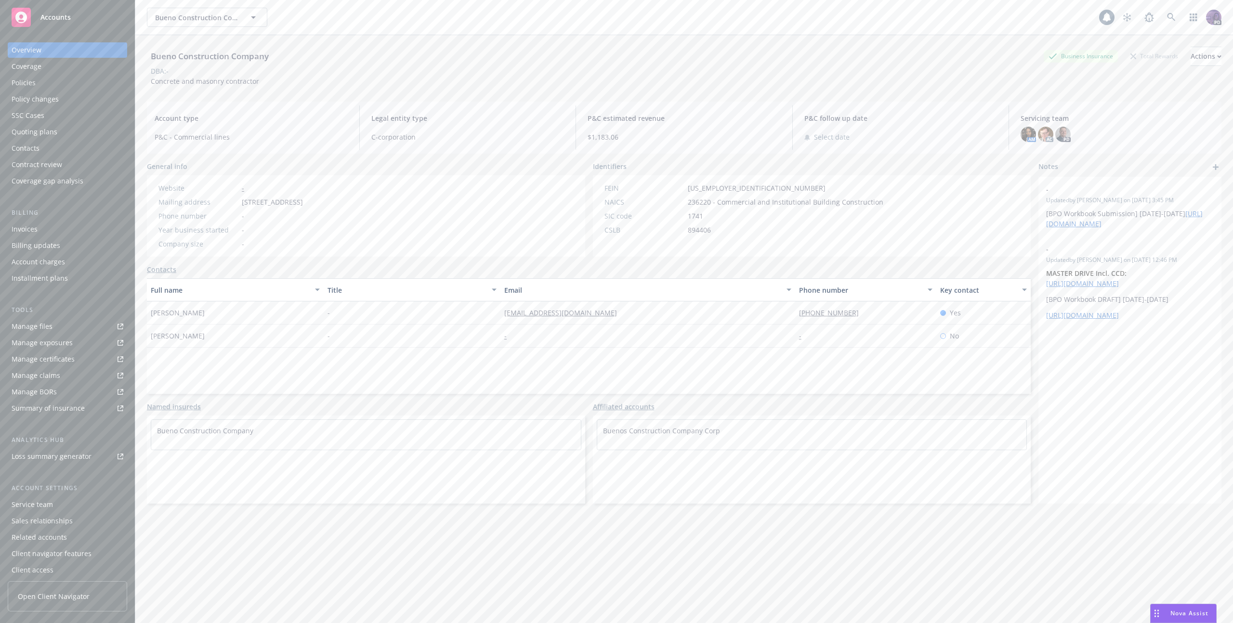
click at [92, 136] on div "Quoting plans" at bounding box center [68, 131] width 112 height 15
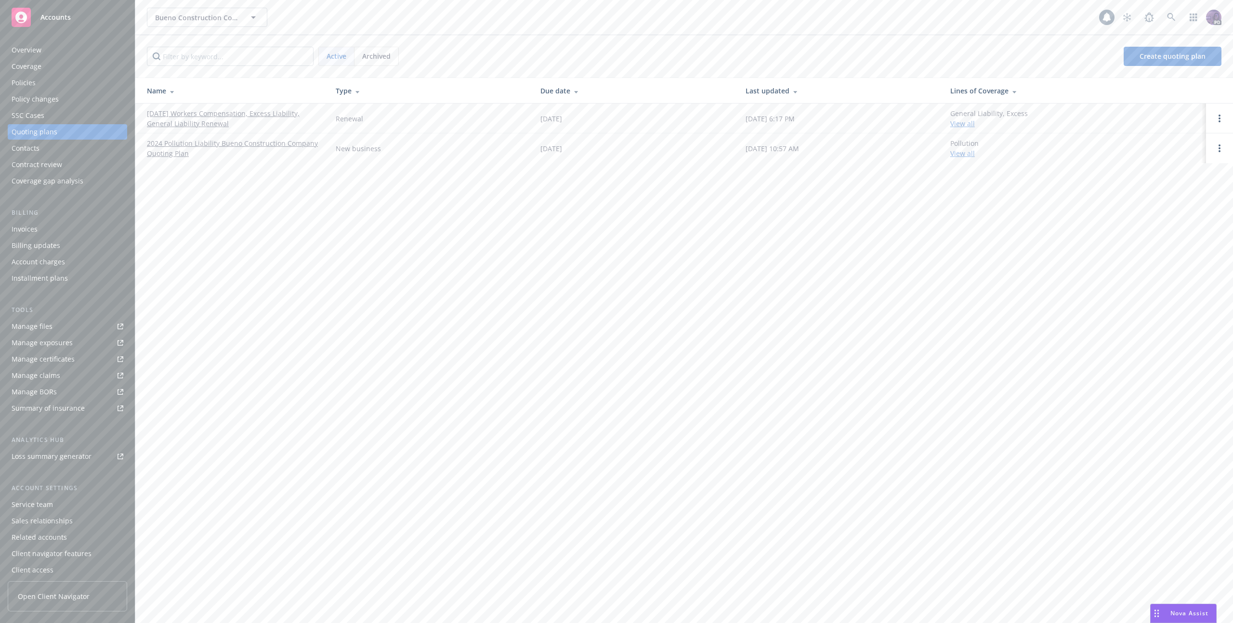
click at [213, 120] on link "10/01/25 Workers Compensation, Excess Liability, General Liability Renewal" at bounding box center [233, 118] width 173 height 20
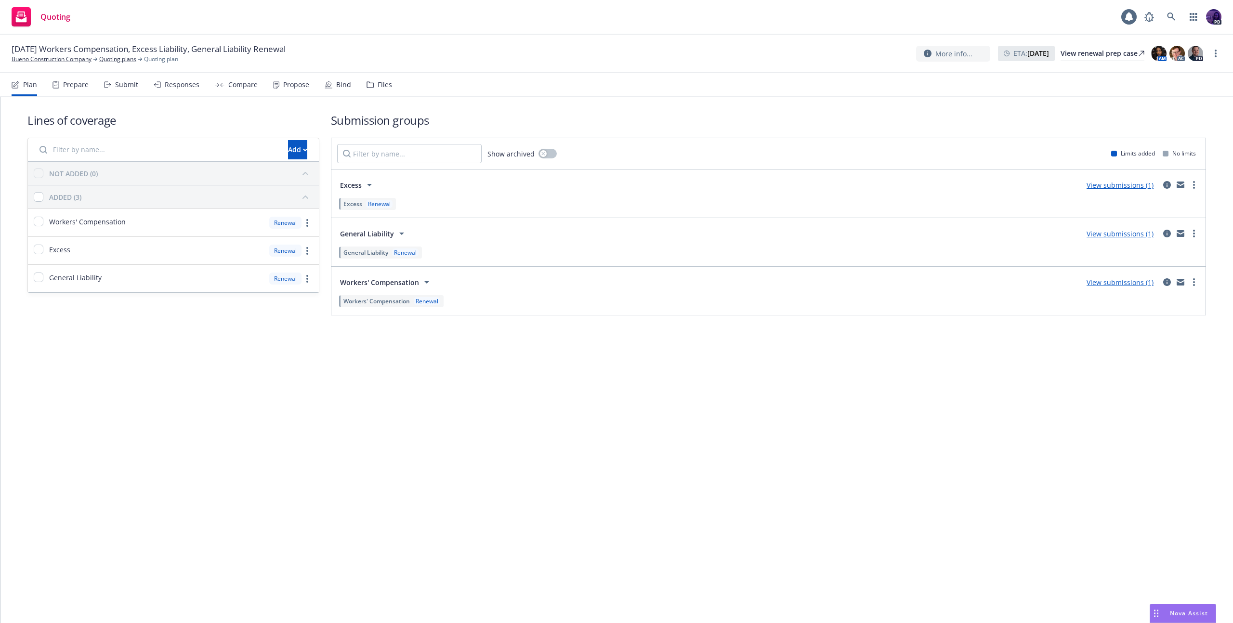
click at [192, 84] on div "Responses" at bounding box center [182, 85] width 35 height 8
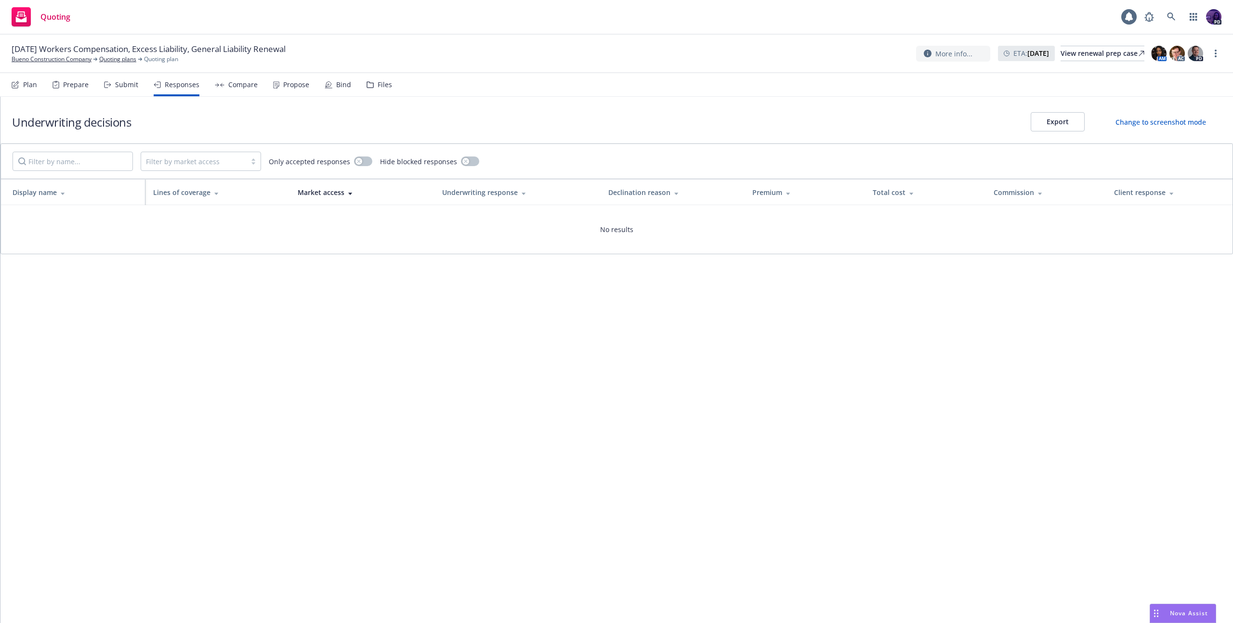
click at [130, 92] on div "Submit" at bounding box center [121, 84] width 34 height 23
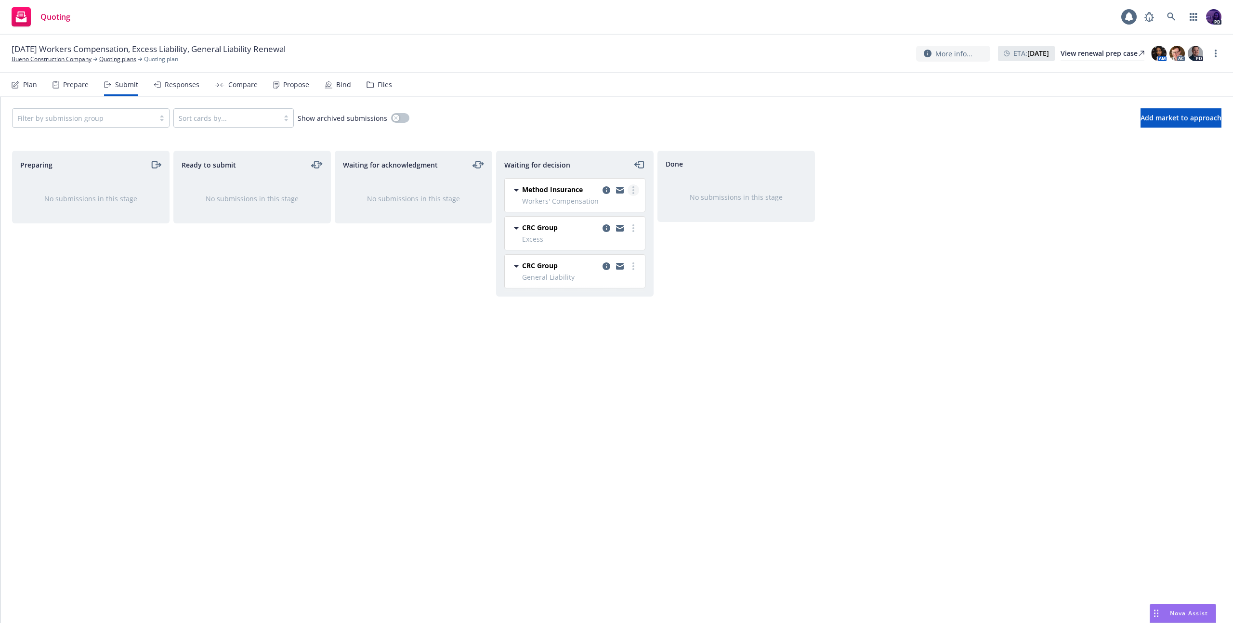
click at [632, 193] on icon "more" at bounding box center [633, 190] width 2 height 8
click at [612, 266] on span "Add declined decision" at bounding box center [589, 267] width 95 height 9
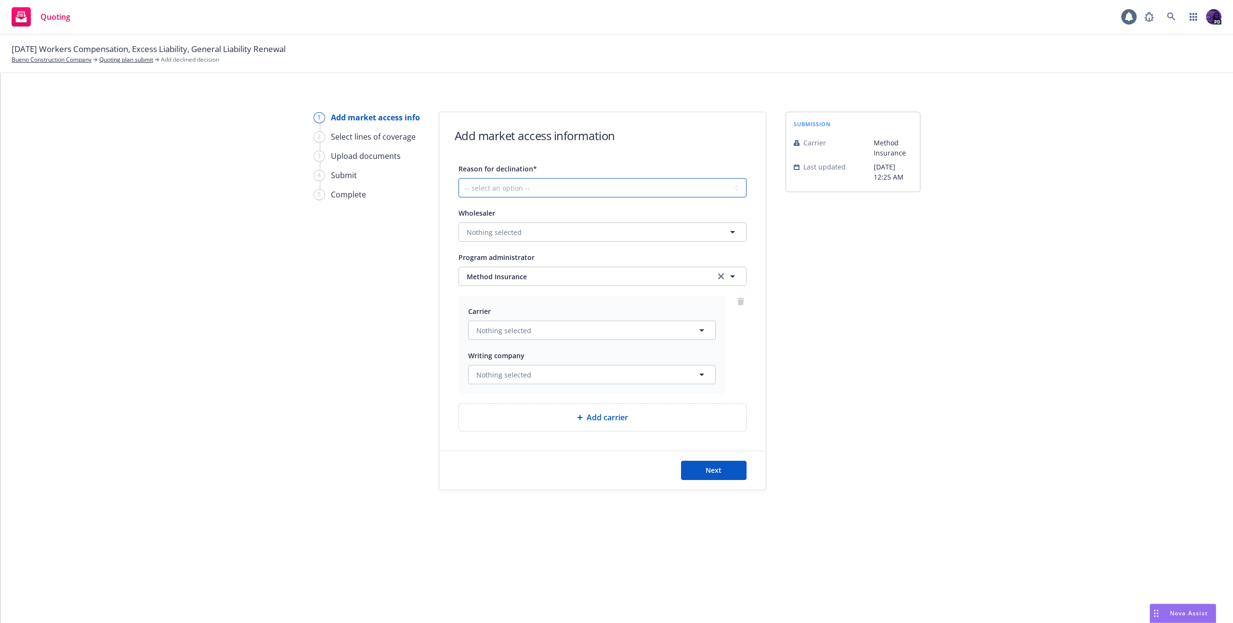
click at [585, 182] on select "-- select an option -- Cannot compete with other markets Carrier non-renewed Ca…" at bounding box center [603, 187] width 288 height 19
select select "INCOMPLETE_SUBMISSION"
click at [718, 477] on button "Next" at bounding box center [714, 470] width 66 height 19
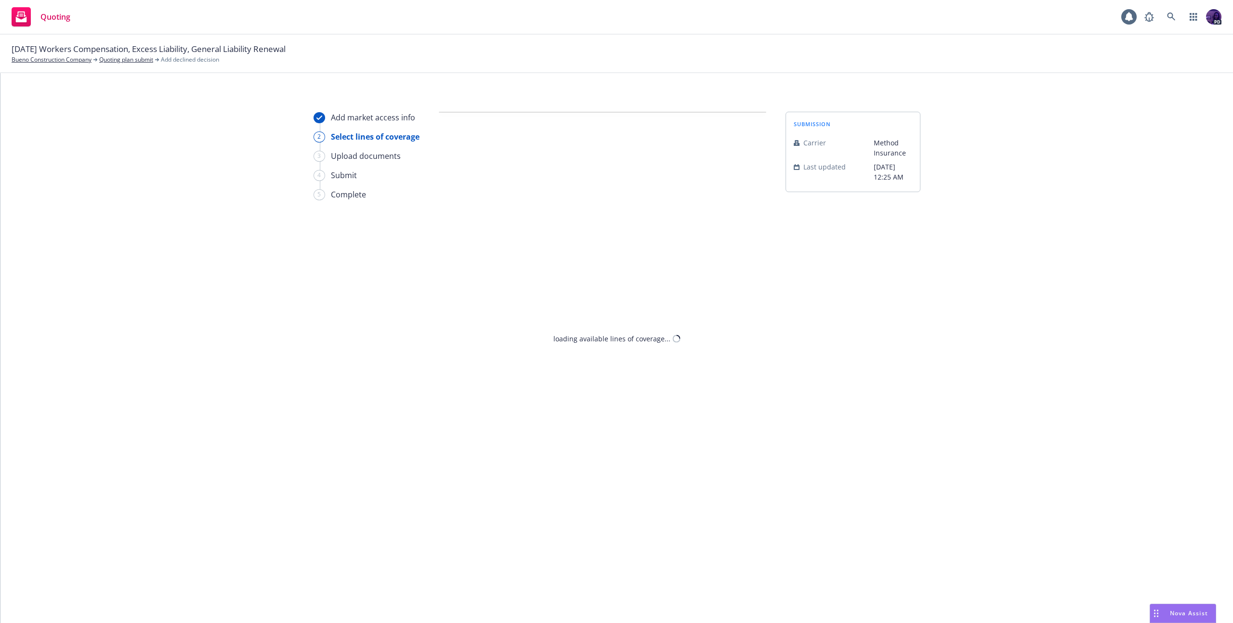
select select "INCOMPLETE_SUBMISSION"
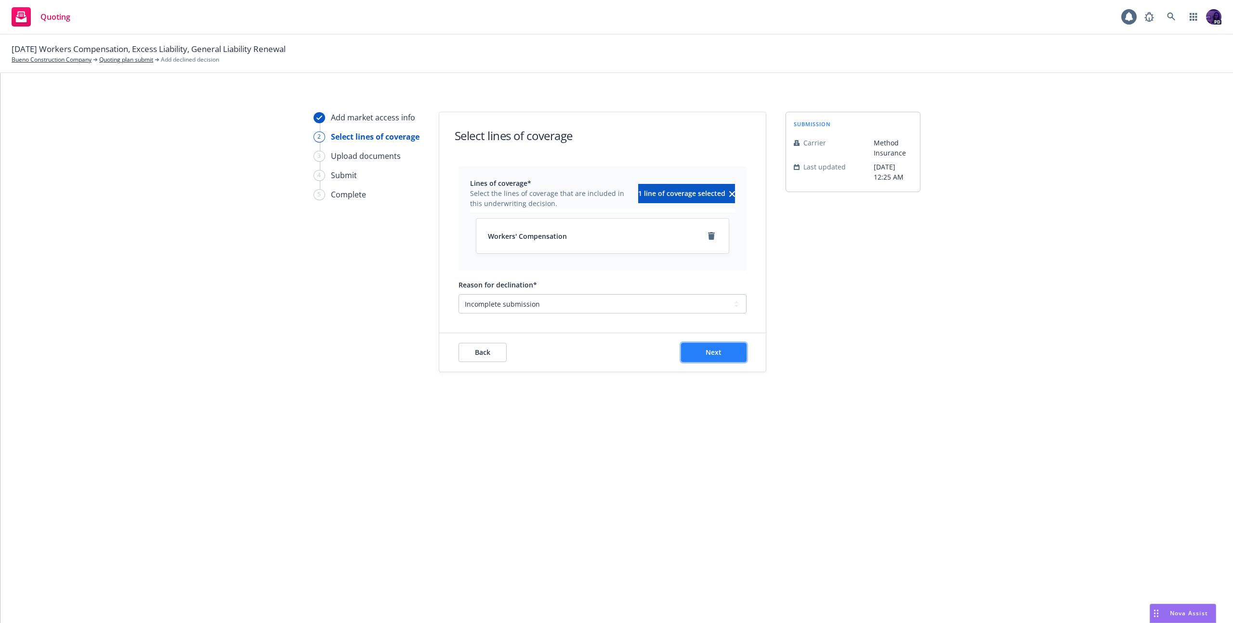
click at [707, 355] on span "Next" at bounding box center [714, 352] width 16 height 9
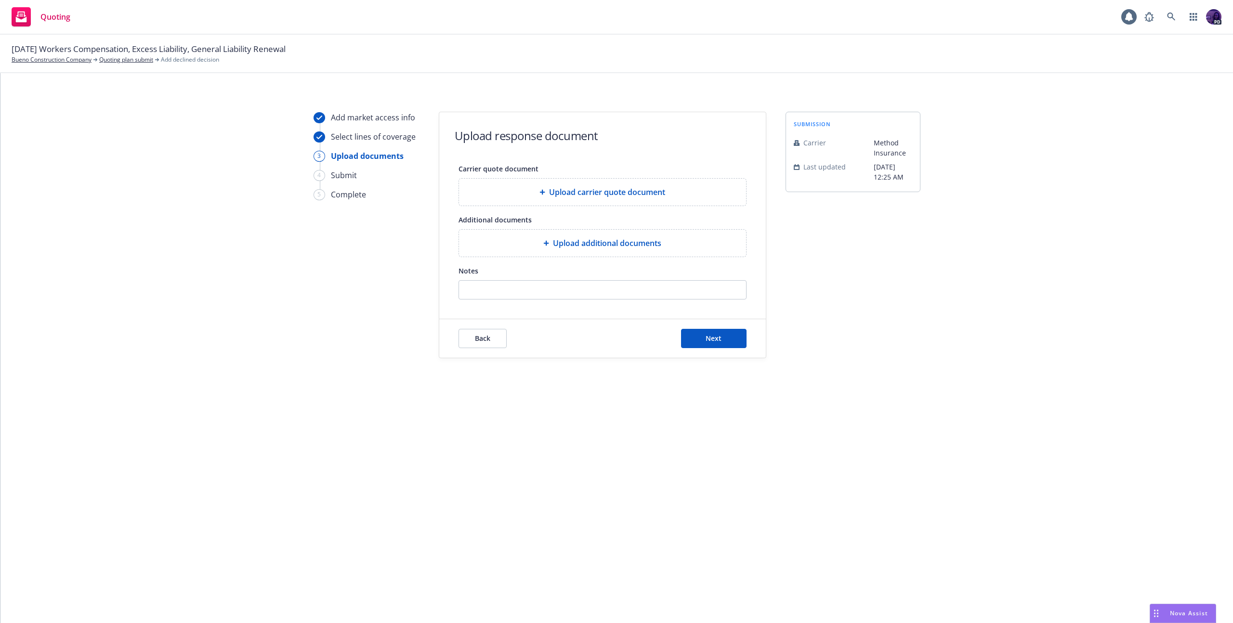
click at [604, 300] on form "Upload response document Carrier quote document Upload carrier quote document A…" at bounding box center [602, 235] width 327 height 246
click at [604, 293] on input "Notes" at bounding box center [602, 290] width 287 height 18
paste input "SCIF Arrowhead ICW Method(Incumbent) - DECLINED due to only having 8810"
drag, startPoint x: 527, startPoint y: 290, endPoint x: 455, endPoint y: 284, distance: 73.0
click at [455, 284] on div "Carrier quote document Upload carrier quote document Additional documents Uploa…" at bounding box center [602, 231] width 327 height 137
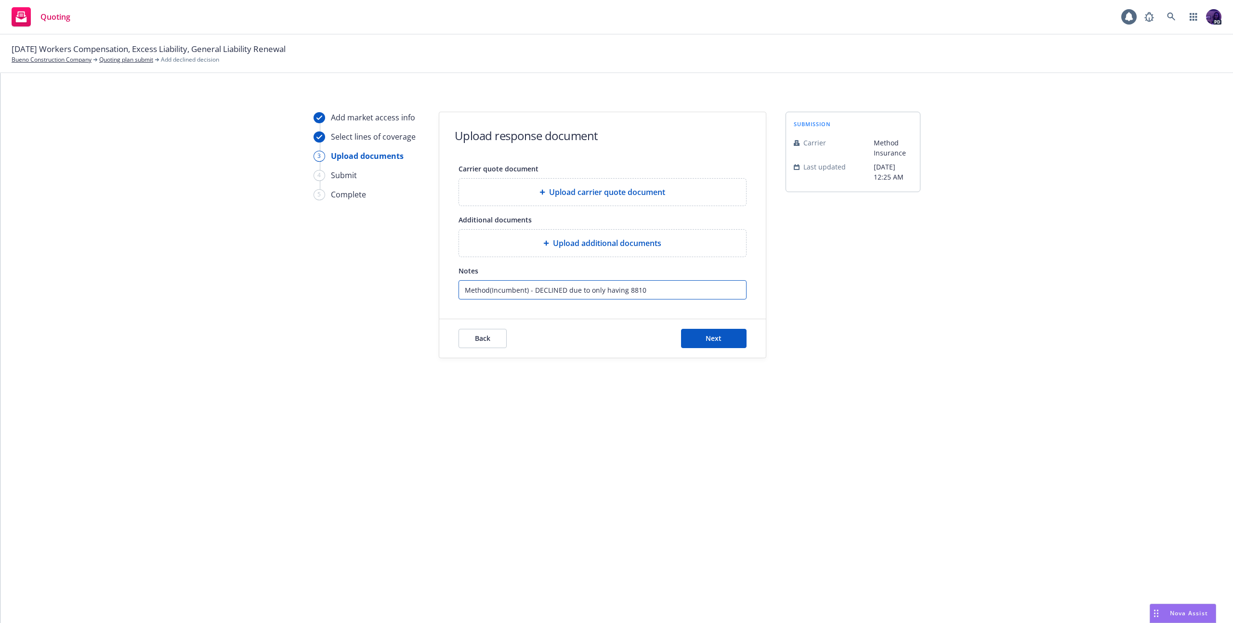
drag, startPoint x: 492, startPoint y: 290, endPoint x: 465, endPoint y: 292, distance: 26.6
click at [465, 292] on input "Notes" at bounding box center [602, 290] width 287 height 18
type input "(Incumbent) - DECLINED due to only having 8810"
click at [727, 341] on button "Next" at bounding box center [714, 338] width 66 height 19
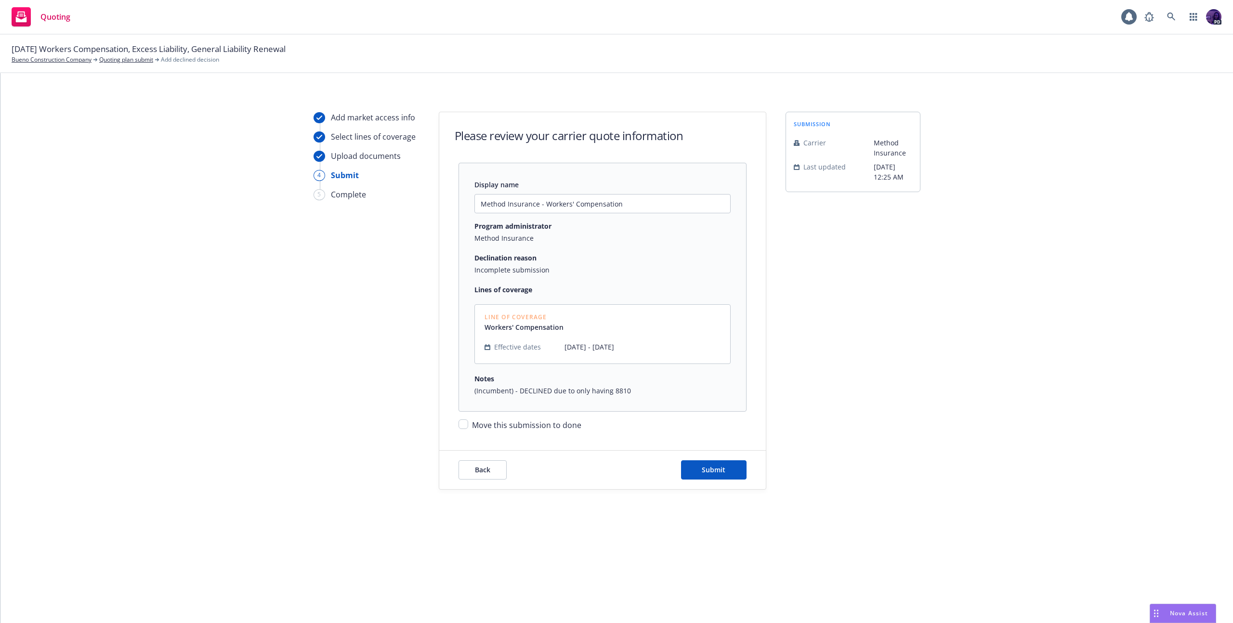
click at [565, 422] on span "Move this submission to done" at bounding box center [526, 425] width 109 height 11
click at [468, 422] on input "Move this submission to done" at bounding box center [464, 425] width 10 height 10
checkbox input "true"
click at [765, 488] on div "Please review your carrier quote information Display name Method Insurance - Wo…" at bounding box center [603, 301] width 328 height 378
click at [724, 473] on span "Submit" at bounding box center [714, 469] width 24 height 9
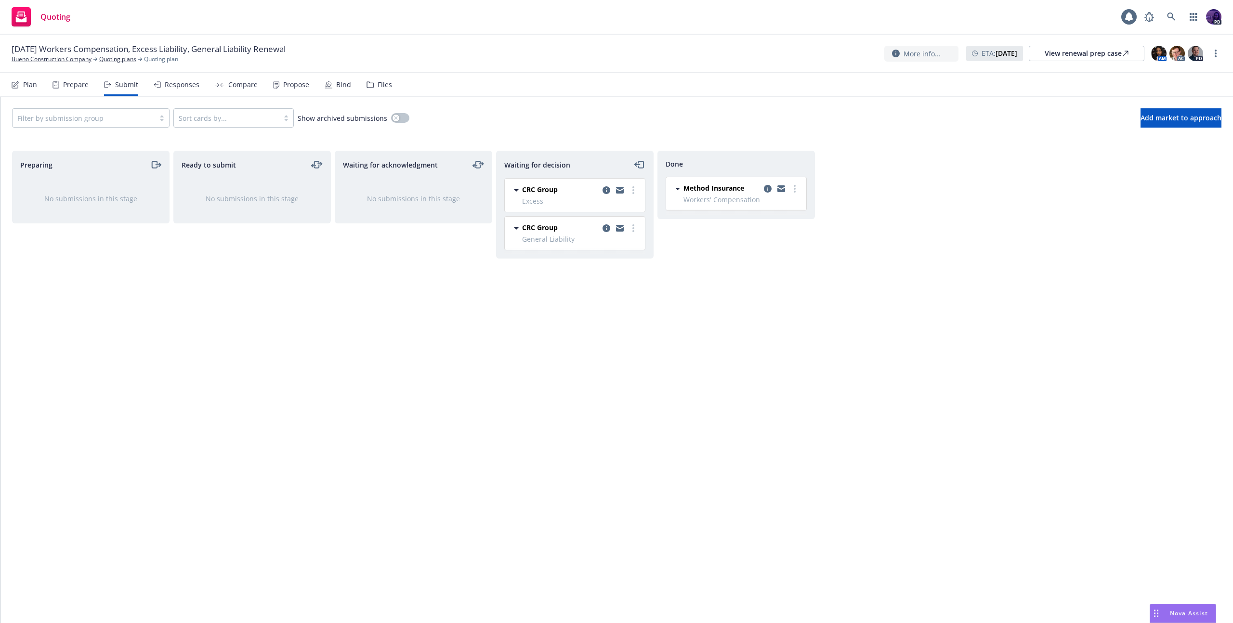
click at [1124, 107] on div "Filter by submission group Sort cards by... Show archived submissions Add marke…" at bounding box center [616, 118] width 1233 height 42
click at [1141, 119] on span "Add market to approach" at bounding box center [1181, 117] width 81 height 9
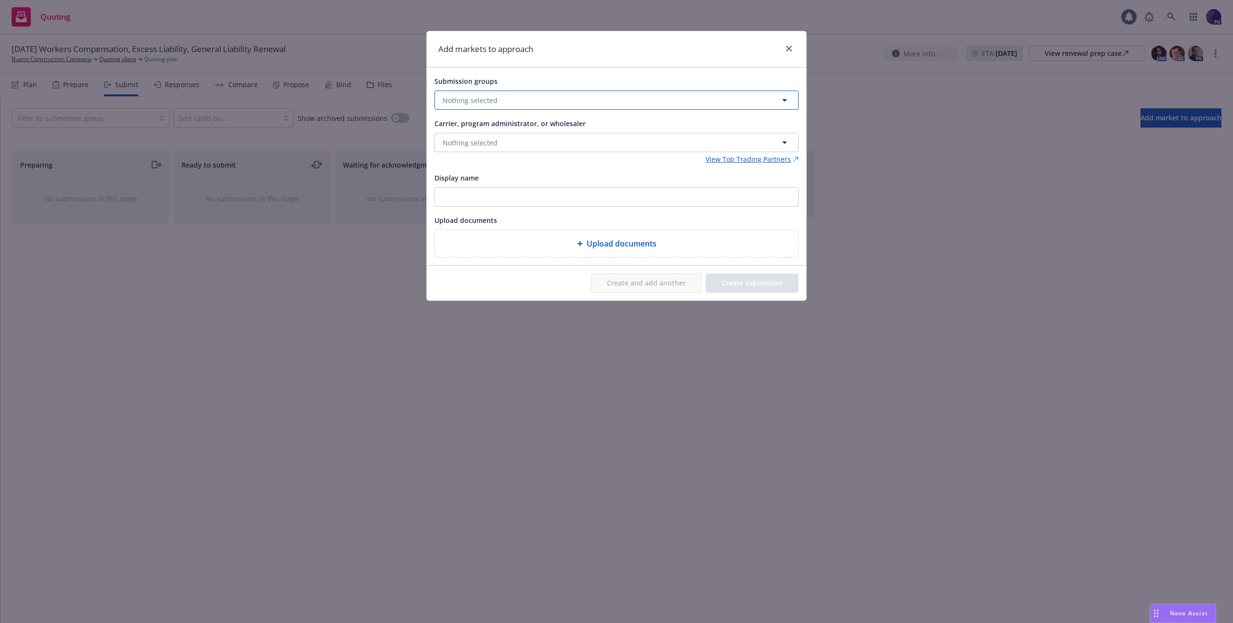
click at [503, 103] on button "Nothing selected" at bounding box center [616, 100] width 364 height 19
click at [448, 215] on div at bounding box center [450, 221] width 10 height 13
checkbox input "true"
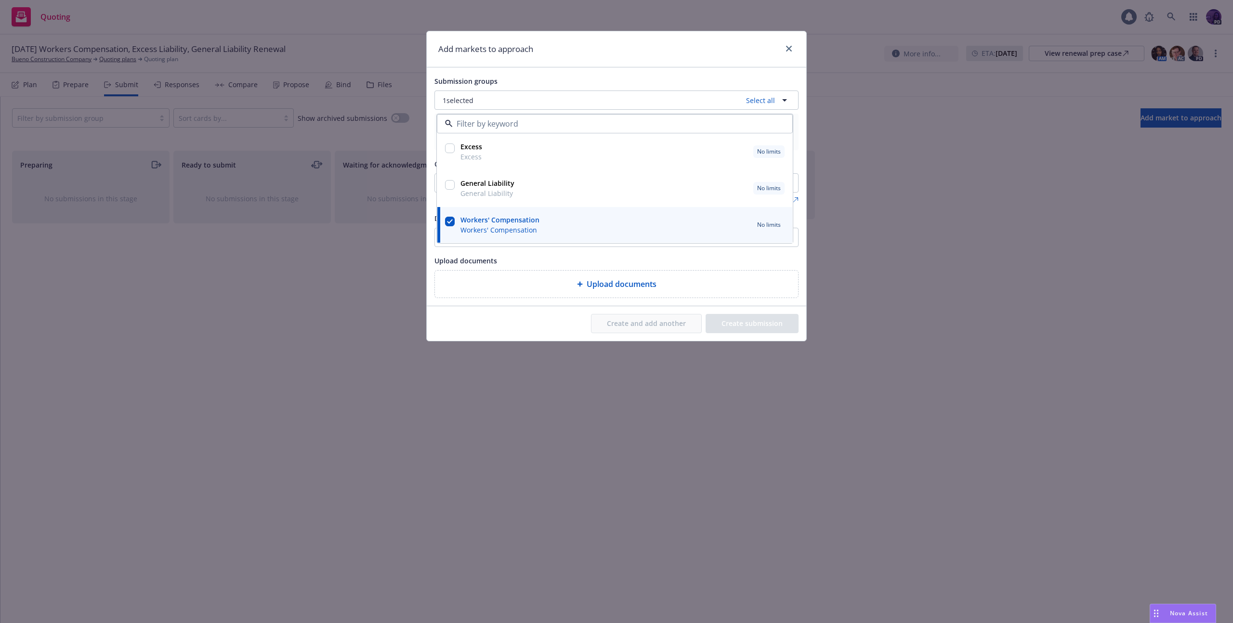
drag, startPoint x: 641, startPoint y: 263, endPoint x: 626, endPoint y: 255, distance: 17.7
click at [640, 262] on div "Upload documents" at bounding box center [616, 261] width 364 height 12
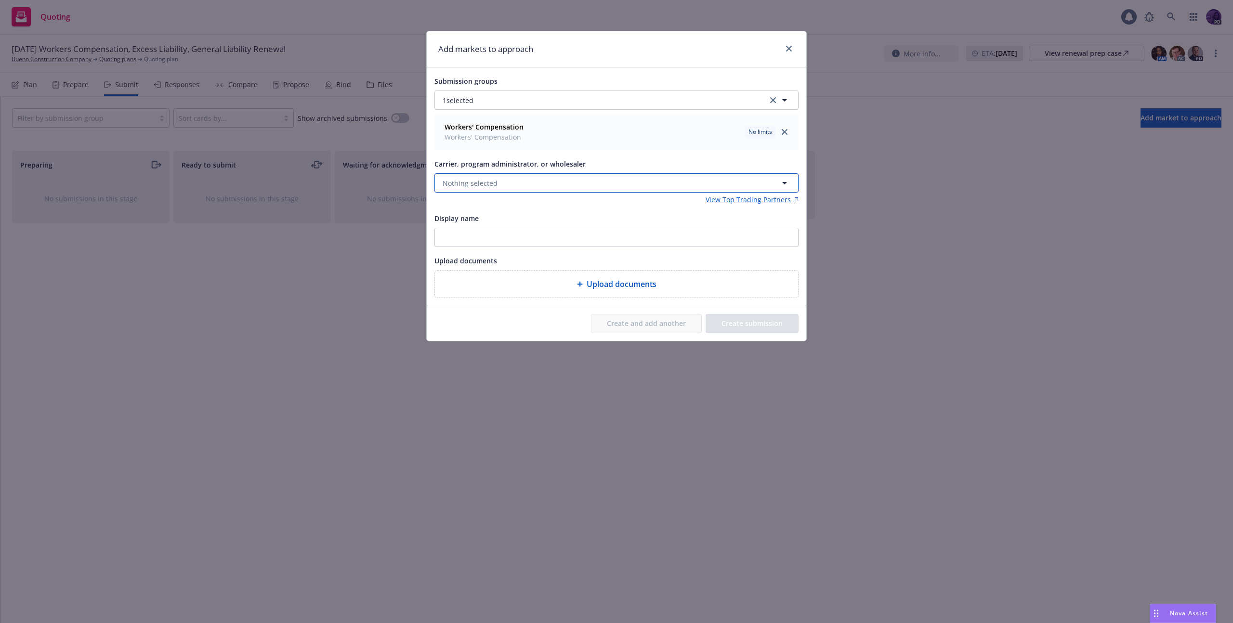
click at [558, 189] on button "Nothing selected" at bounding box center [616, 182] width 364 height 19
click at [560, 239] on span "Appointed carrier" at bounding box center [514, 244] width 139 height 10
click at [612, 325] on button "Create and add another" at bounding box center [646, 323] width 111 height 19
click at [491, 186] on span "Nothing selected" at bounding box center [470, 183] width 55 height 10
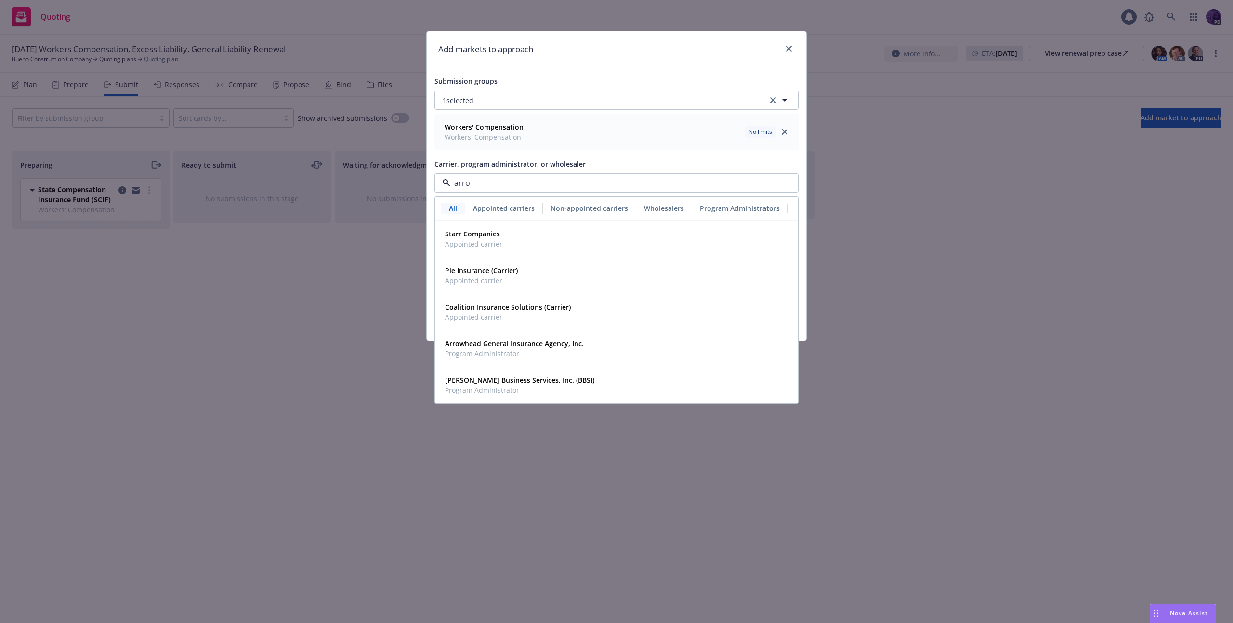
type input "arrow"
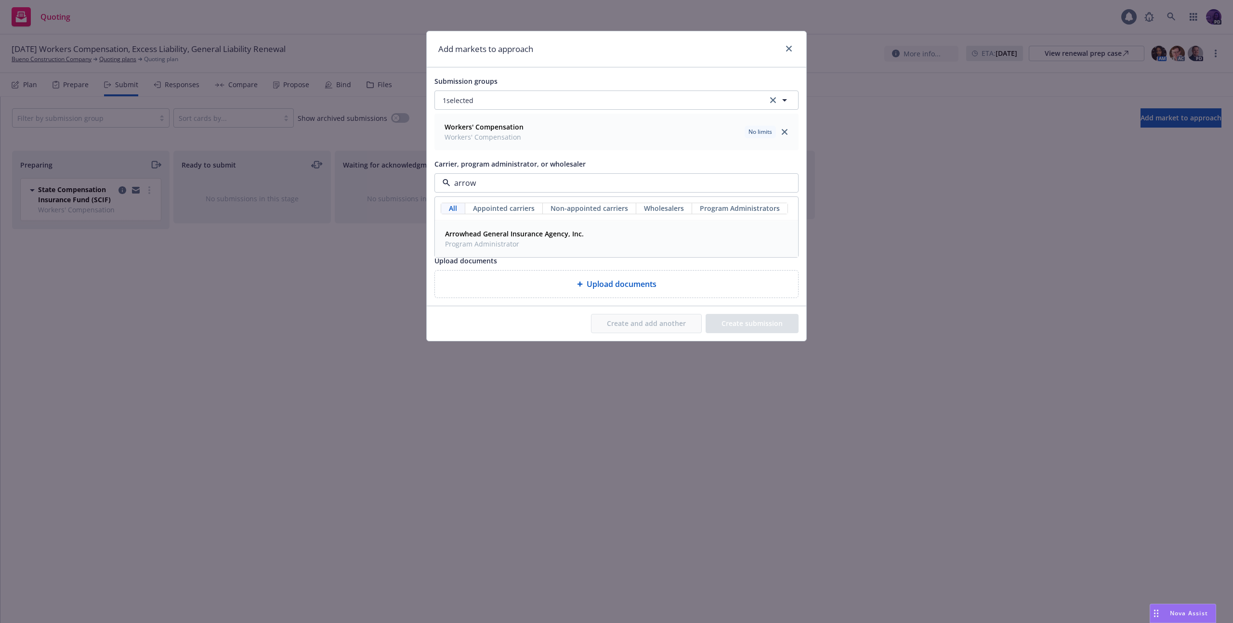
click at [481, 230] on strong "Arrowhead General Insurance Agency, Inc." at bounding box center [514, 233] width 139 height 9
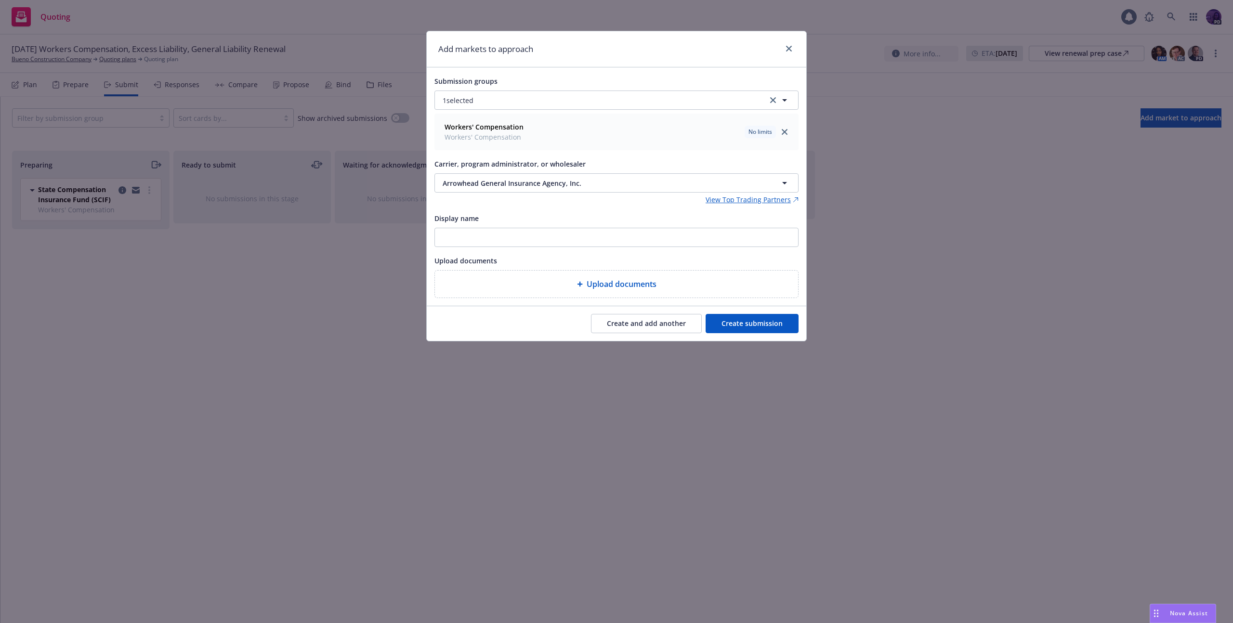
click at [618, 319] on button "Create and add another" at bounding box center [646, 323] width 111 height 19
click at [531, 184] on button "Nothing selected" at bounding box center [616, 182] width 364 height 19
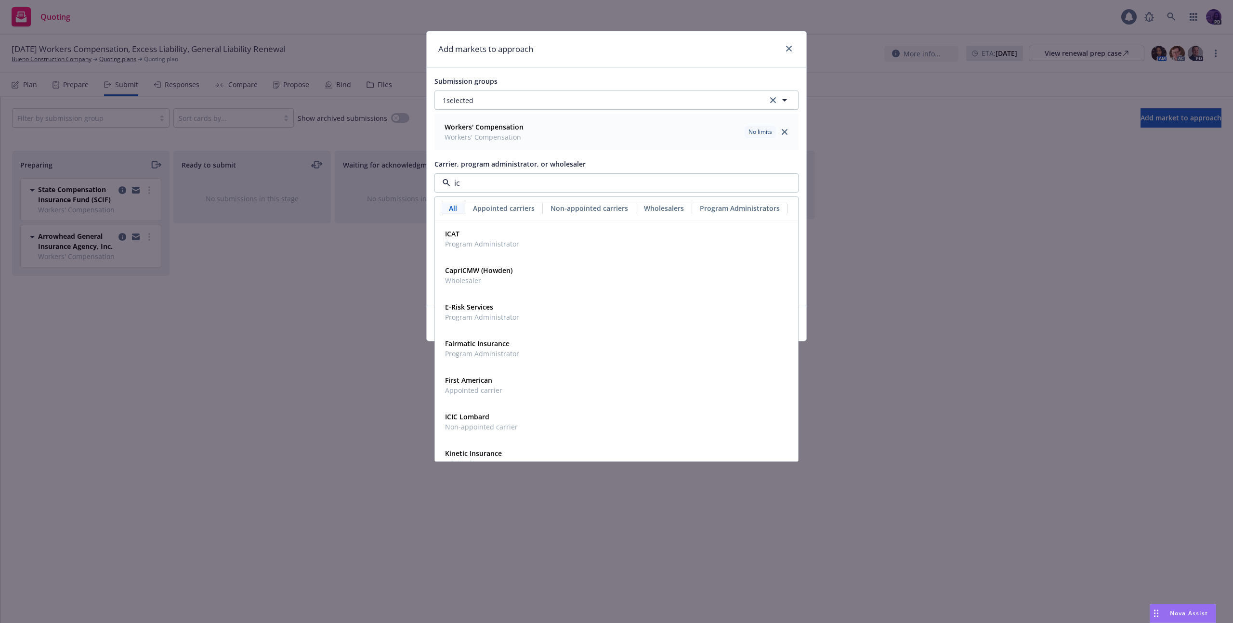
type input "icw"
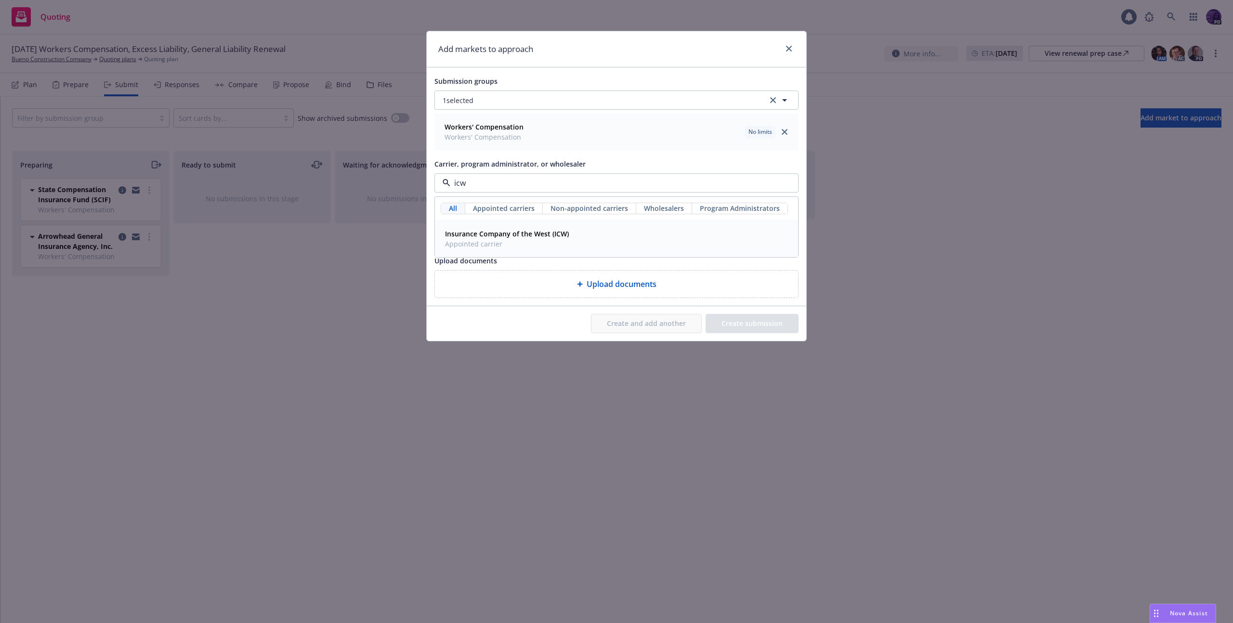
click at [545, 238] on span "Insurance Company of the West (ICW)" at bounding box center [507, 234] width 124 height 10
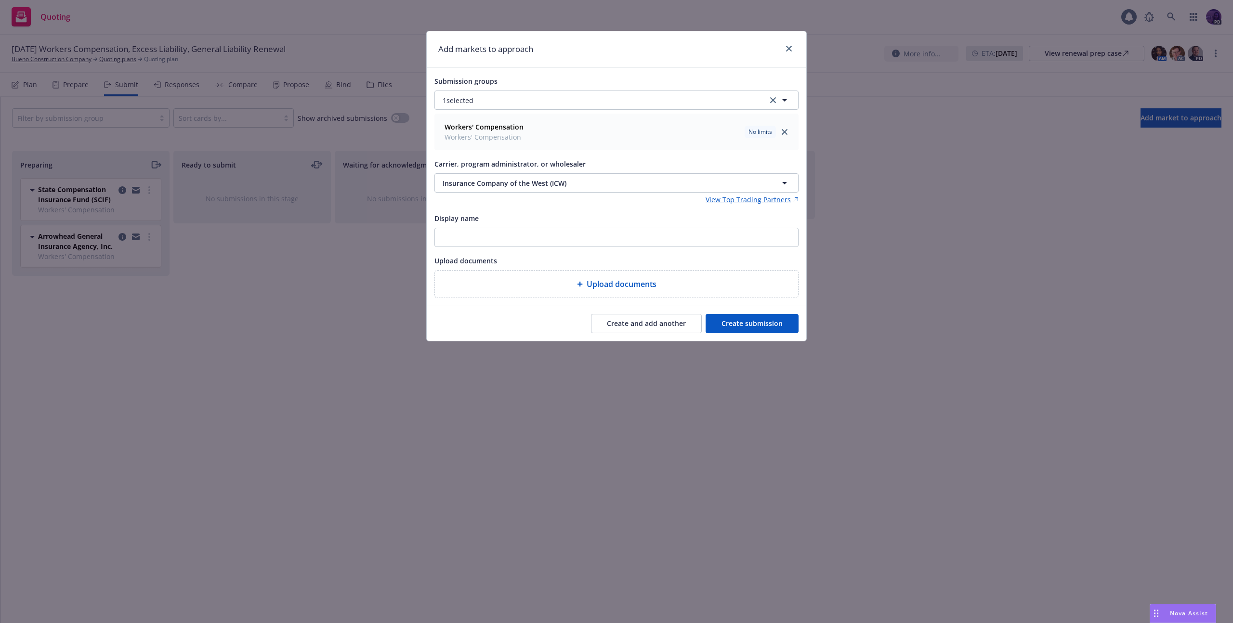
click at [759, 318] on button "Create submission" at bounding box center [752, 323] width 93 height 19
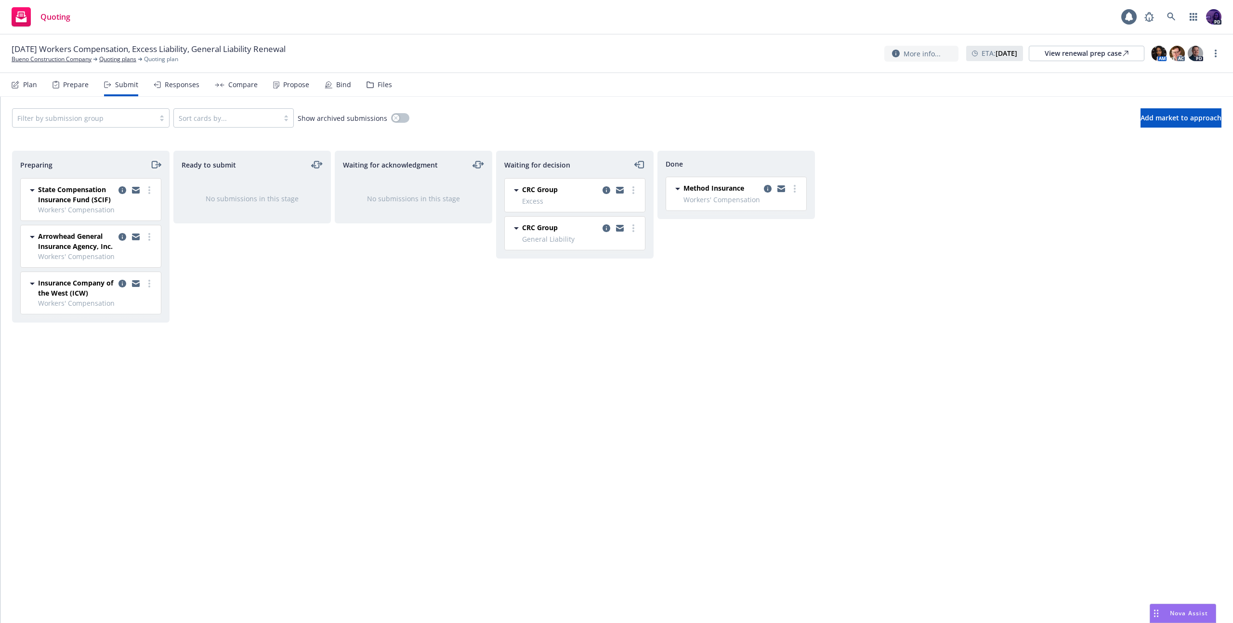
click at [155, 164] on icon "moveRight" at bounding box center [155, 165] width 11 height 12
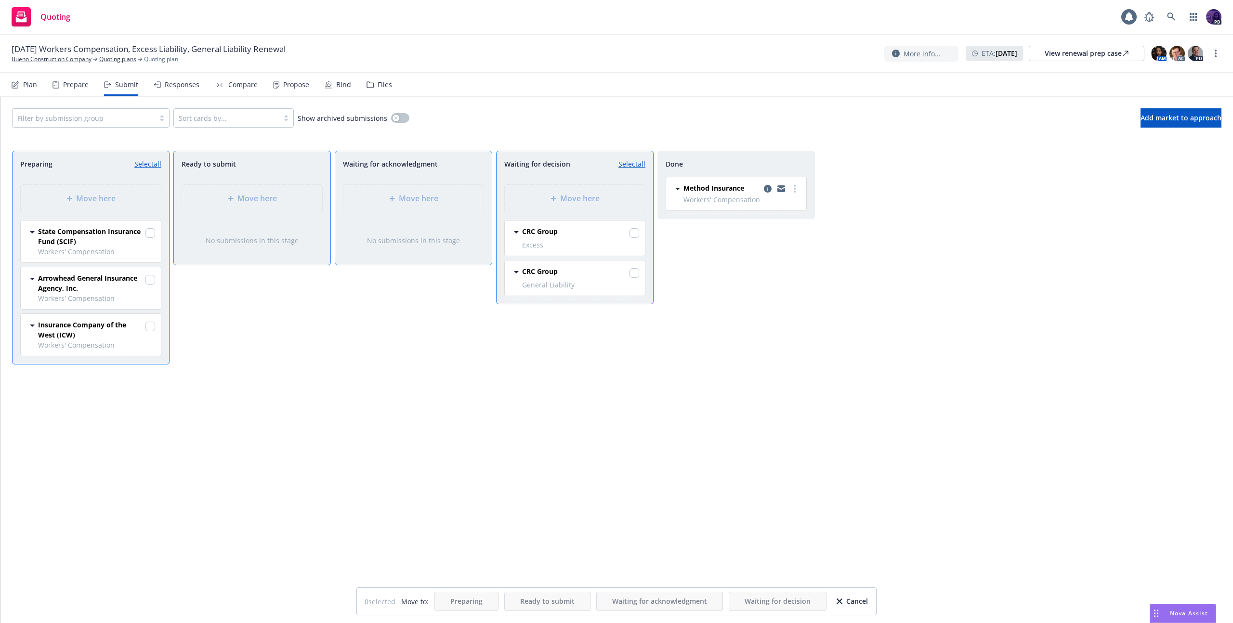
click at [154, 165] on link "Select all" at bounding box center [147, 164] width 27 height 10
checkbox input "true"
click at [632, 208] on div "Move here" at bounding box center [575, 198] width 140 height 27
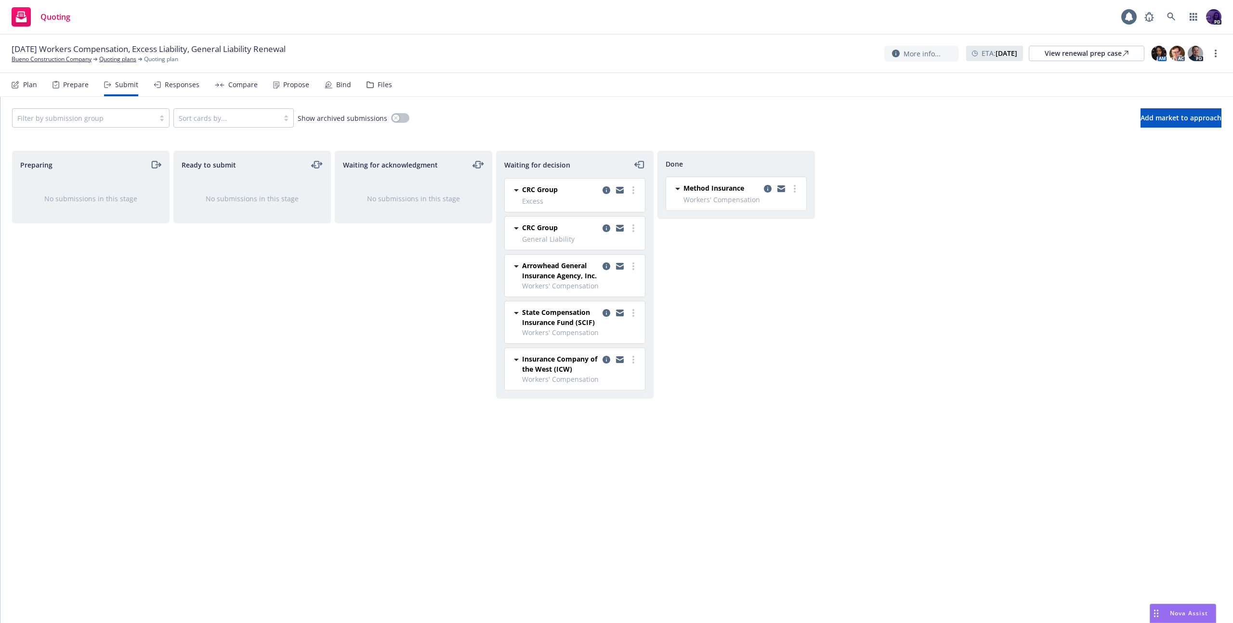
click at [384, 33] on div "Quoting 1 PD" at bounding box center [616, 17] width 1233 height 35
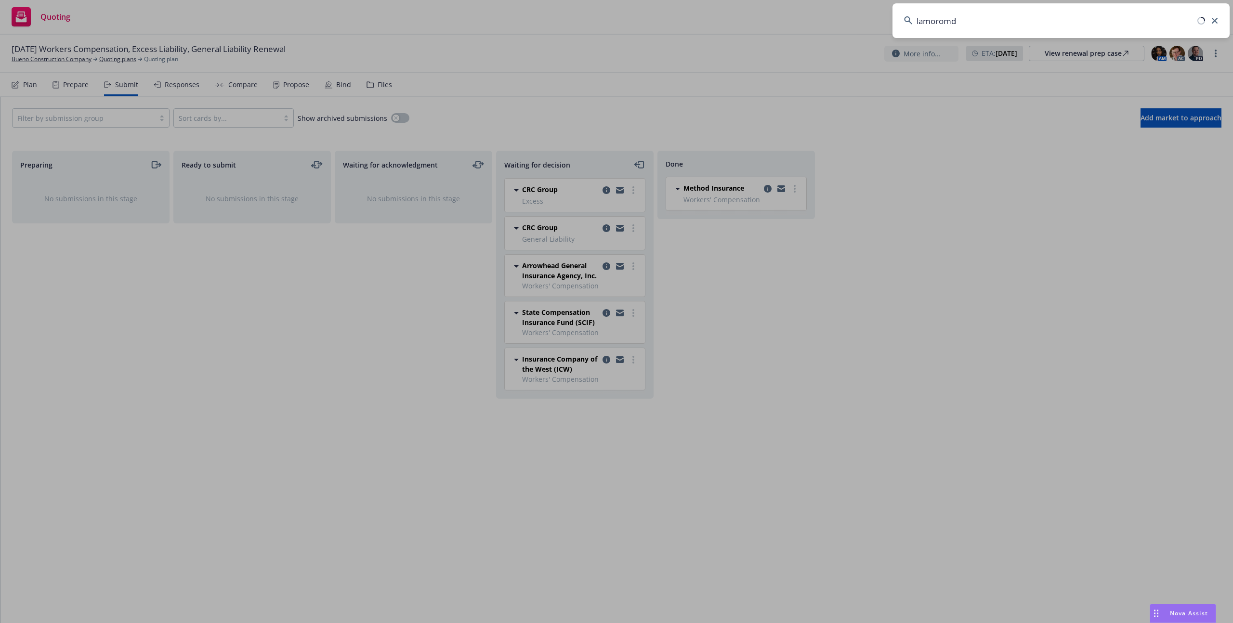
type input "lamoromda"
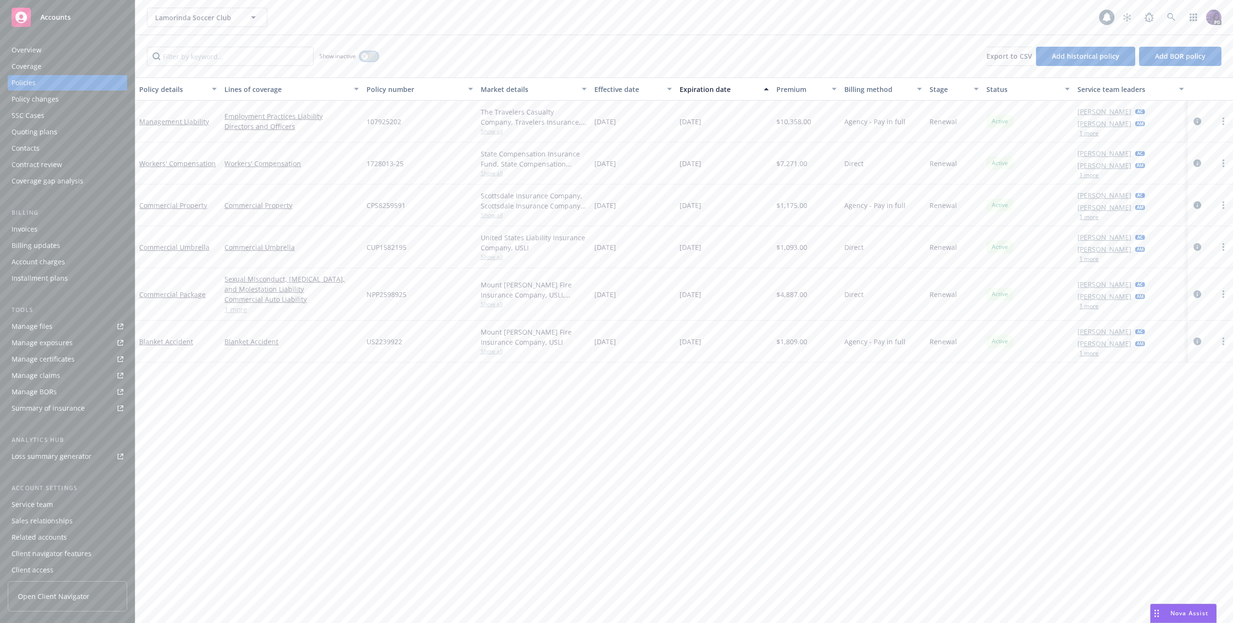
click at [367, 54] on div "button" at bounding box center [364, 56] width 7 height 7
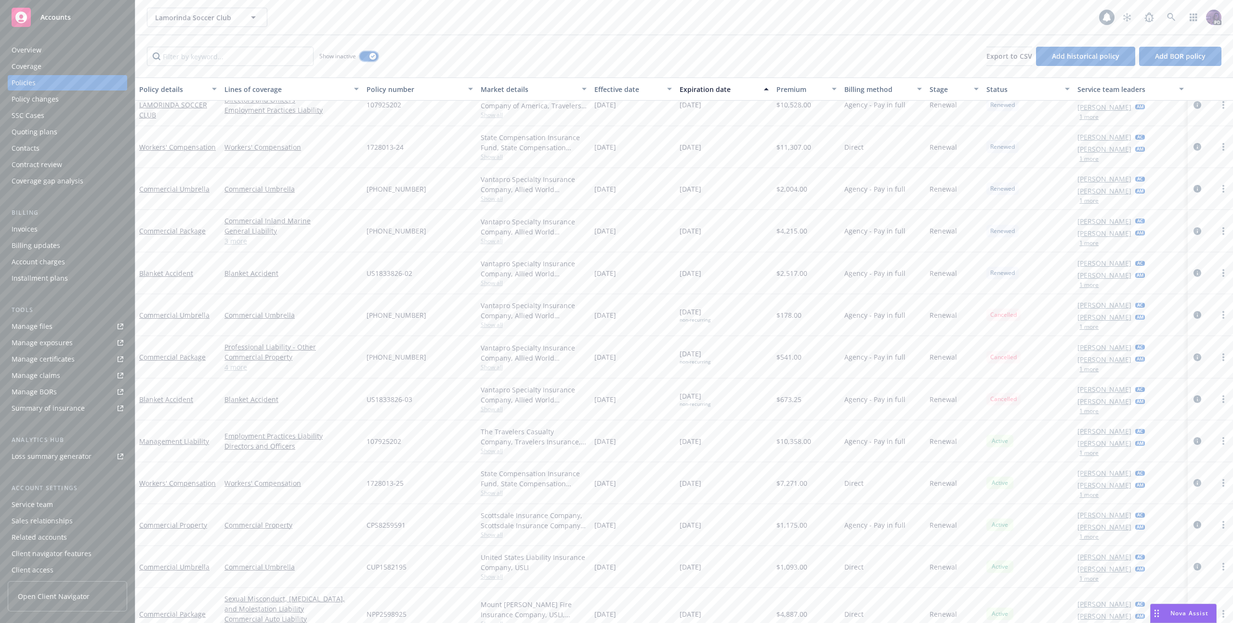
scroll to position [1001, 0]
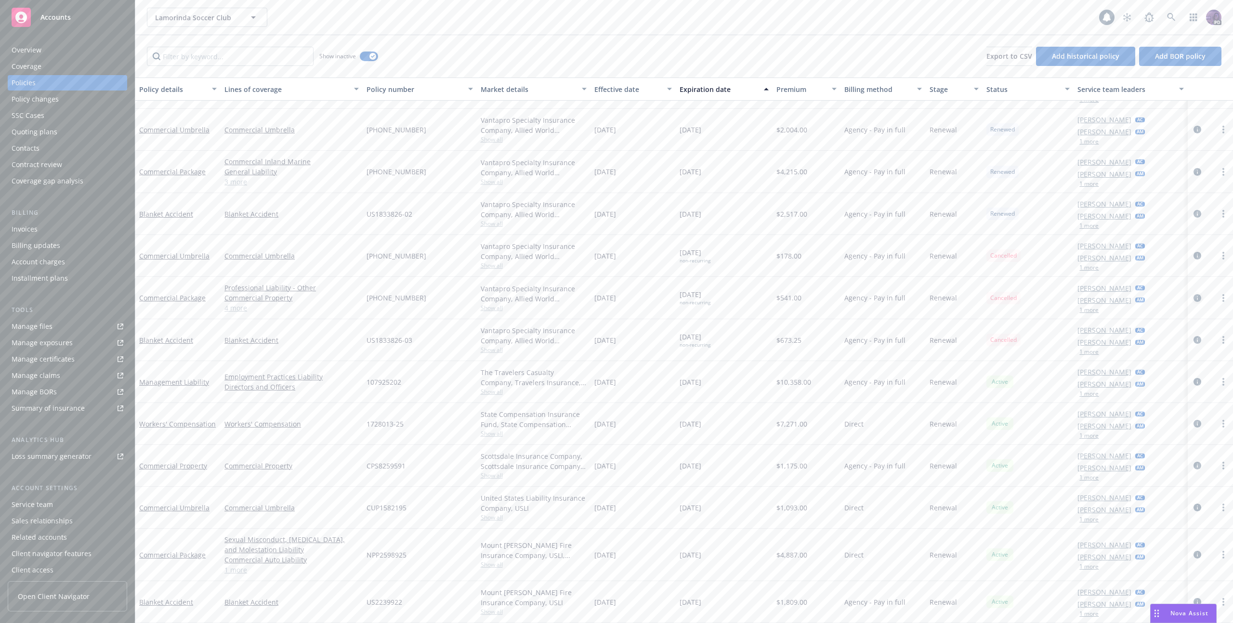
click at [1194, 297] on icon "circleInformation" at bounding box center [1198, 298] width 8 height 8
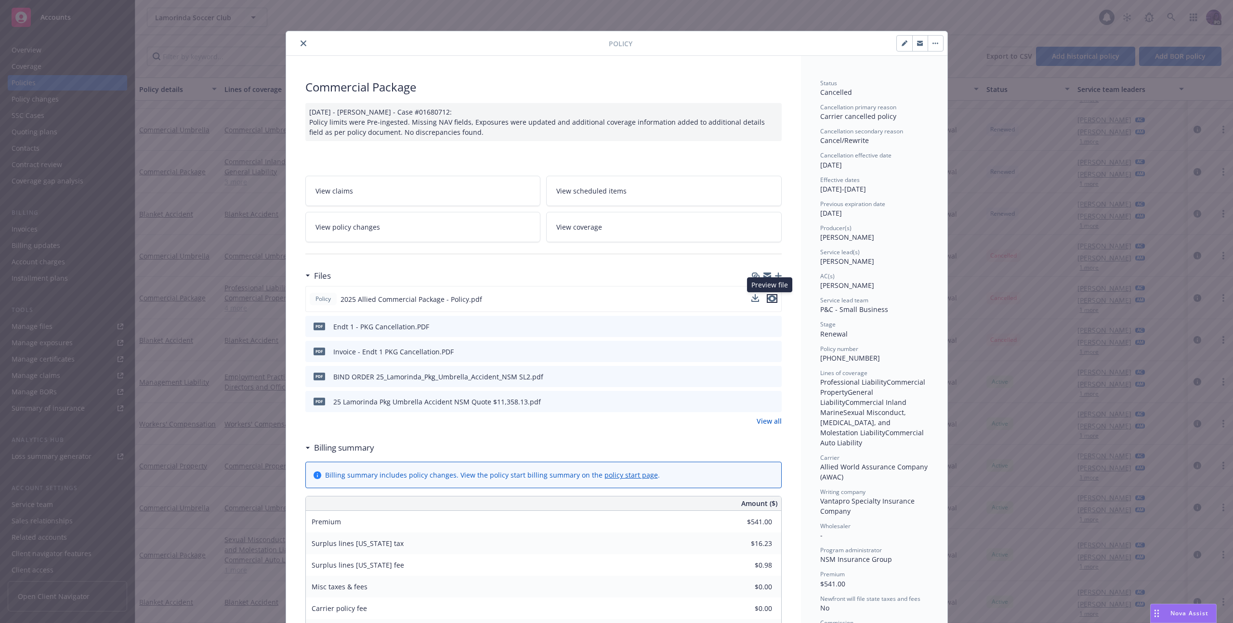
click at [768, 298] on icon "preview file" at bounding box center [772, 298] width 9 height 7
click at [301, 46] on icon "close" at bounding box center [304, 43] width 6 height 6
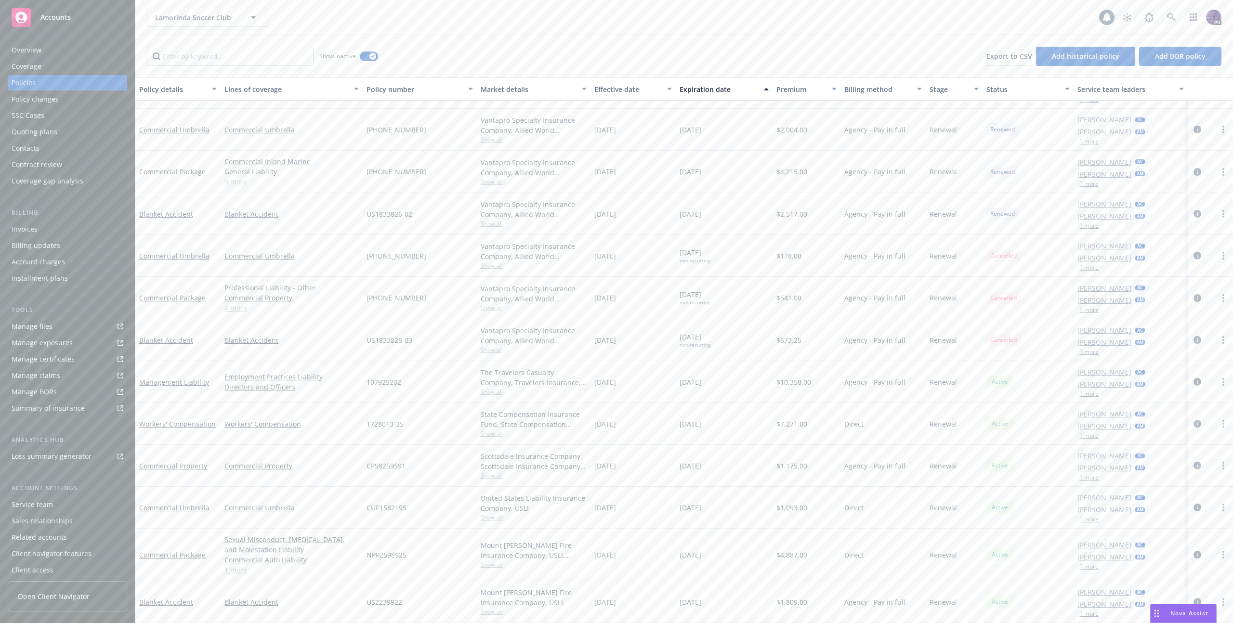
click at [346, 21] on div "Lamorinda Soccer Club Lamorinda Soccer Club" at bounding box center [623, 17] width 952 height 19
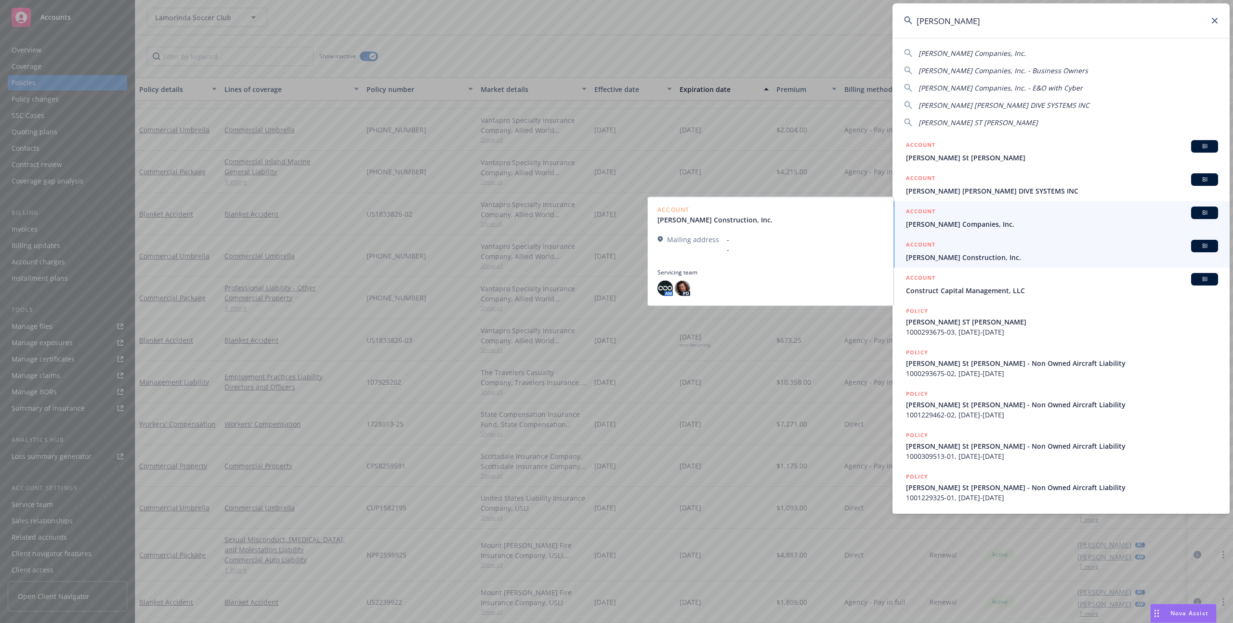
type input "kirby"
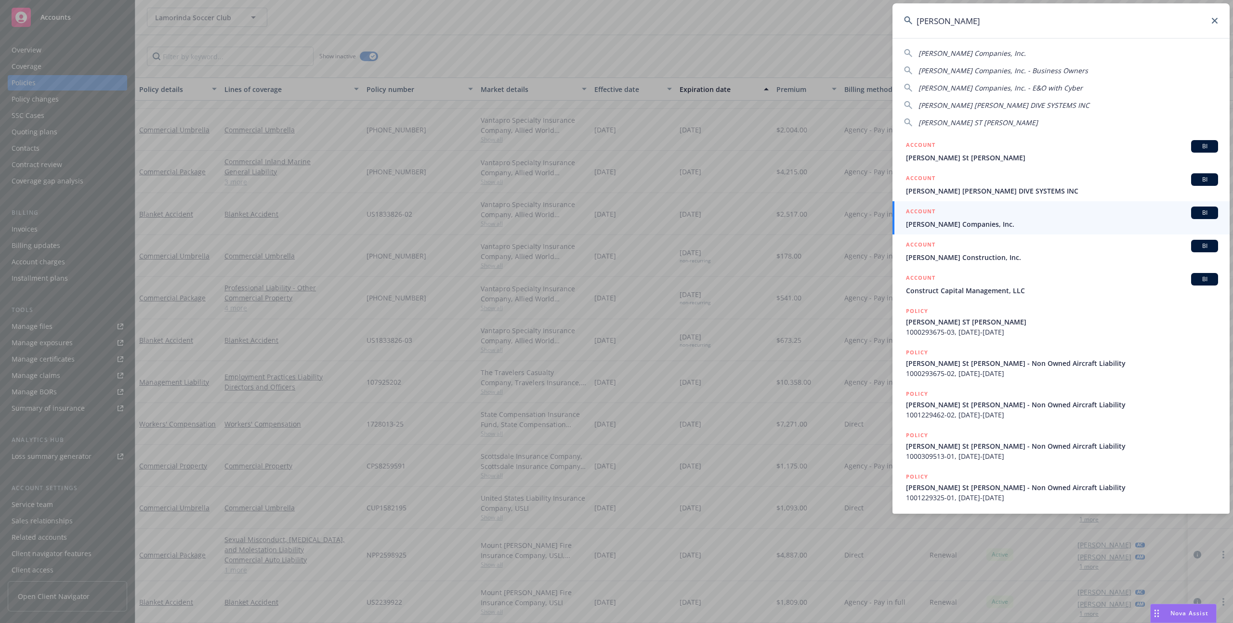
click at [981, 219] on span "[PERSON_NAME] Companies, Inc." at bounding box center [1062, 224] width 312 height 10
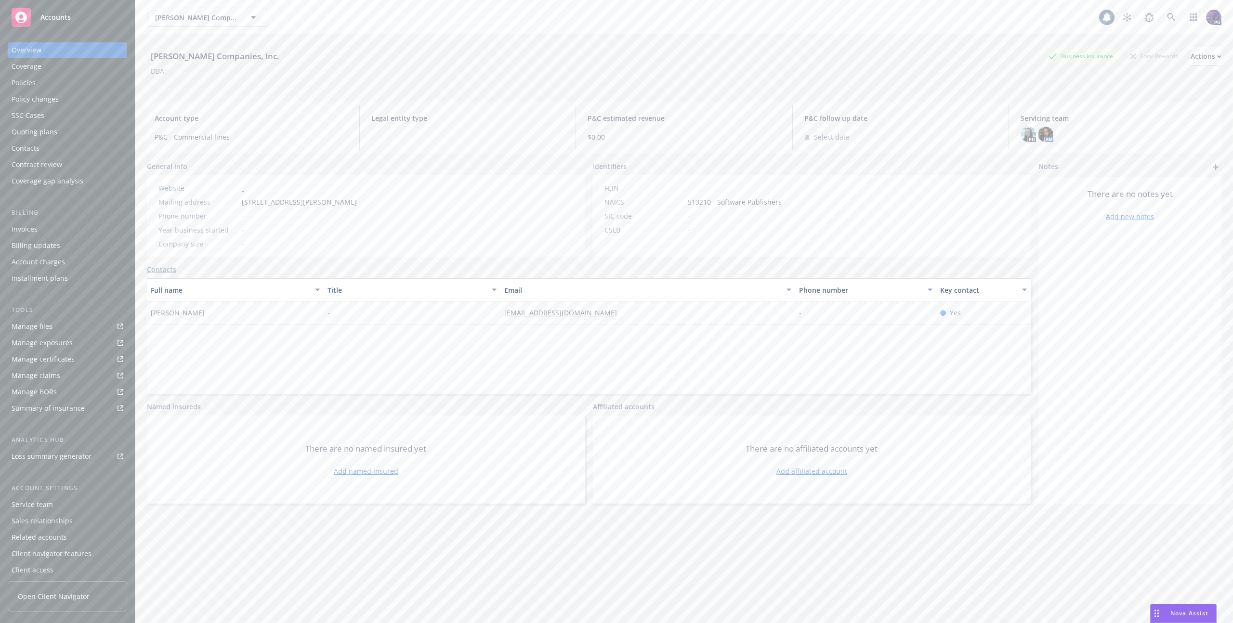
click at [85, 78] on div "Policies" at bounding box center [68, 82] width 112 height 15
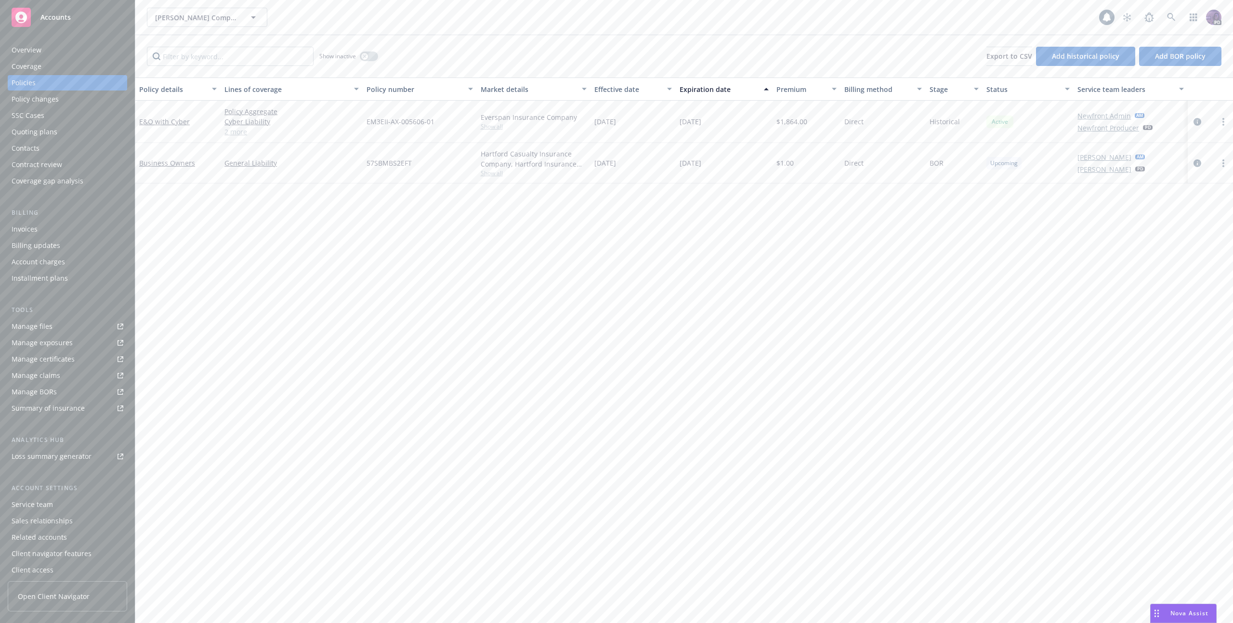
click at [61, 134] on div "Quoting plans" at bounding box center [68, 131] width 112 height 15
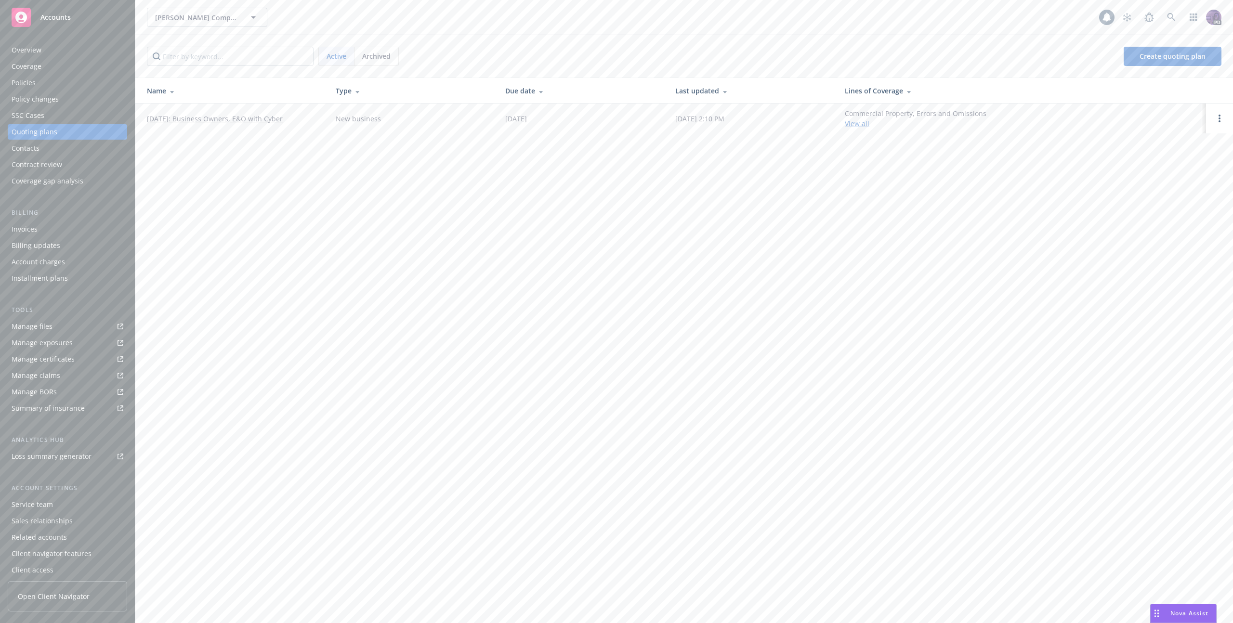
click at [200, 120] on link "05/01/2025: Business Owners, E&O with Cyber" at bounding box center [215, 119] width 136 height 10
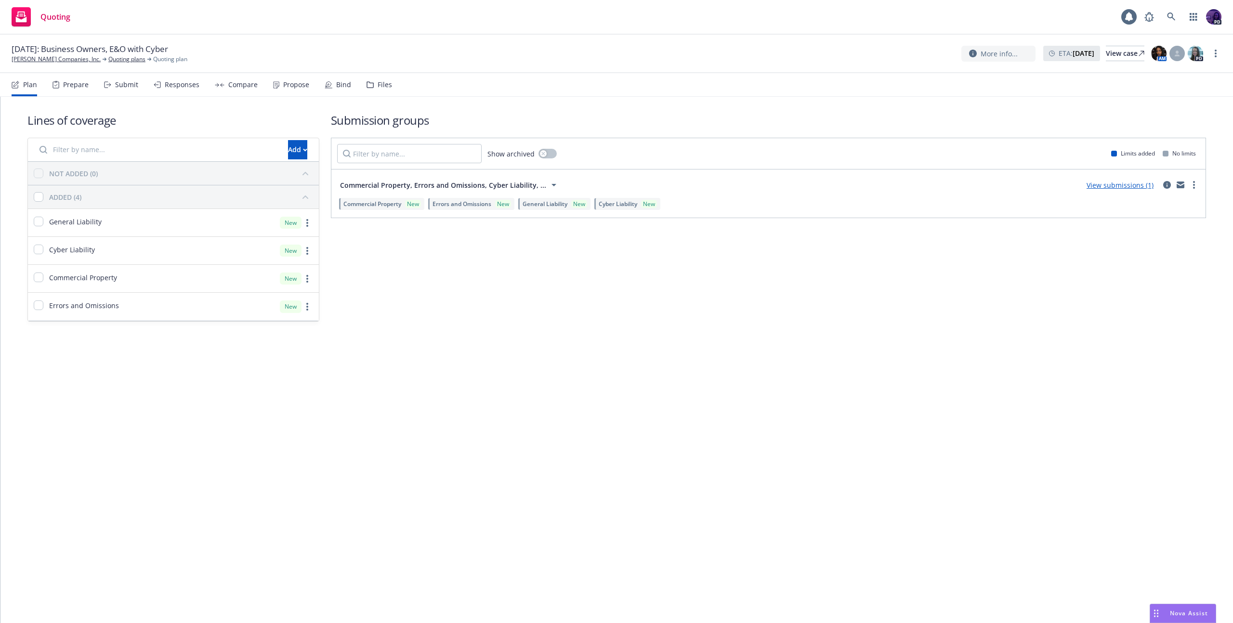
click at [291, 84] on div "Propose" at bounding box center [296, 85] width 26 height 8
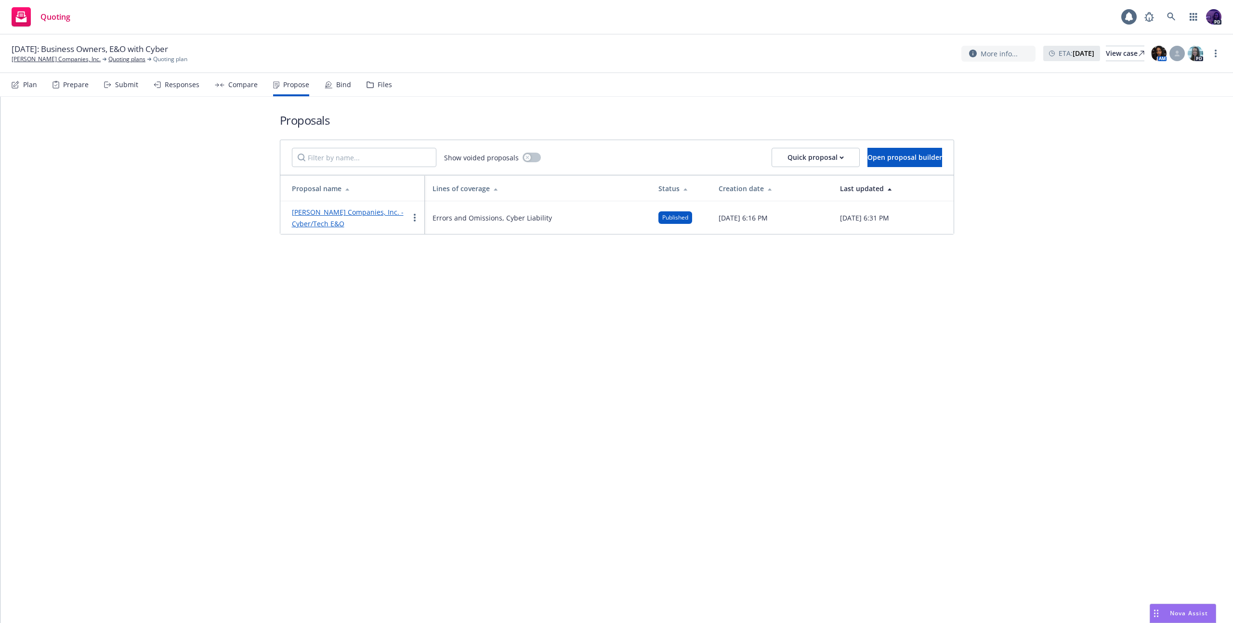
click at [320, 215] on link "[PERSON_NAME] Companies, Inc. - Cyber/Tech E&O" at bounding box center [348, 218] width 112 height 21
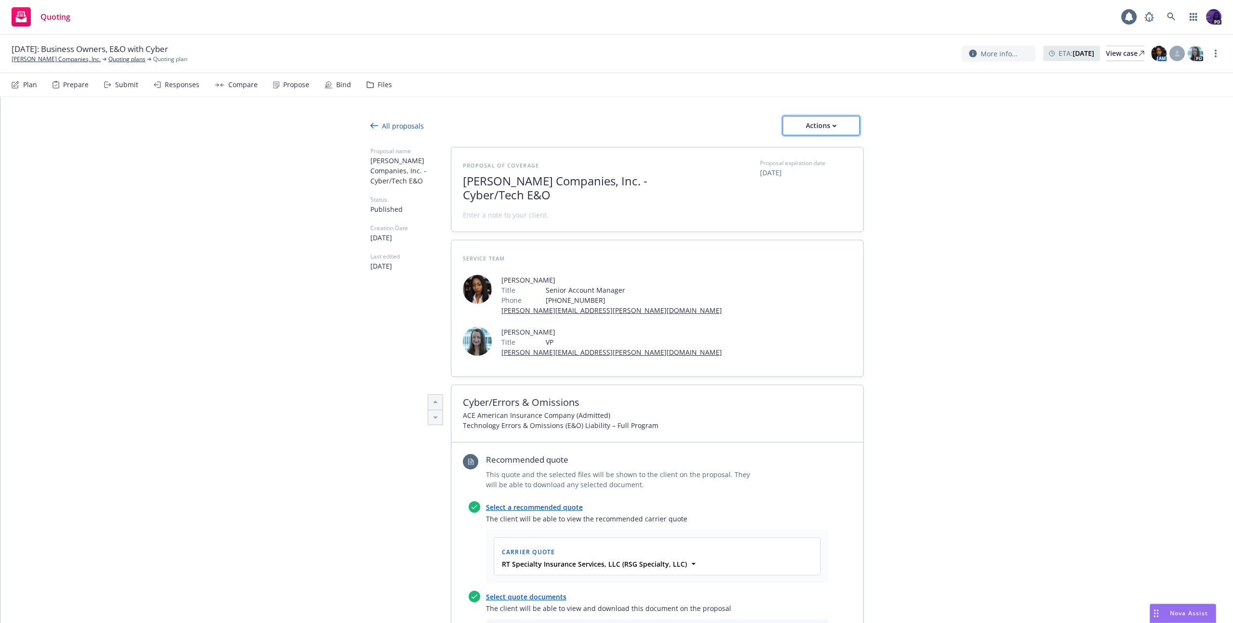
drag, startPoint x: 800, startPoint y: 125, endPoint x: 803, endPoint y: 129, distance: 5.4
click at [800, 125] on div "Actions" at bounding box center [821, 126] width 45 height 18
click at [799, 165] on span "See client view" at bounding box center [814, 169] width 71 height 9
type textarea "x"
click at [370, 88] on div "Files" at bounding box center [380, 84] width 26 height 23
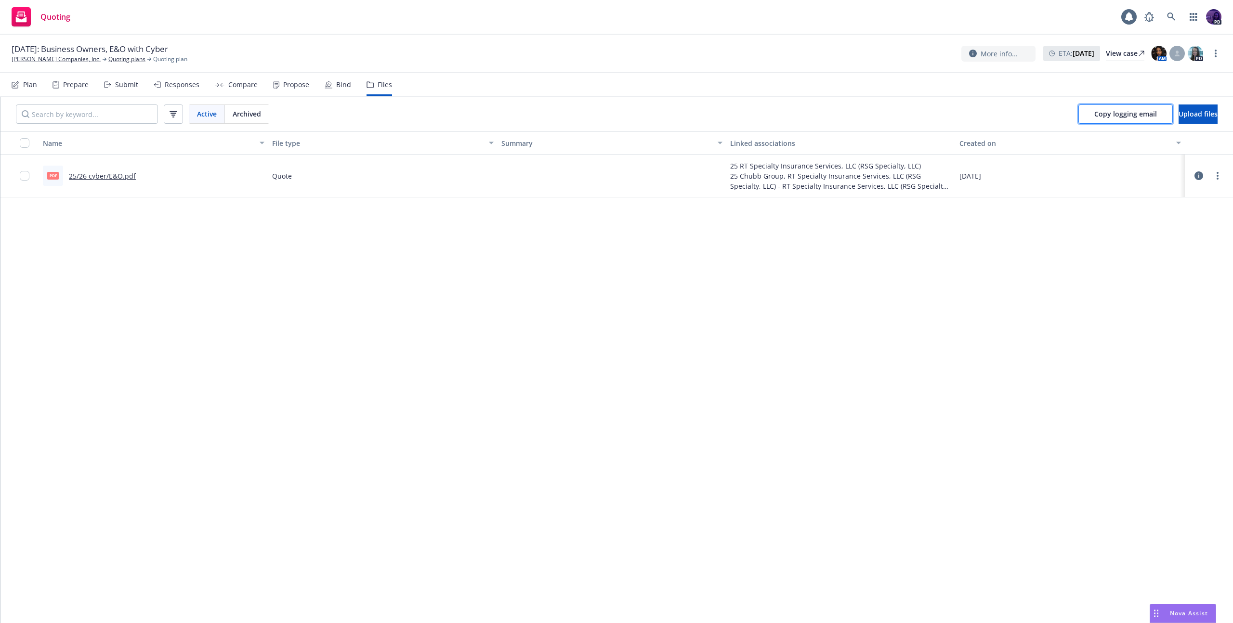
drag, startPoint x: 1121, startPoint y: 117, endPoint x: 1057, endPoint y: 123, distance: 63.8
click at [1120, 118] on span "Copy logging email" at bounding box center [1125, 113] width 63 height 9
click at [347, 23] on div "Quoting 1 PD" at bounding box center [616, 17] width 1233 height 35
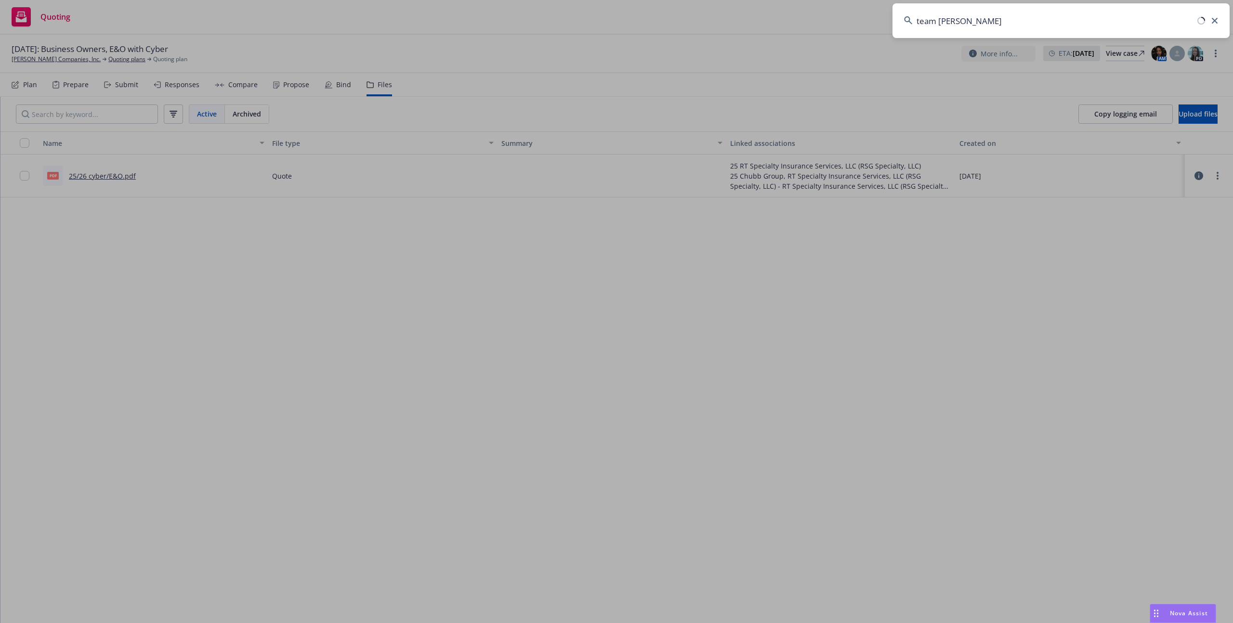
type input "team patrol"
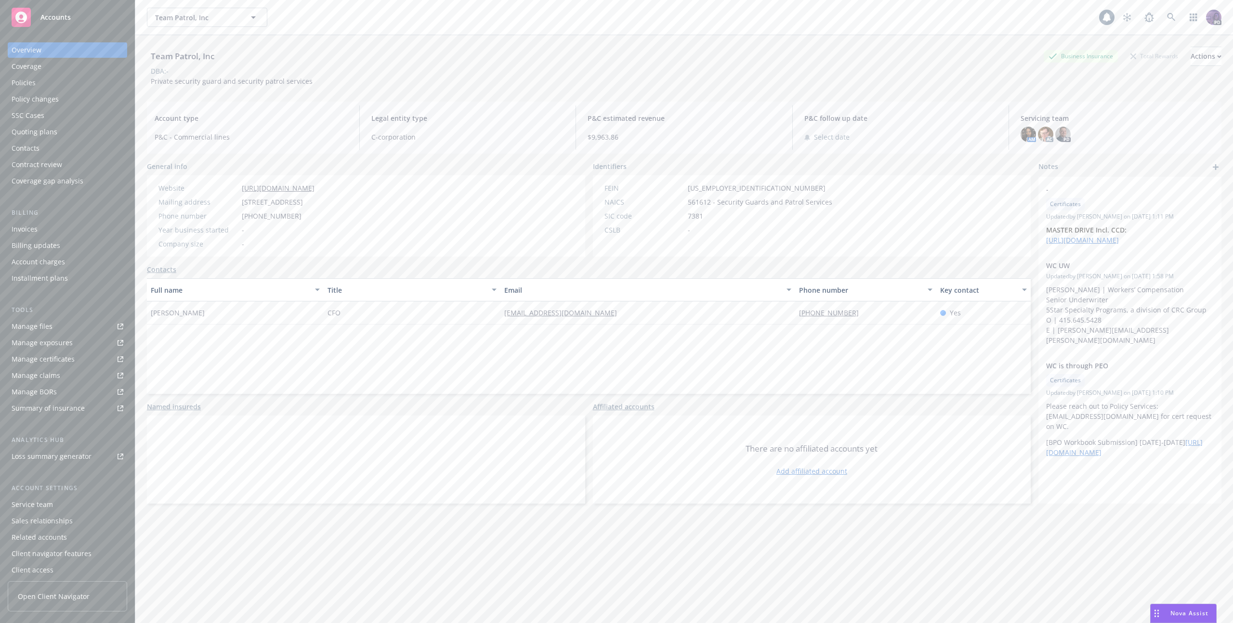
click at [76, 88] on div "Policies" at bounding box center [68, 82] width 112 height 15
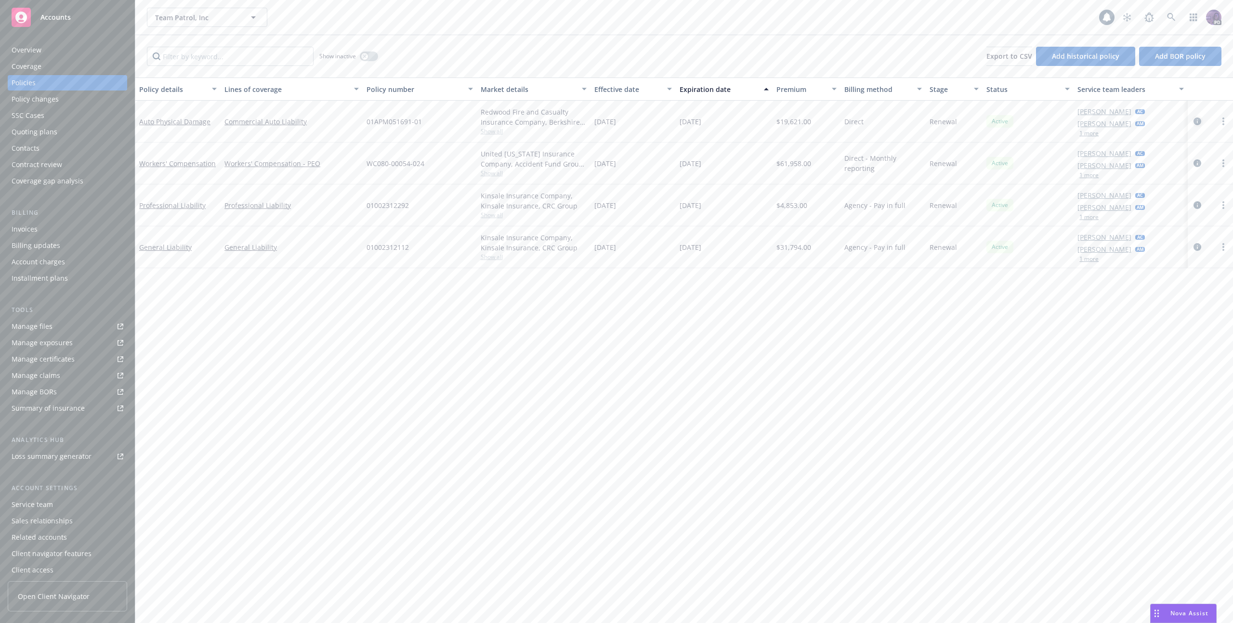
click at [1195, 125] on icon "circleInformation" at bounding box center [1198, 122] width 8 height 8
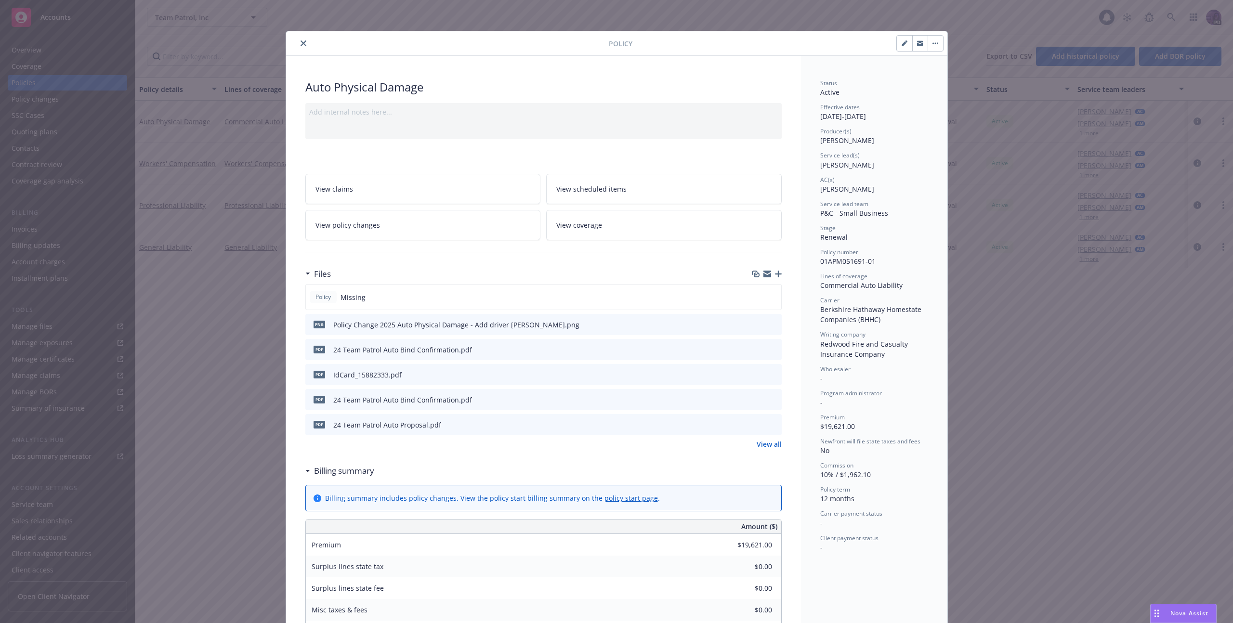
click at [768, 350] on icon "preview file" at bounding box center [772, 349] width 9 height 7
click at [771, 424] on icon "preview file" at bounding box center [772, 424] width 9 height 7
click at [768, 398] on icon "preview file" at bounding box center [772, 399] width 9 height 7
click at [301, 43] on icon "close" at bounding box center [304, 43] width 6 height 6
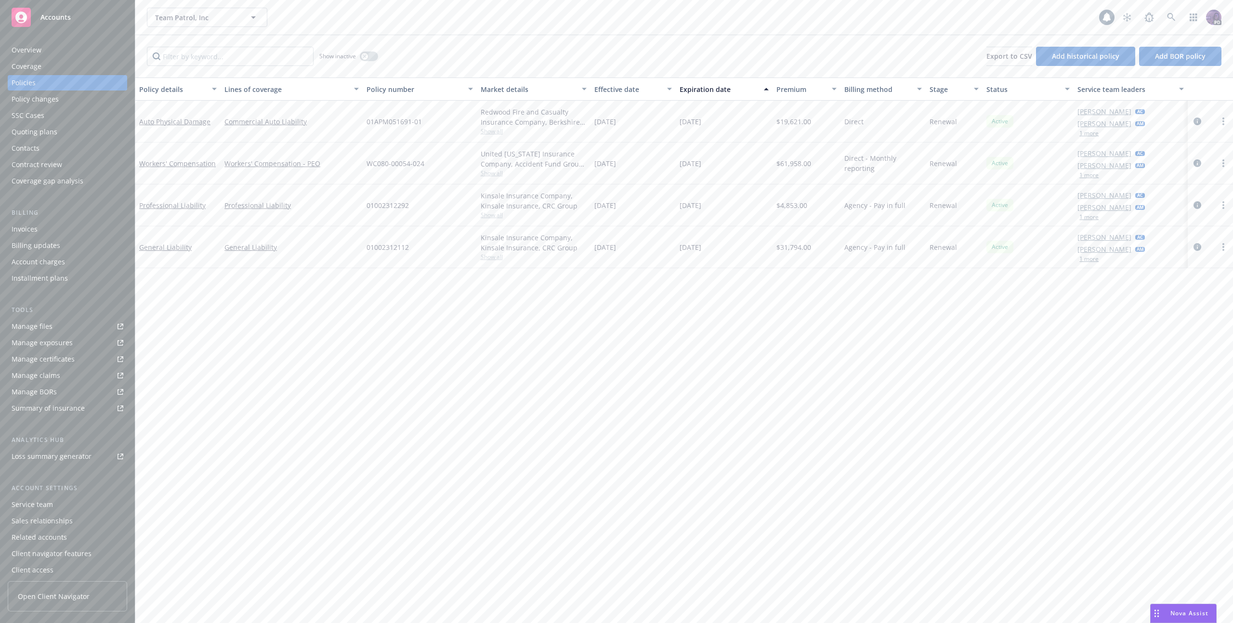
click at [108, 56] on div "Overview" at bounding box center [68, 49] width 112 height 15
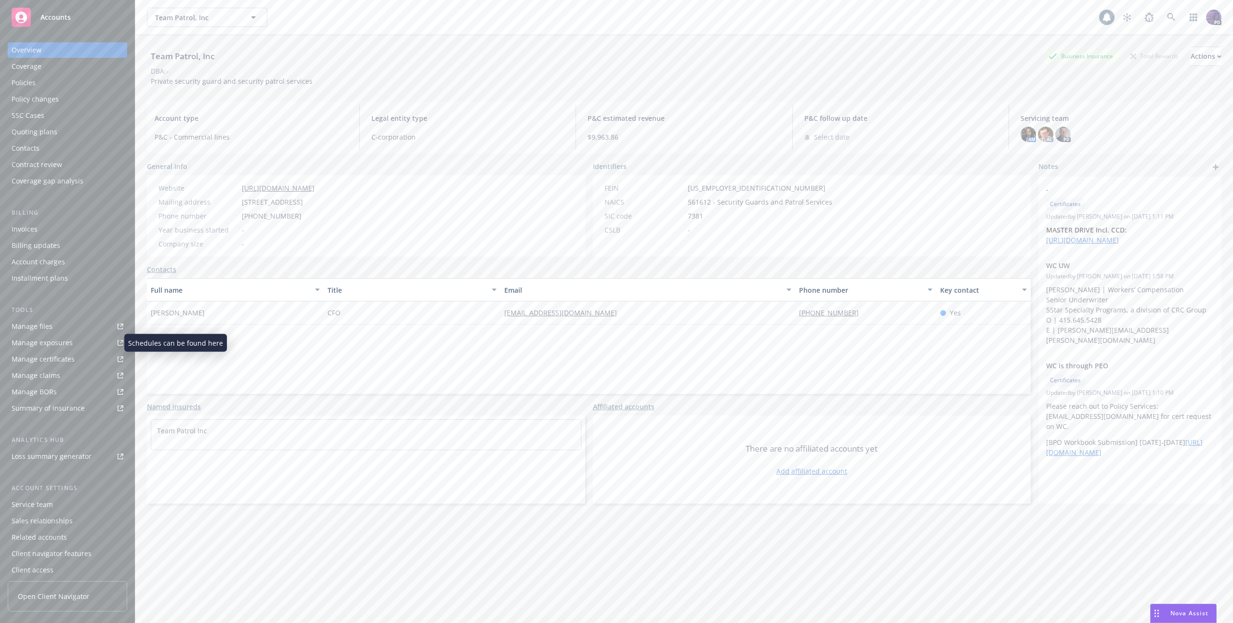
click at [62, 344] on div "Manage exposures" at bounding box center [42, 342] width 61 height 15
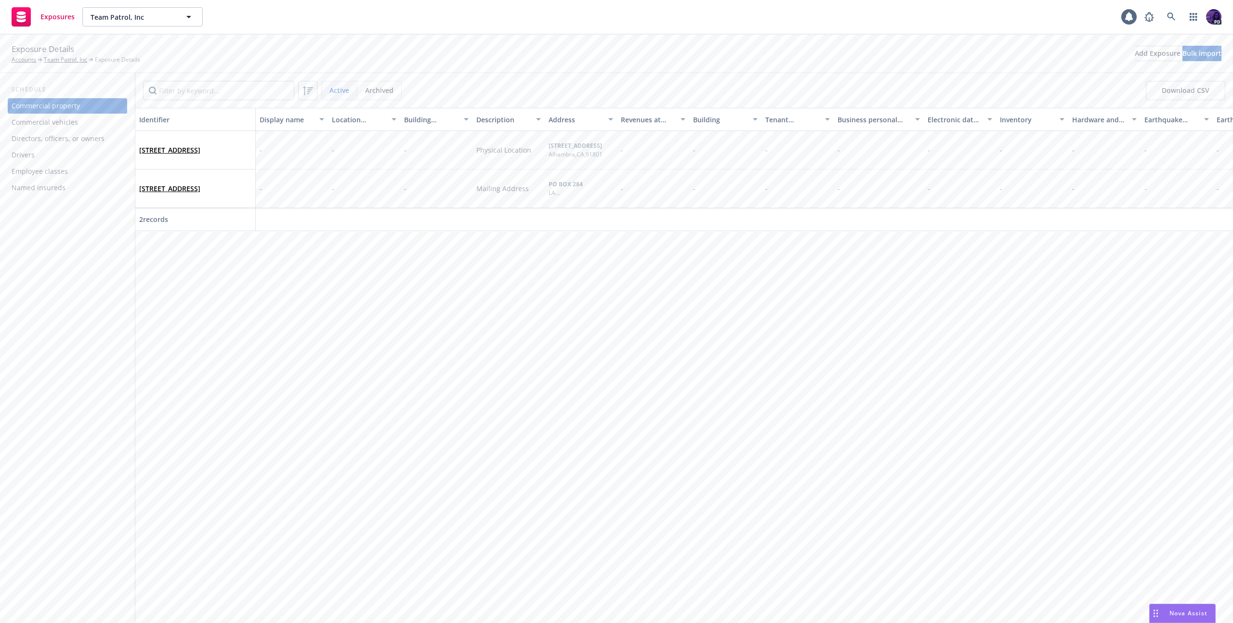
drag, startPoint x: 173, startPoint y: 159, endPoint x: 134, endPoint y: 146, distance: 41.1
click at [134, 146] on div "Schedule Commercial property Commercial vehicles Directors, officers, or owners…" at bounding box center [616, 348] width 1233 height 550
drag, startPoint x: 112, startPoint y: 312, endPoint x: 127, endPoint y: 276, distance: 38.9
click at [115, 307] on div "Schedule Commercial property Commercial vehicles Directors, officers, or owners…" at bounding box center [67, 348] width 135 height 550
drag, startPoint x: 182, startPoint y: 162, endPoint x: 137, endPoint y: 147, distance: 47.4
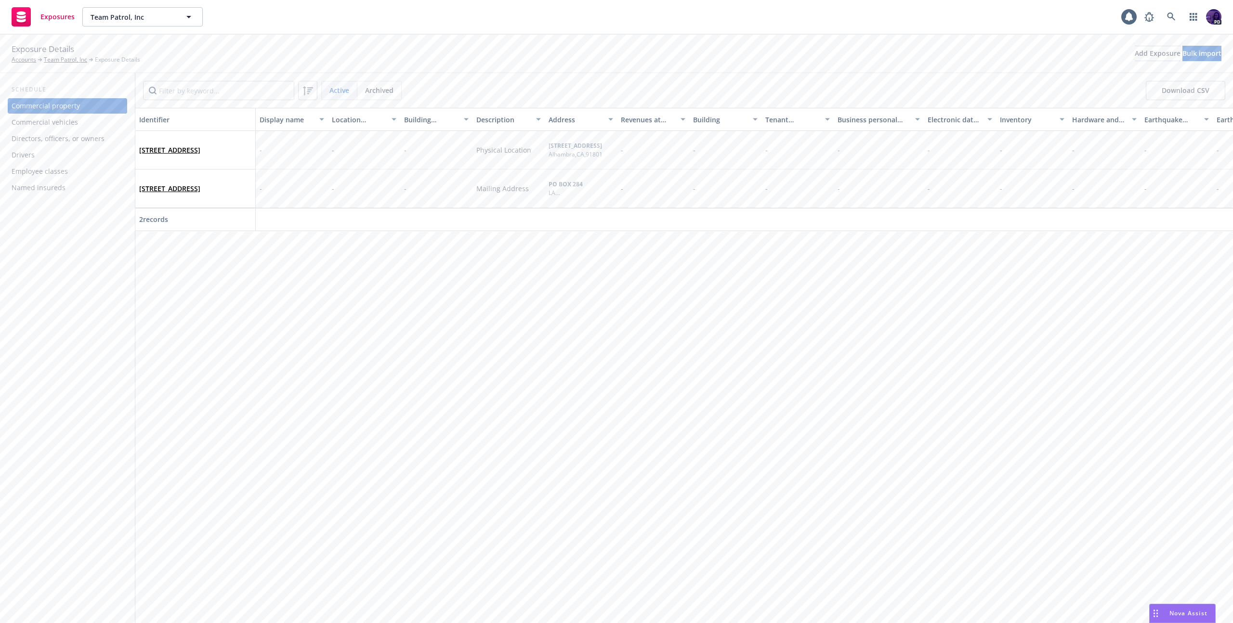
click at [137, 147] on div "1300 E Main St., #109F Alhambra , CA 91801" at bounding box center [195, 150] width 120 height 39
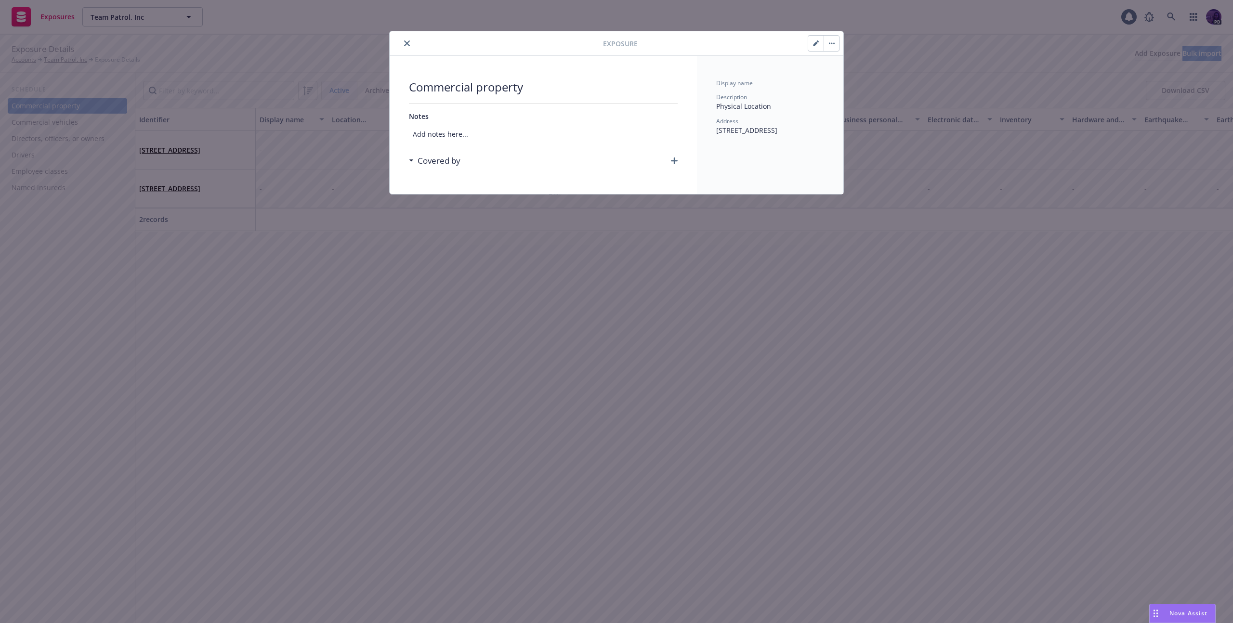
click at [404, 41] on icon "close" at bounding box center [407, 43] width 6 height 6
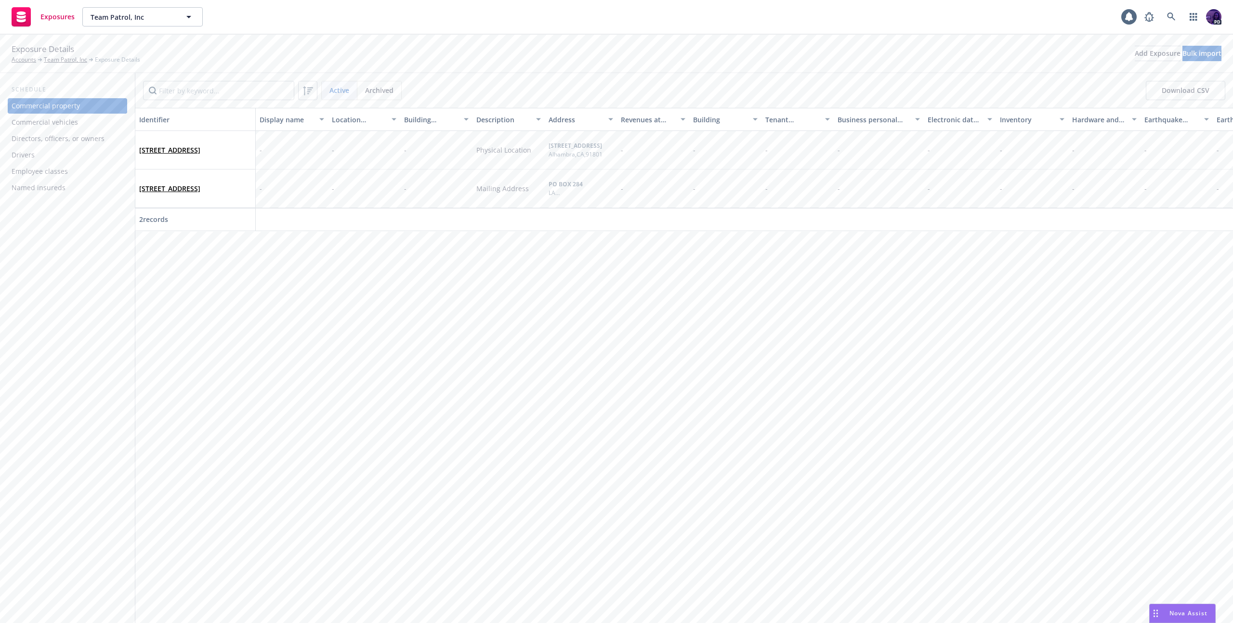
click at [917, 21] on div "Exposures Team Patrol, Inc Team Patrol, Inc 1 PD" at bounding box center [616, 17] width 1233 height 35
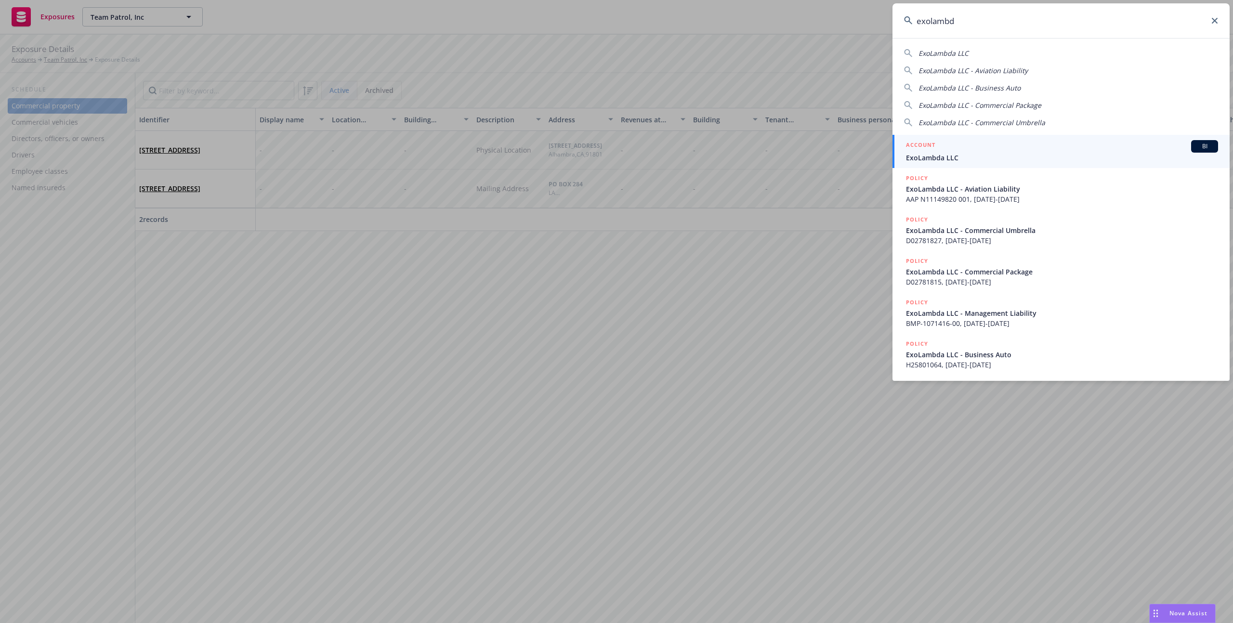
type input "exolambda"
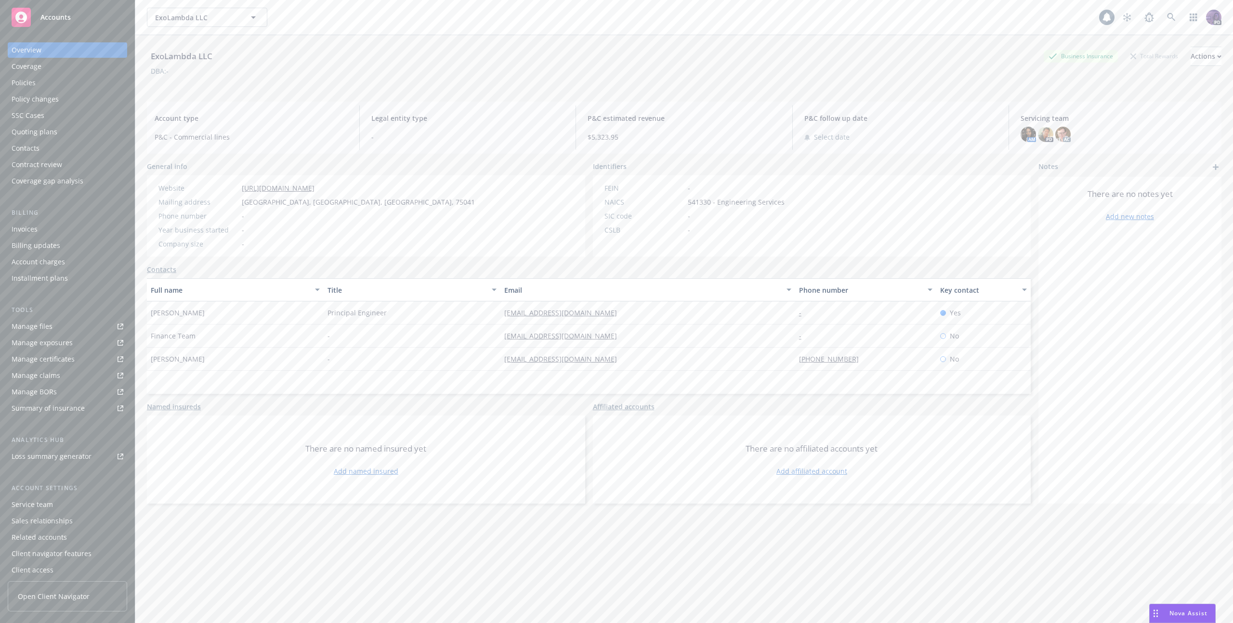
click at [79, 89] on div "Policies" at bounding box center [68, 82] width 112 height 15
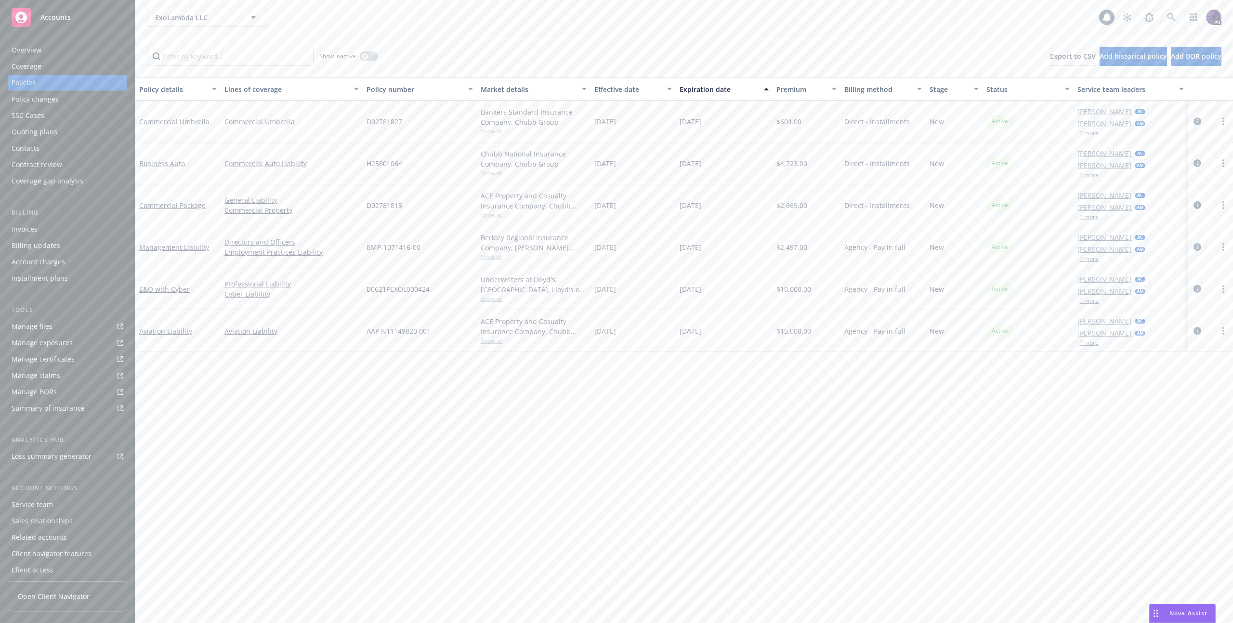
click at [394, 14] on div "ExoLambda LLC ExoLambda LLC" at bounding box center [623, 17] width 952 height 19
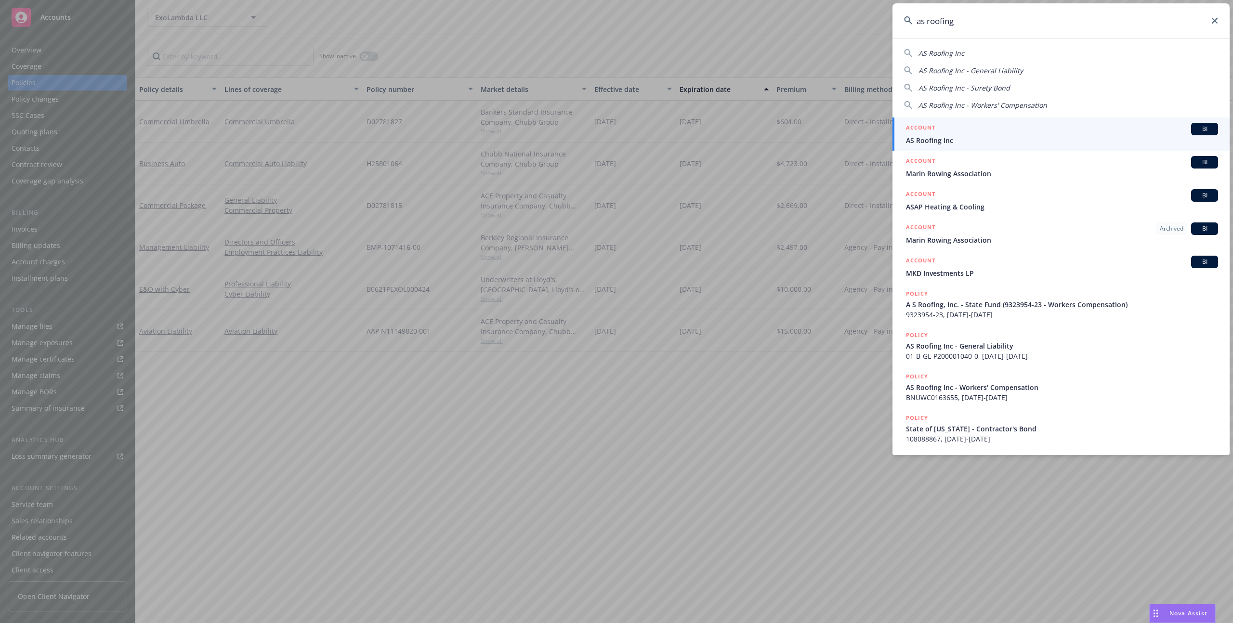
type input "as roofing"
click at [932, 128] on h5 "ACCOUNT" at bounding box center [920, 129] width 29 height 12
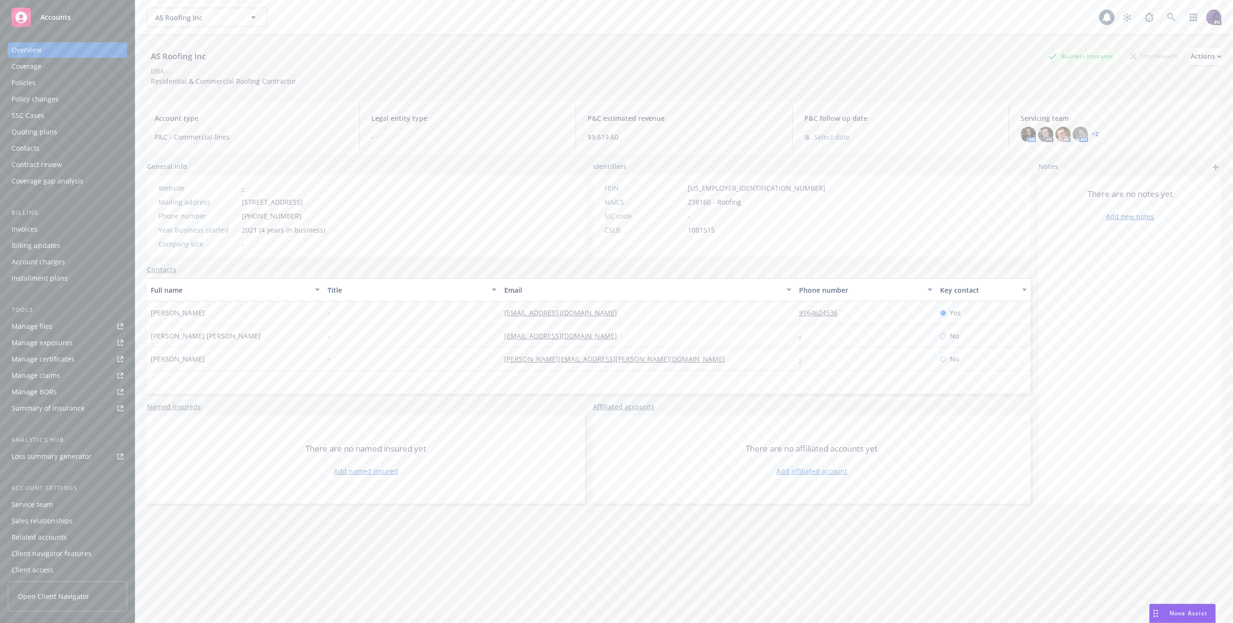
click at [105, 77] on div "Policies" at bounding box center [68, 82] width 112 height 15
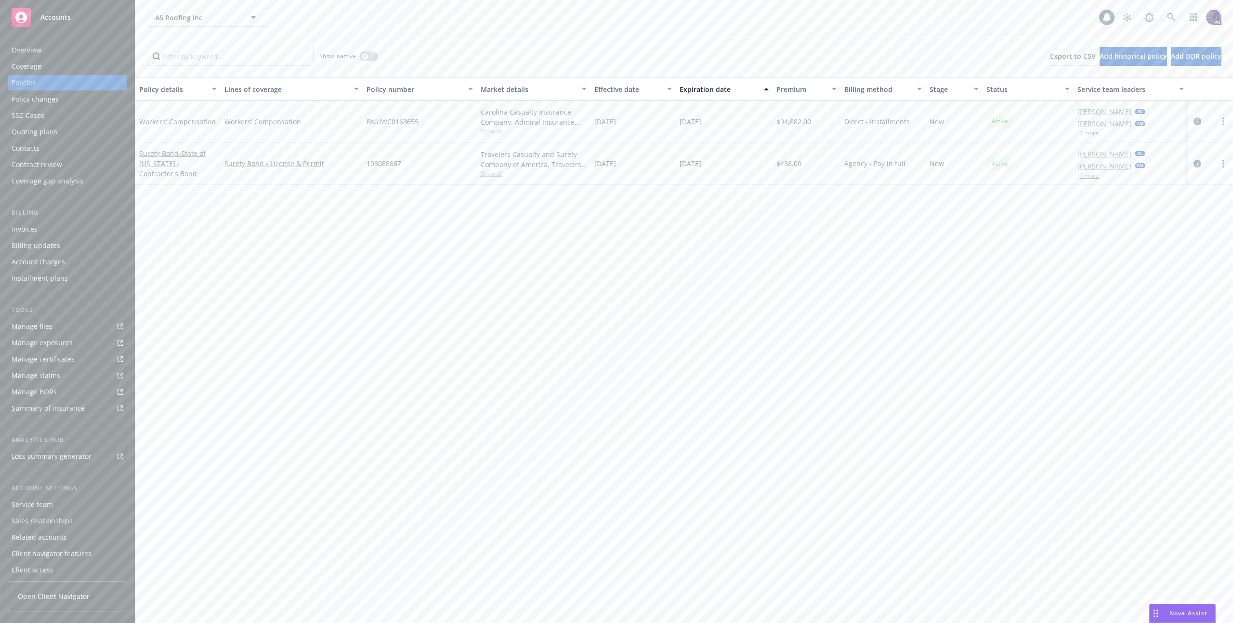
click at [489, 17] on div "AS Roofing Inc AS Roofing Inc" at bounding box center [623, 17] width 952 height 19
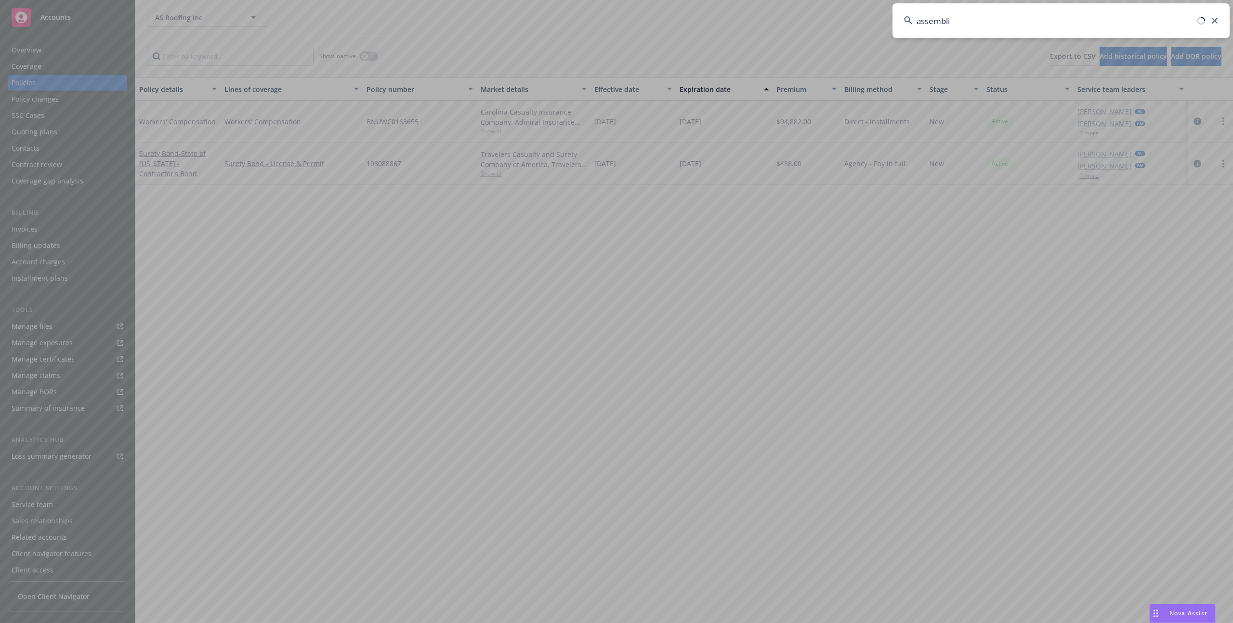
type input "assemblie"
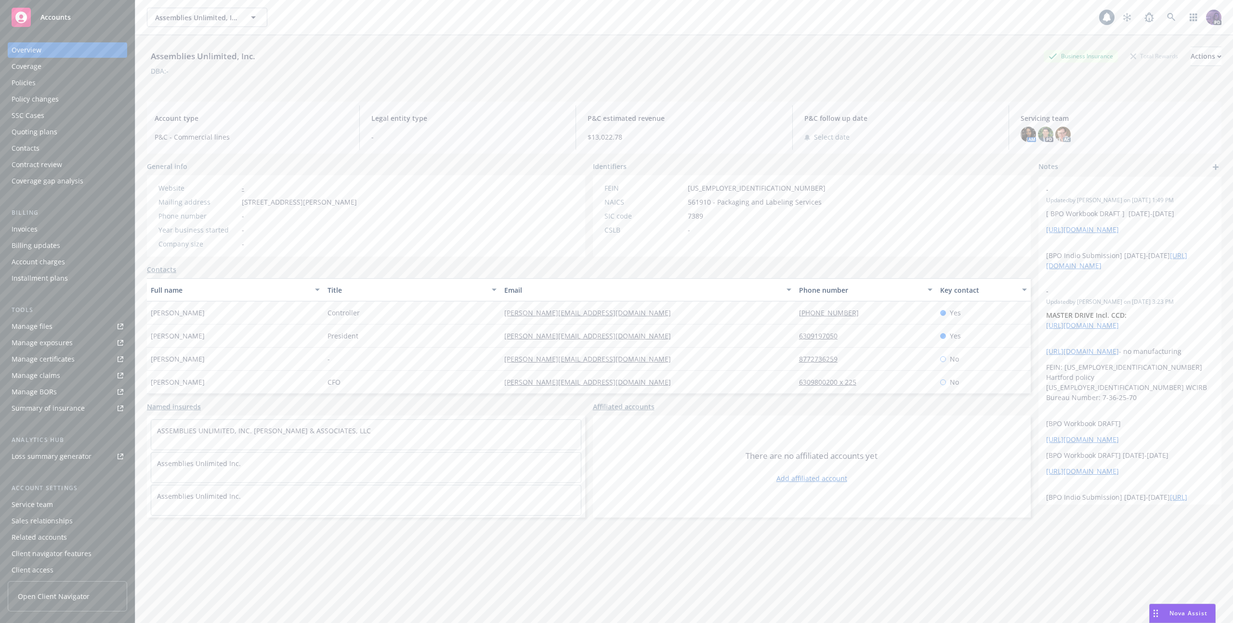
click at [101, 134] on div "Quoting plans" at bounding box center [68, 131] width 112 height 15
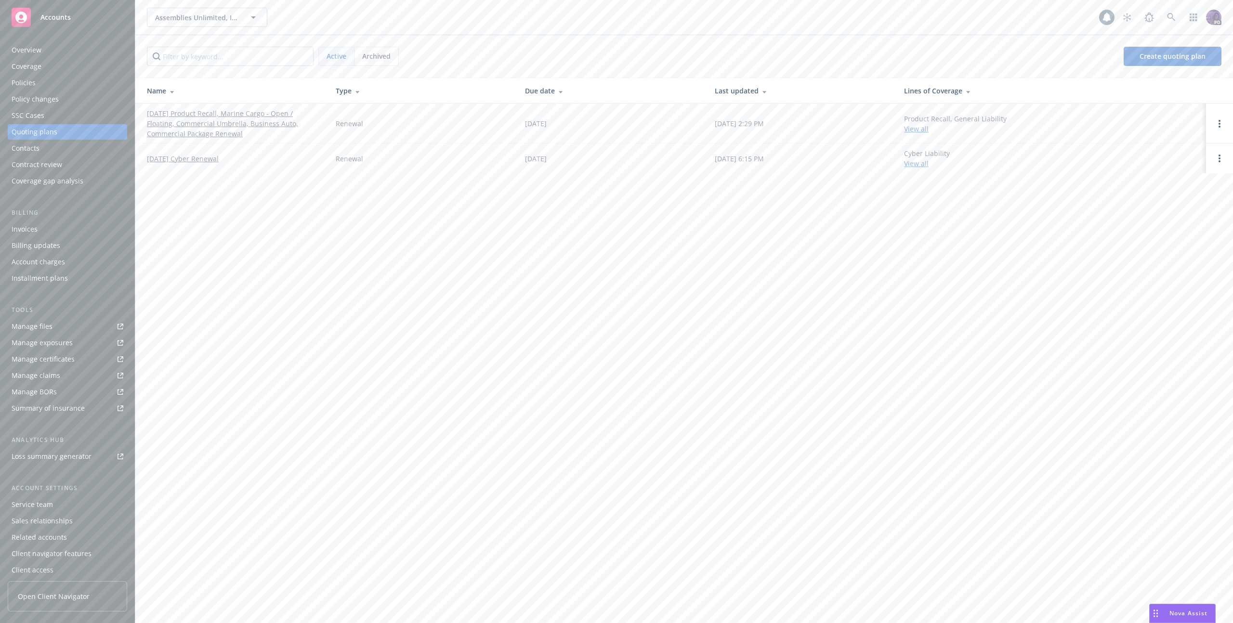
click at [276, 124] on link "10/03/25 Product Recall, Marine Cargo - Open / Floating, Commercial Umbrella, B…" at bounding box center [233, 123] width 173 height 30
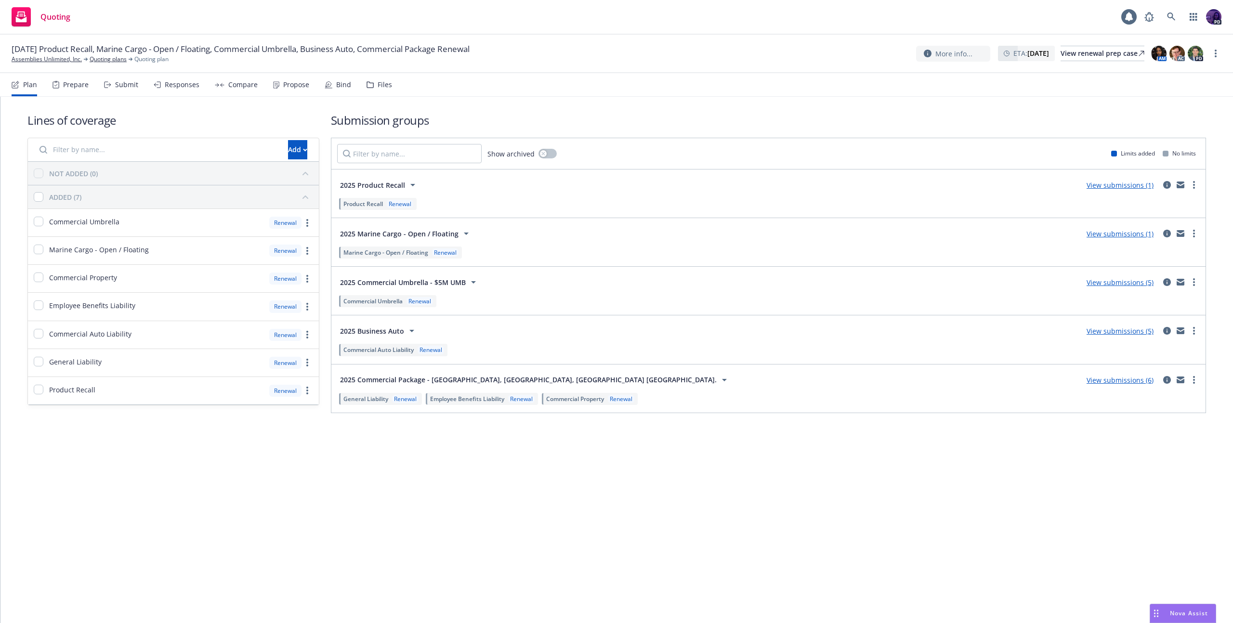
click at [191, 88] on div "Responses" at bounding box center [182, 85] width 35 height 8
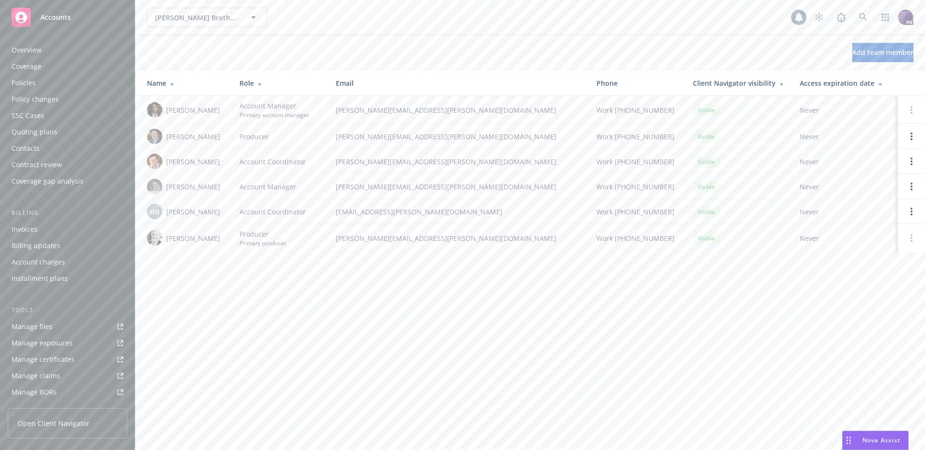
scroll to position [178, 0]
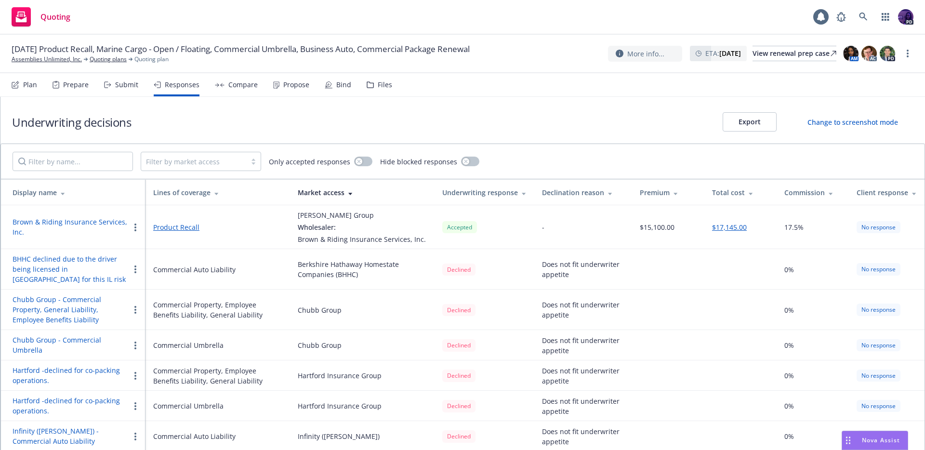
click at [280, 12] on div "Quoting 1 PD" at bounding box center [462, 17] width 925 height 35
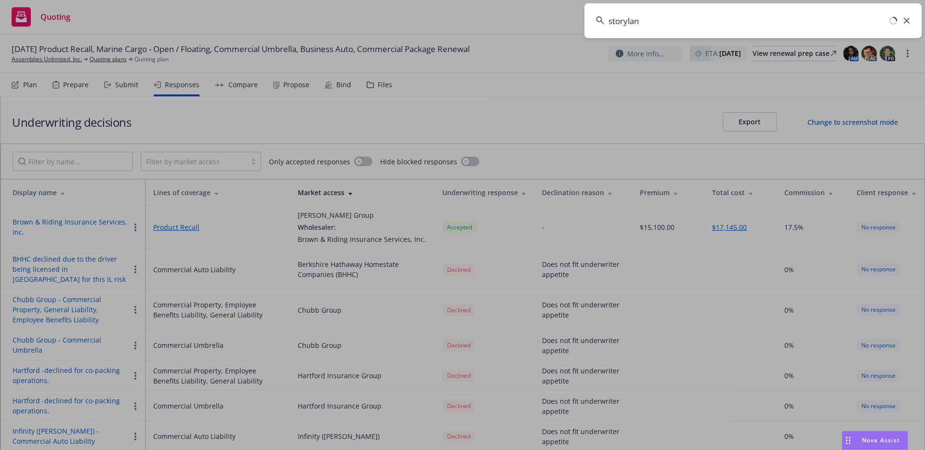
type input "storyland"
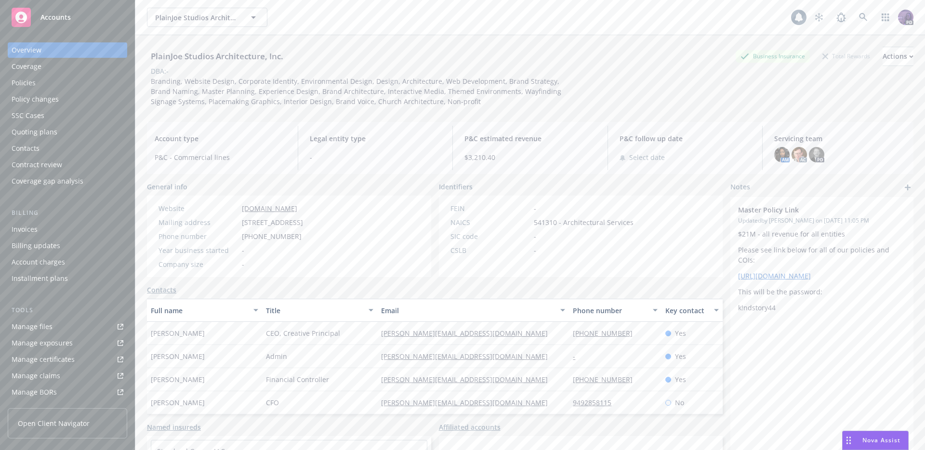
click at [82, 77] on div "Policies" at bounding box center [68, 82] width 112 height 15
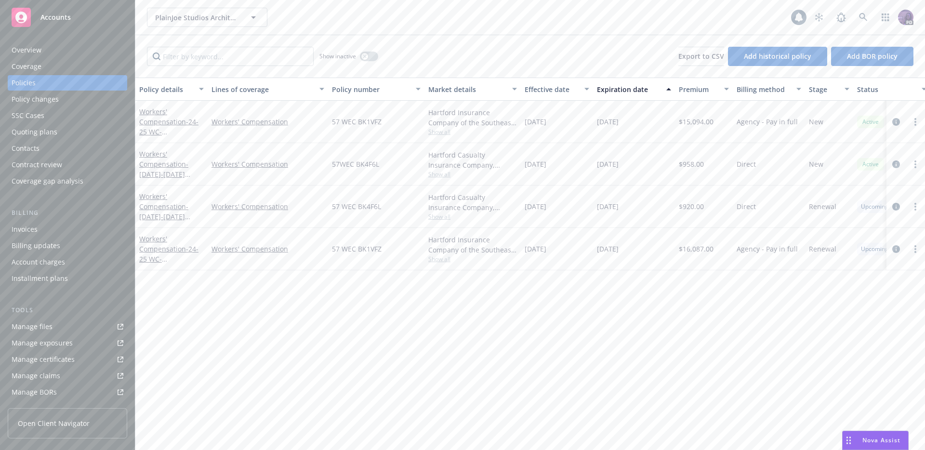
click at [82, 131] on div "Quoting plans" at bounding box center [68, 131] width 112 height 15
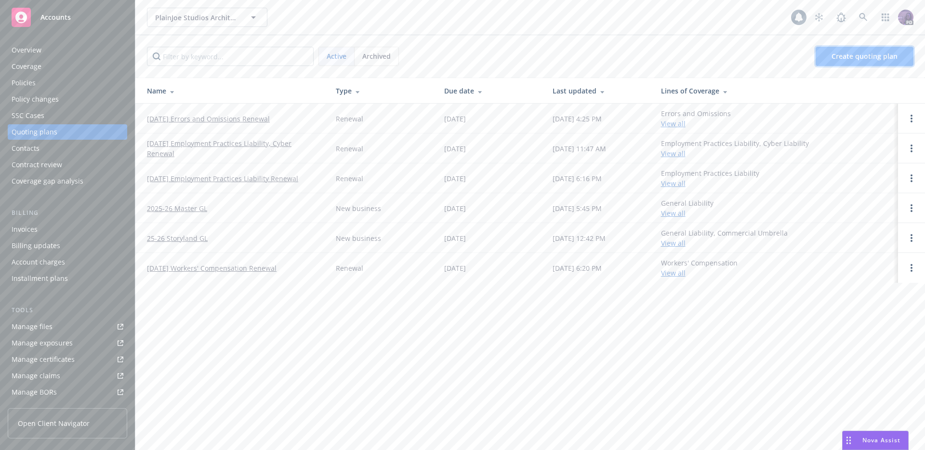
click at [854, 65] on link "Create quoting plan" at bounding box center [864, 56] width 98 height 19
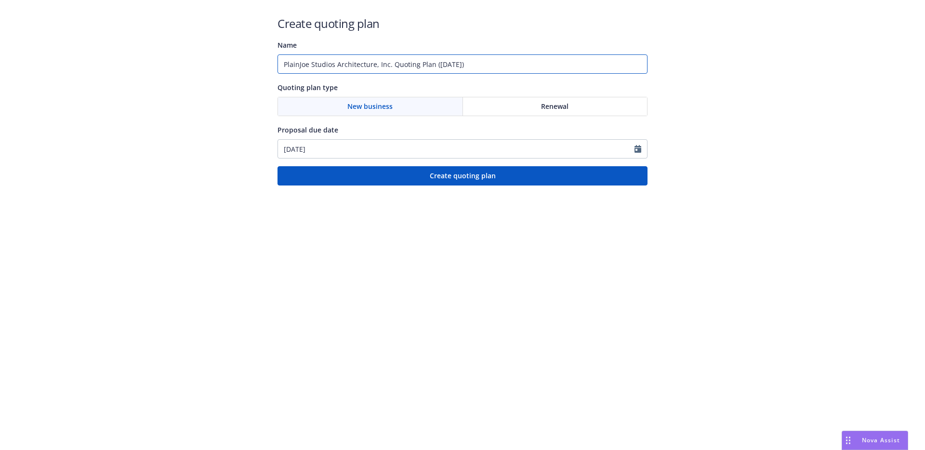
click at [489, 69] on input "PlainJoe Studios Architecture, Inc. Quoting Plan ([DATE])" at bounding box center [462, 63] width 370 height 19
drag, startPoint x: 363, startPoint y: 72, endPoint x: 288, endPoint y: 72, distance: 75.6
click at [288, 72] on input "PlainJoe Studios Architecture, Inc. Quoting Plan ([DATE])" at bounding box center [462, 63] width 370 height 19
type input "PlainJoe Studios Architecture, Inc. Quoting Plan ([DATE]"
click at [299, 66] on input "PlainJoe Studios Architecture, Inc. Quoting Plan ([DATE]" at bounding box center [462, 63] width 370 height 19
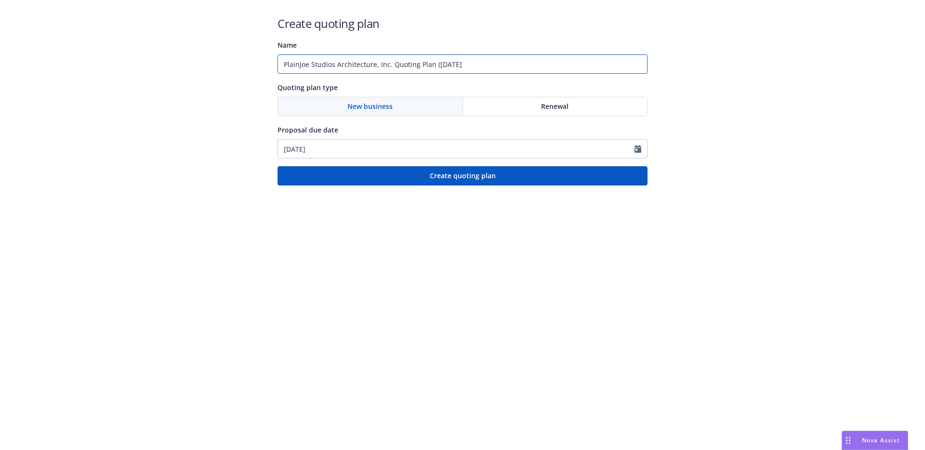
click at [299, 66] on input "PlainJoe Studios Architecture, Inc. Quoting Plan ([DATE]" at bounding box center [462, 63] width 370 height 19
click at [299, 66] on input "PlainJoe Studios Architecture, Inc. Quoting Plan (2025-08-25" at bounding box center [462, 63] width 370 height 19
type input "25/26 ERISA Bond - $1MM"
click at [771, 122] on div "Create quoting plan Name 25/26 ERISA Bond - $1MM Quoting plan type New business…" at bounding box center [462, 92] width 925 height 185
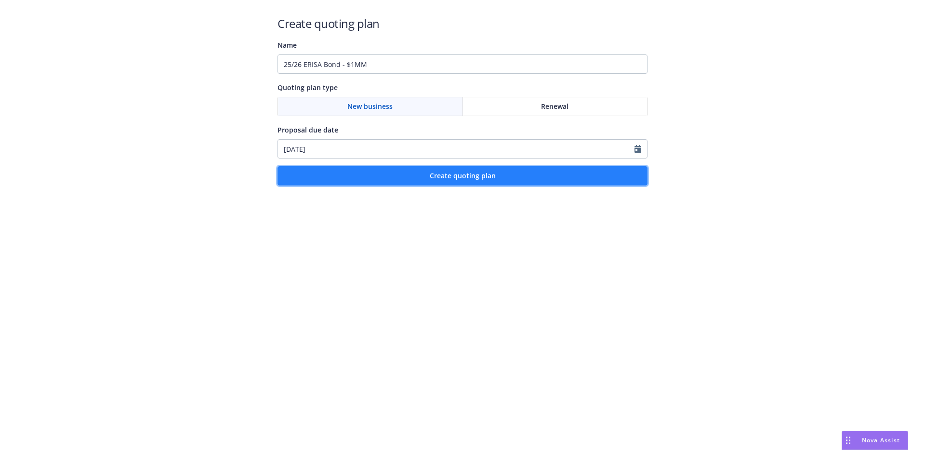
click at [506, 171] on button "Create quoting plan" at bounding box center [462, 175] width 370 height 19
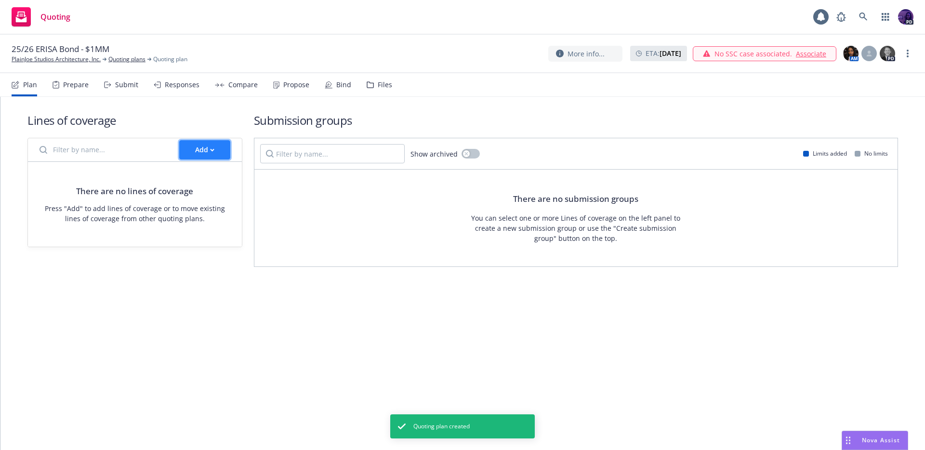
click at [225, 154] on button "Add" at bounding box center [204, 149] width 51 height 19
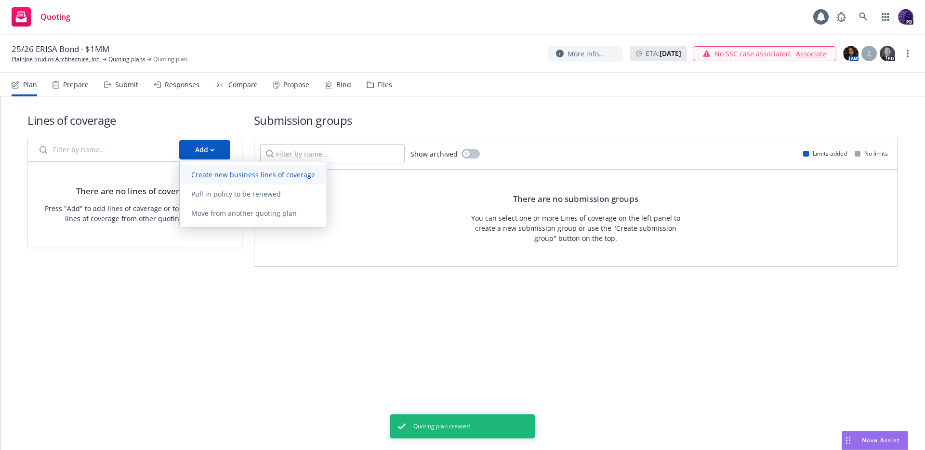
click at [224, 175] on span "Create new business lines of coverage" at bounding box center [253, 174] width 147 height 9
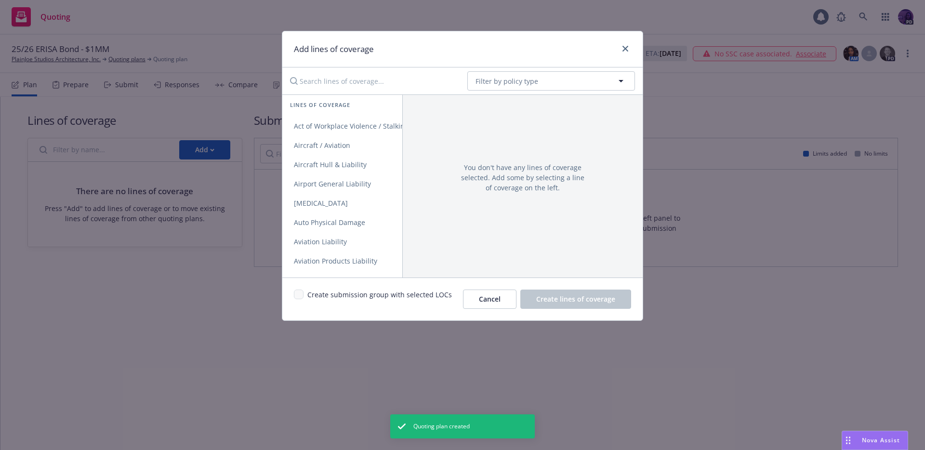
click at [374, 84] on input "Search lines of coverage..." at bounding box center [371, 80] width 175 height 19
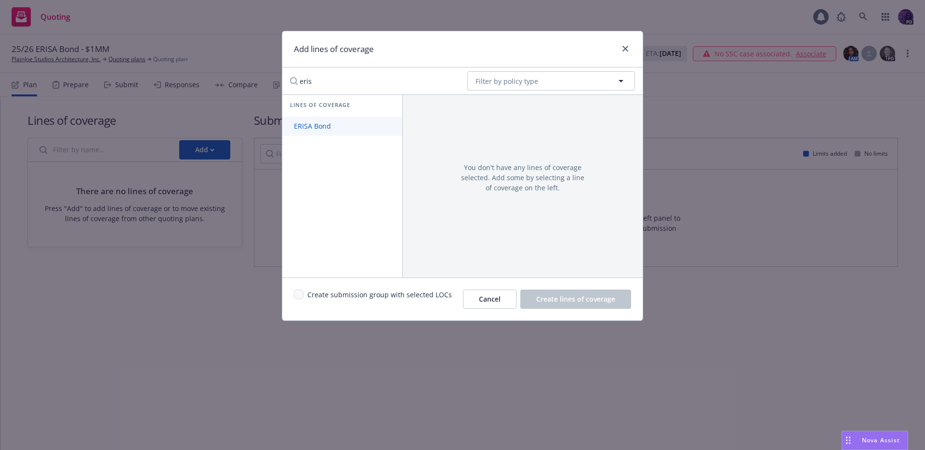
type input "eris"
click at [330, 127] on span "ERISA Bond" at bounding box center [312, 125] width 60 height 9
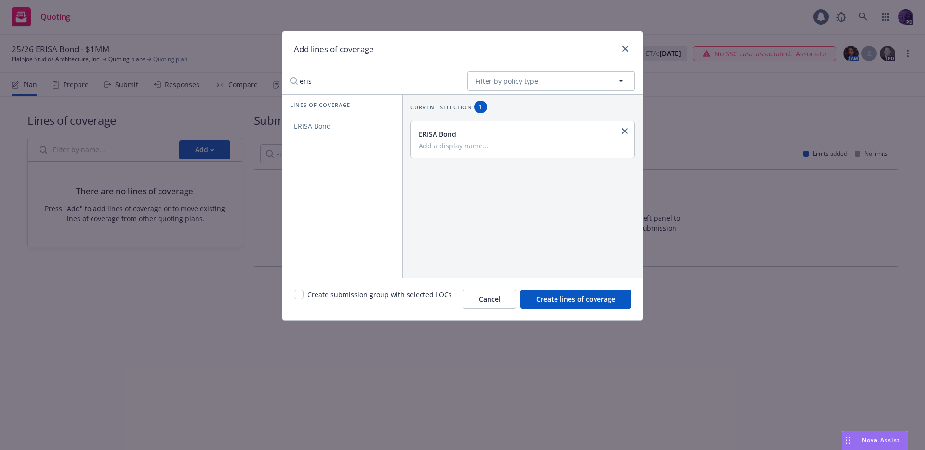
click at [458, 146] on input "Add a display name..." at bounding box center [522, 145] width 206 height 9
type input "$1M"
click at [568, 297] on span "Create lines of coverage" at bounding box center [575, 298] width 79 height 9
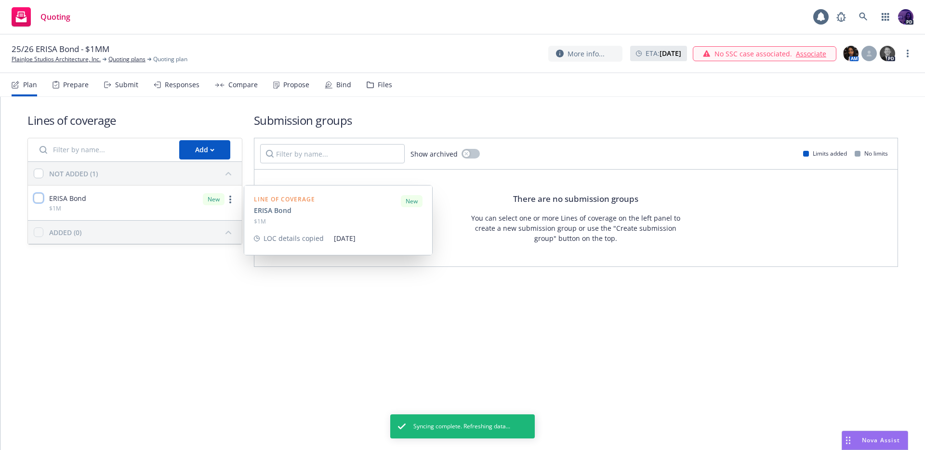
drag, startPoint x: 40, startPoint y: 196, endPoint x: 79, endPoint y: 205, distance: 39.1
click at [40, 196] on input "checkbox" at bounding box center [39, 198] width 10 height 10
checkbox input "true"
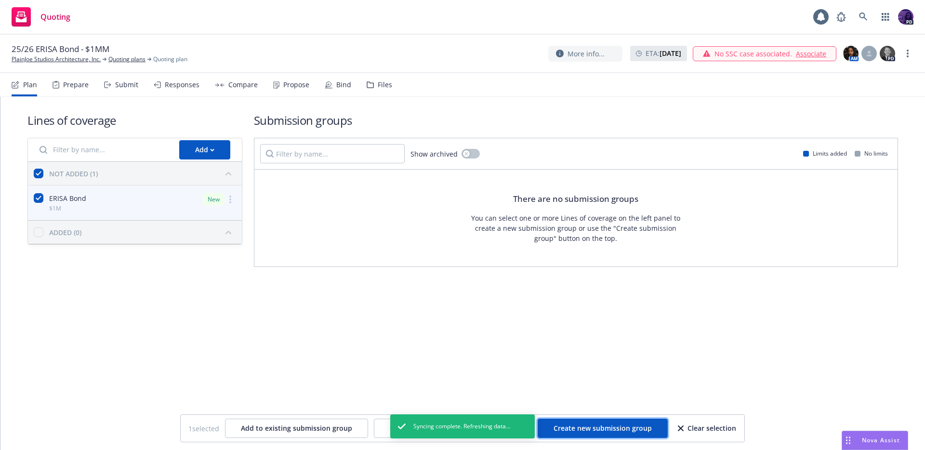
click at [588, 428] on span "Create new submission group" at bounding box center [602, 427] width 98 height 9
checkbox input "false"
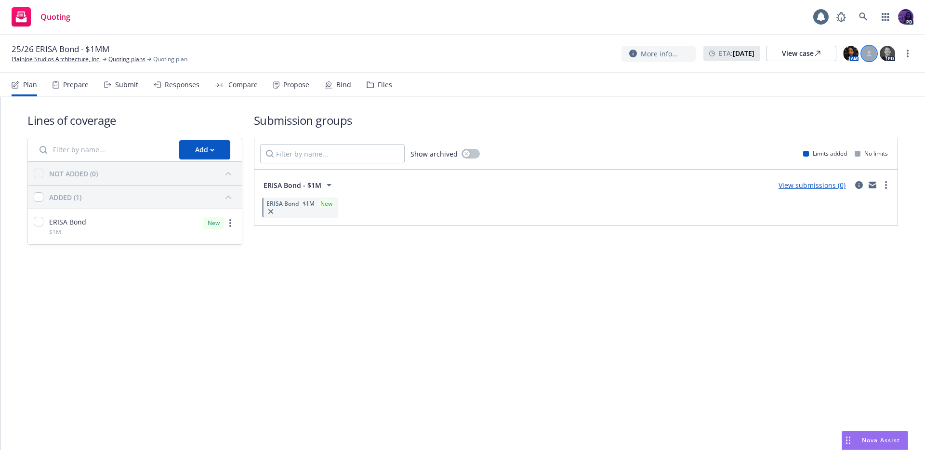
click at [866, 51] on icon at bounding box center [869, 54] width 6 height 6
click at [835, 109] on select "Select a customer service associate... [PERSON_NAME]" at bounding box center [791, 112] width 153 height 19
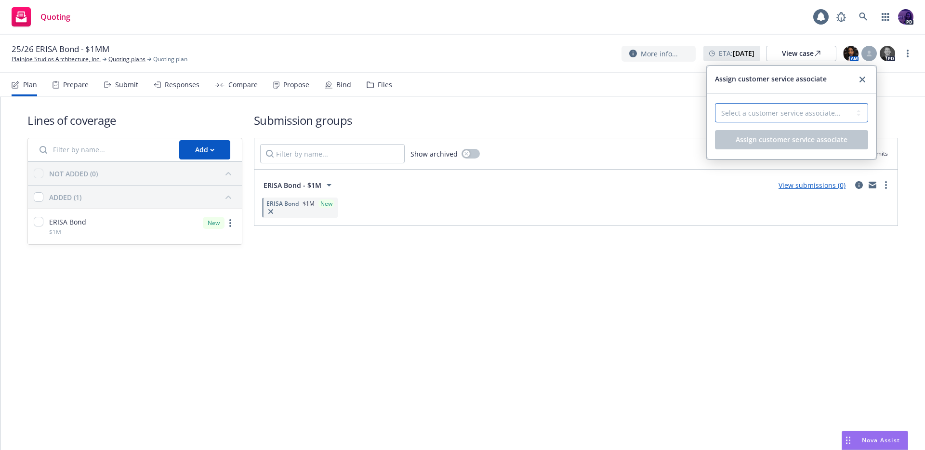
select select "9059be8e-e333-4857-aacc-43aecff03b00"
click at [789, 138] on span "Assign customer service associate" at bounding box center [791, 139] width 112 height 9
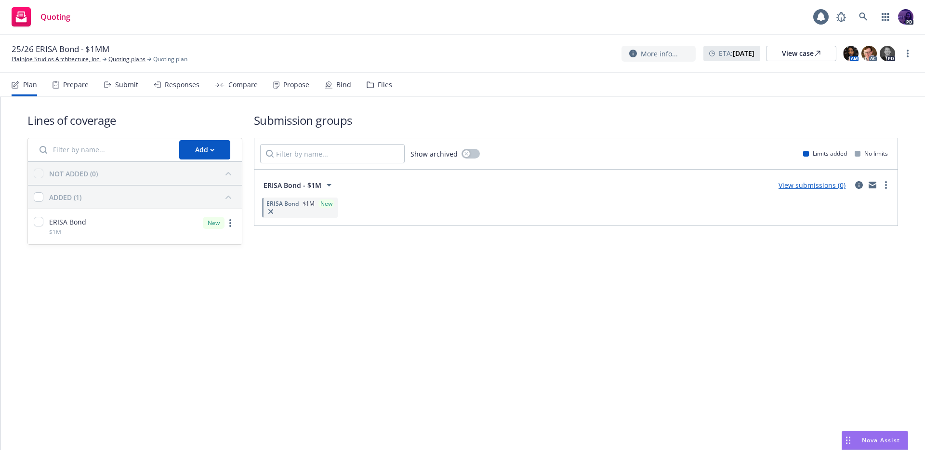
click at [797, 187] on link "View submissions (0)" at bounding box center [811, 185] width 67 height 9
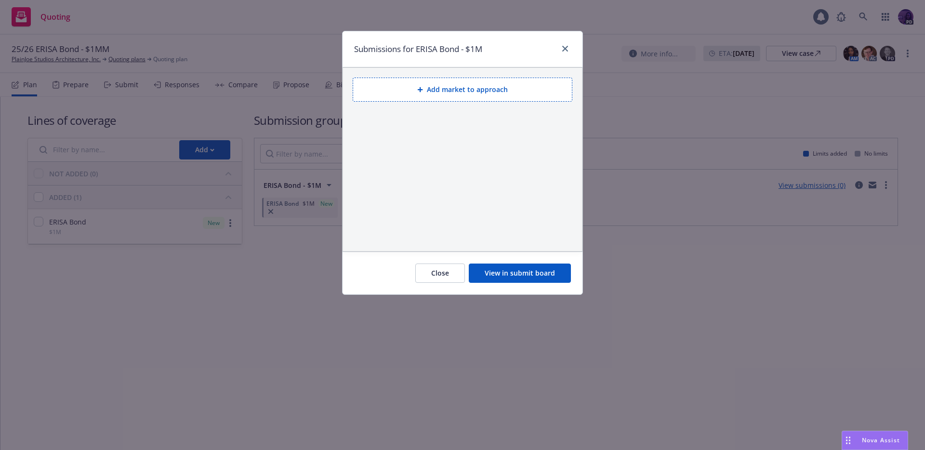
click at [463, 98] on button "Add market to approach" at bounding box center [463, 90] width 220 height 24
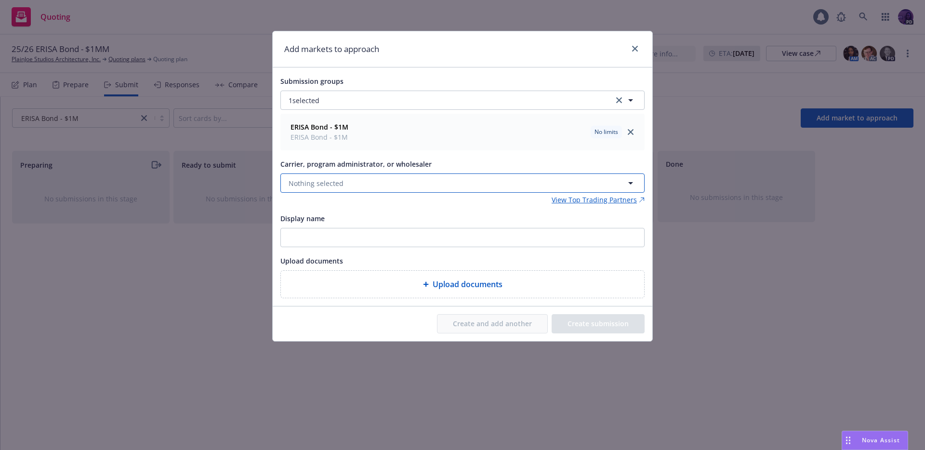
click at [394, 185] on button "Nothing selected" at bounding box center [462, 182] width 364 height 19
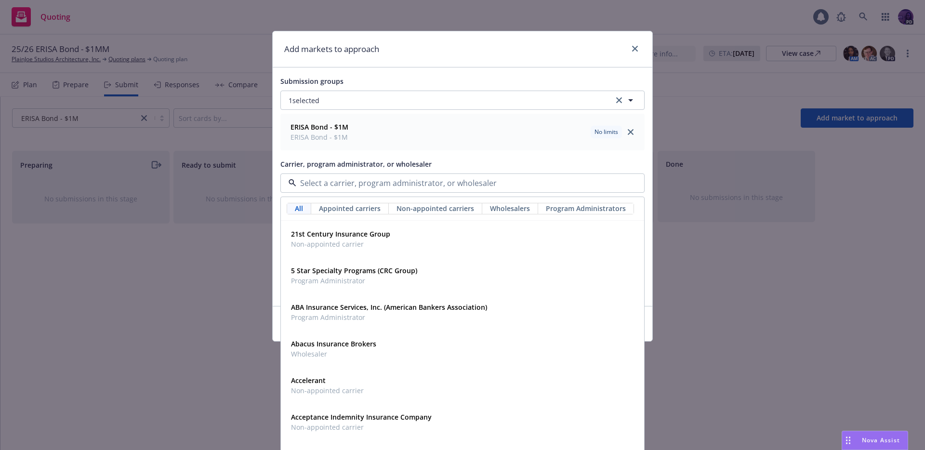
click at [383, 187] on input at bounding box center [460, 183] width 328 height 12
click at [387, 187] on input at bounding box center [460, 183] width 328 height 12
click at [387, 193] on div at bounding box center [462, 182] width 364 height 19
click at [390, 190] on div at bounding box center [462, 182] width 364 height 19
click at [394, 183] on input at bounding box center [460, 183] width 328 height 12
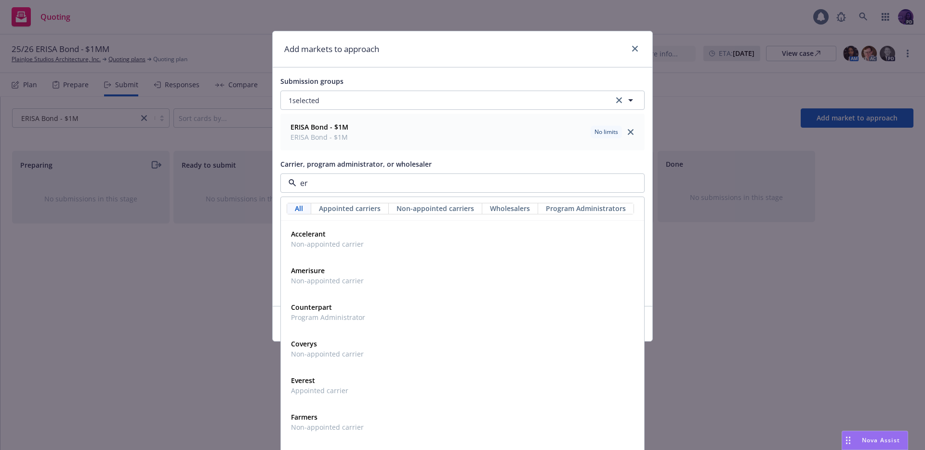
type input "e"
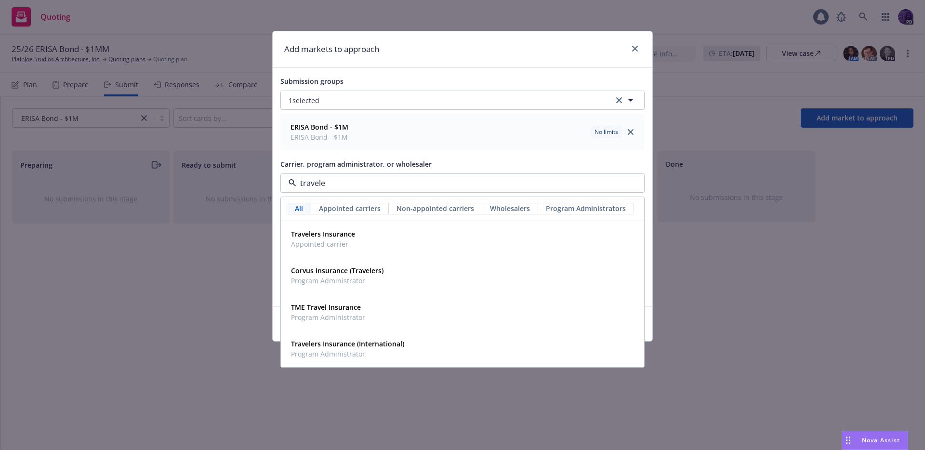
type input "traveler"
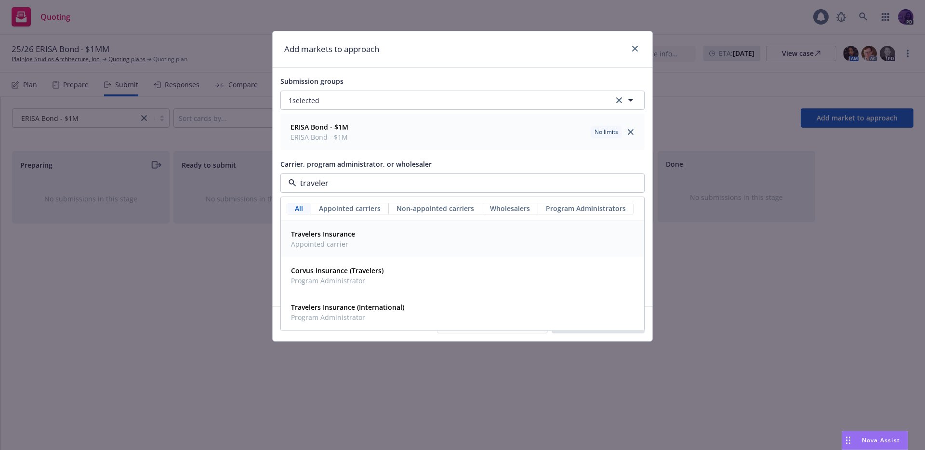
click at [397, 229] on div "Travelers Insurance Appointed carrier" at bounding box center [462, 239] width 351 height 24
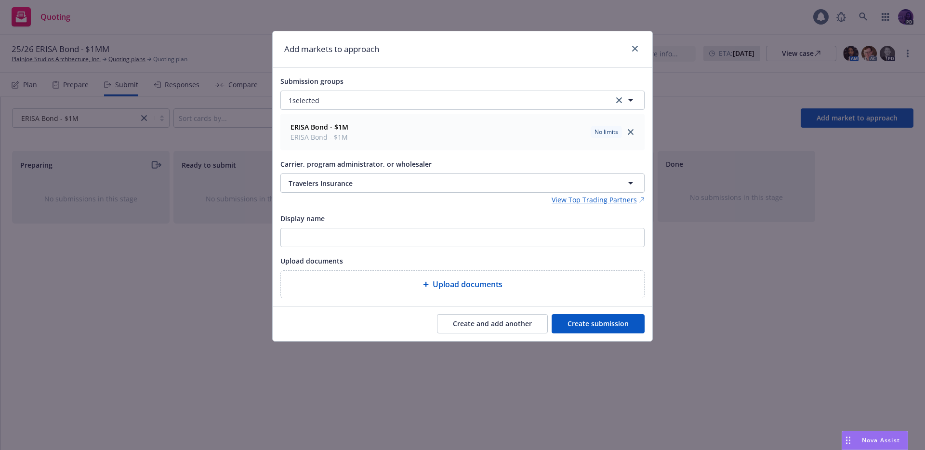
drag, startPoint x: 592, startPoint y: 329, endPoint x: 529, endPoint y: 329, distance: 63.1
click at [592, 329] on button "Create submission" at bounding box center [598, 323] width 93 height 19
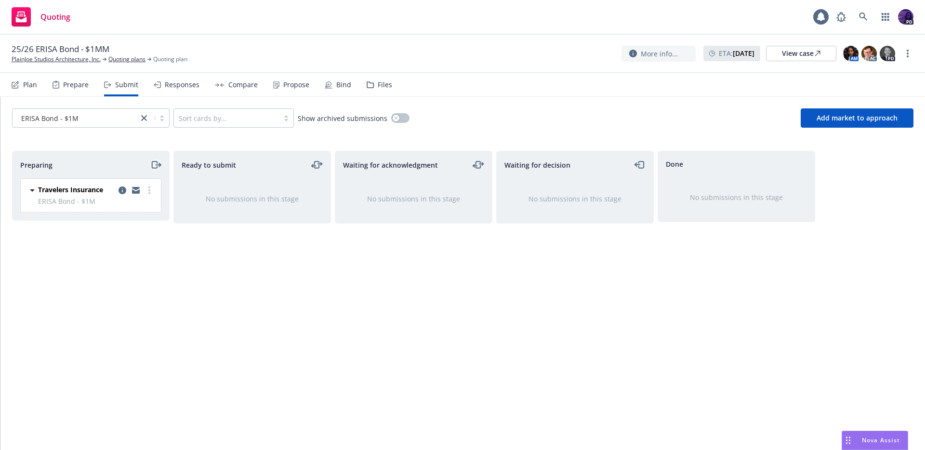
click at [154, 162] on icon "moveRight" at bounding box center [155, 165] width 11 height 12
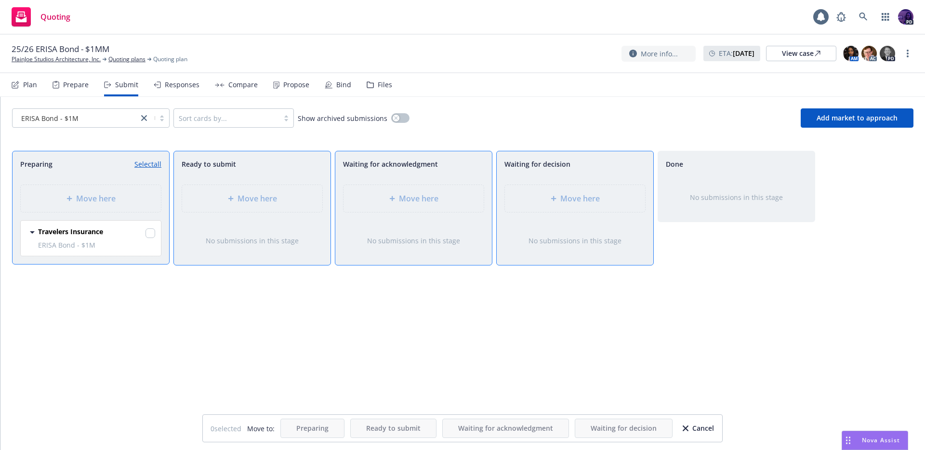
click at [158, 167] on link "Select all" at bounding box center [147, 164] width 27 height 10
checkbox input "true"
click at [559, 197] on div at bounding box center [556, 199] width 10 height 6
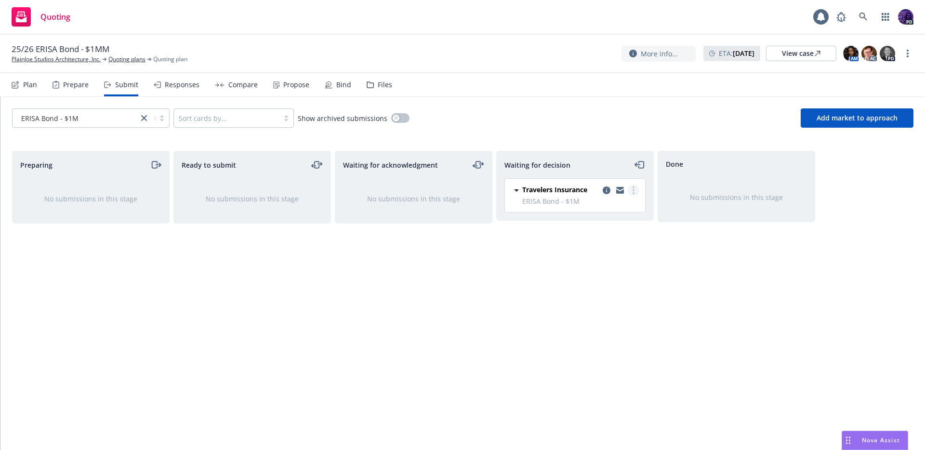
click at [632, 189] on icon "more" at bounding box center [633, 190] width 2 height 8
click at [601, 249] on span "Add accepted decision" at bounding box center [590, 248] width 96 height 9
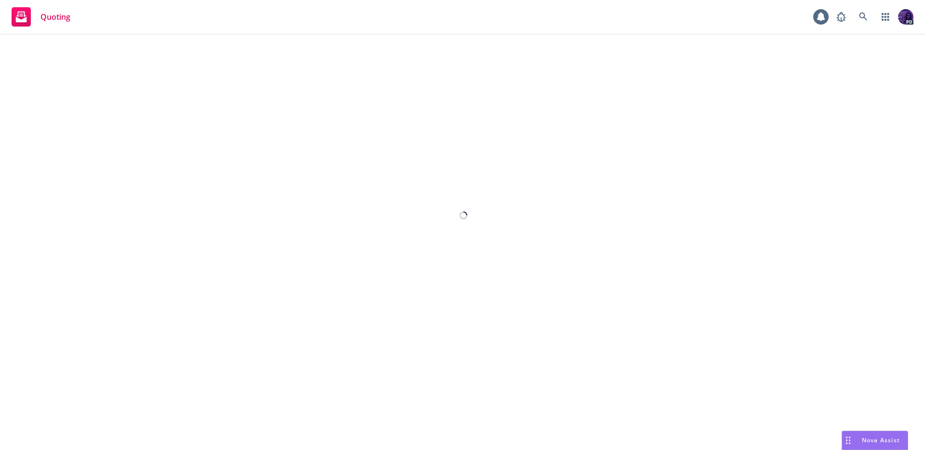
select select "12"
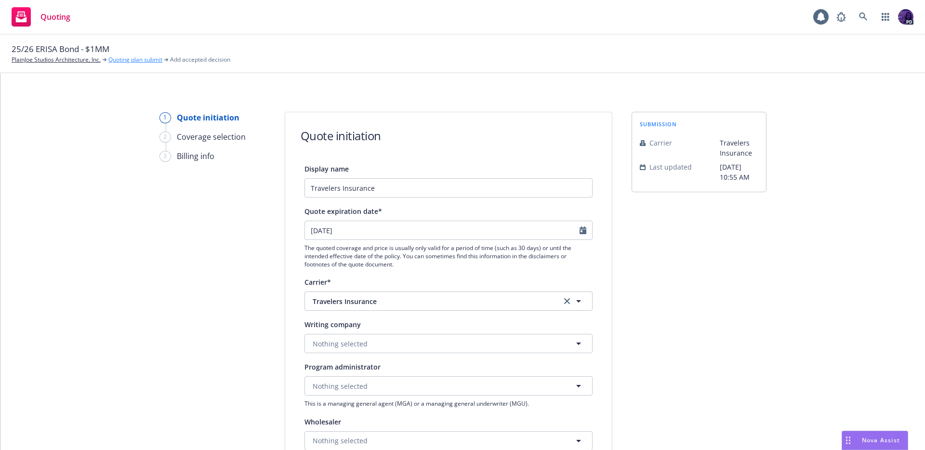
click at [144, 60] on link "Quoting plan submit" at bounding box center [135, 59] width 54 height 9
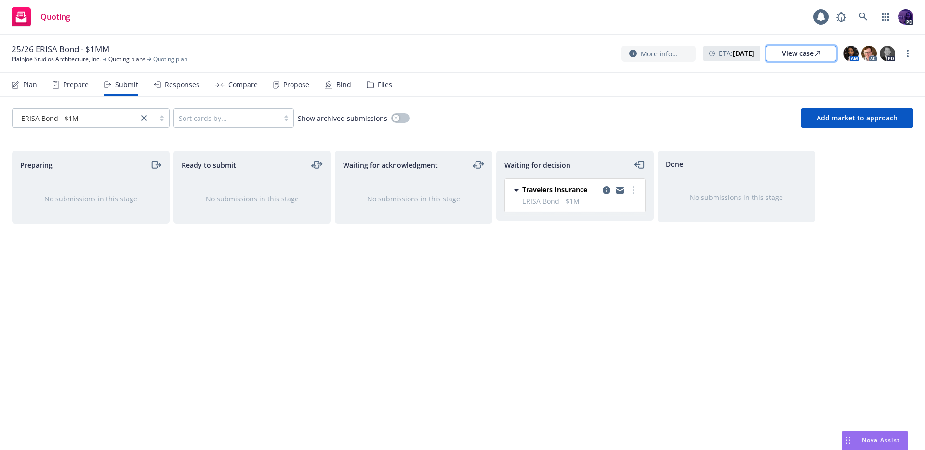
click at [820, 53] on link "View case" at bounding box center [801, 53] width 70 height 15
click at [906, 51] on icon "more" at bounding box center [907, 54] width 2 height 8
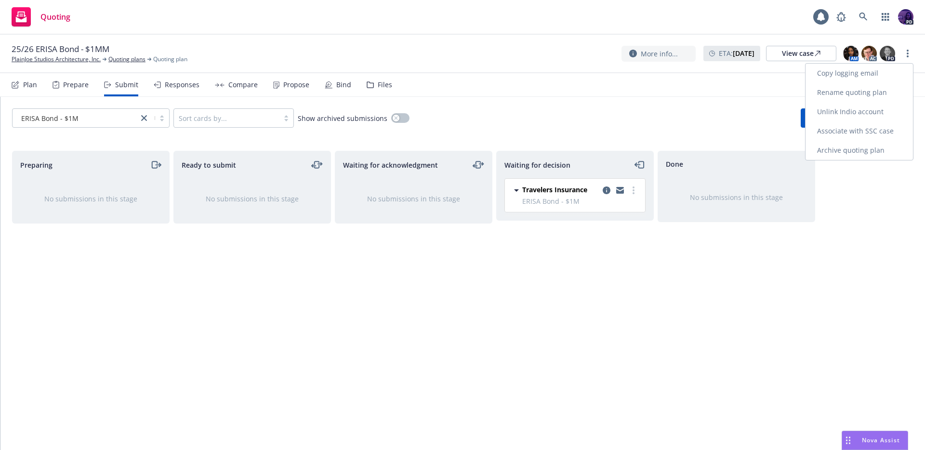
click at [881, 76] on link "Copy logging email" at bounding box center [858, 73] width 107 height 19
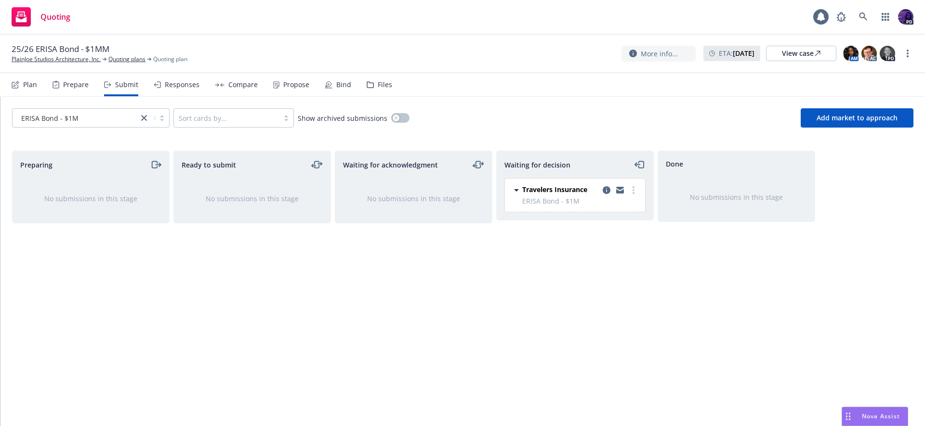
click at [241, 8] on div "Quoting 1 PD" at bounding box center [462, 17] width 925 height 35
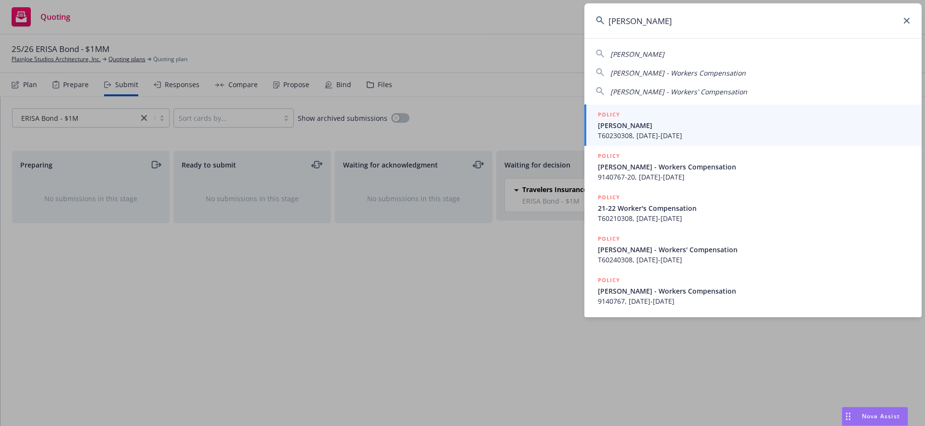
type input "[PERSON_NAME]"
click at [706, 133] on span "T60230308, [DATE]-[DATE]" at bounding box center [754, 136] width 312 height 10
